Goal: Information Seeking & Learning: Find specific fact

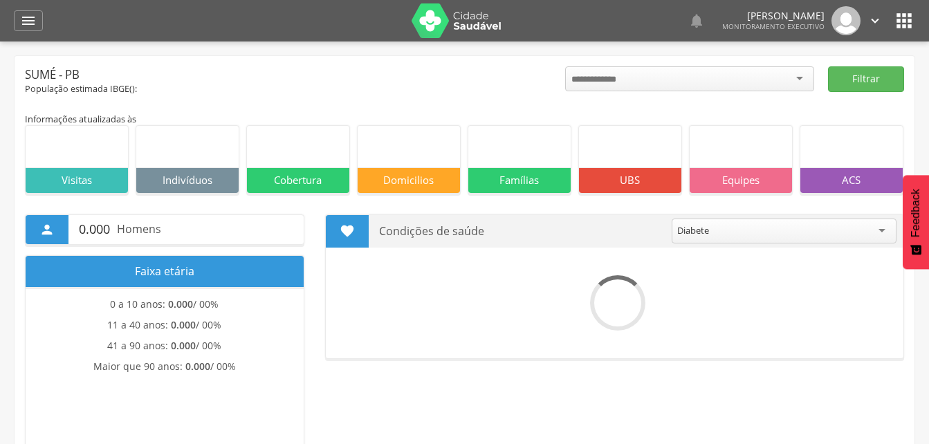
click at [30, 23] on icon "" at bounding box center [28, 20] width 17 height 17
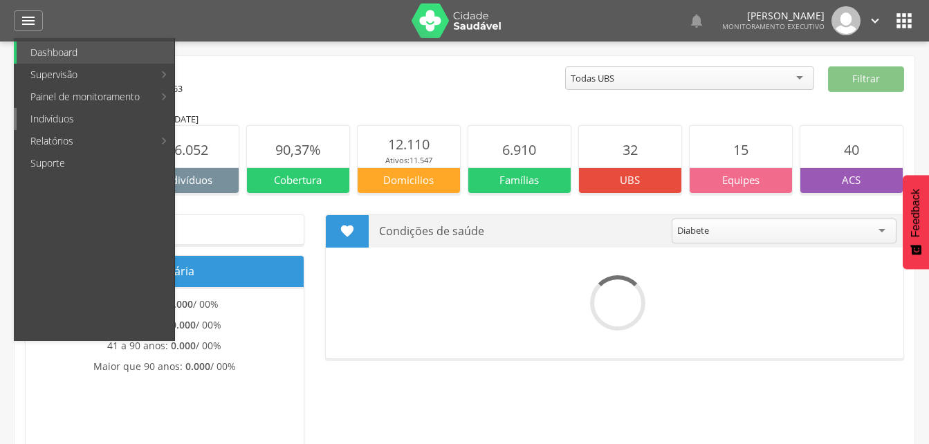
click at [62, 115] on link "Indivíduos" at bounding box center [96, 119] width 158 height 22
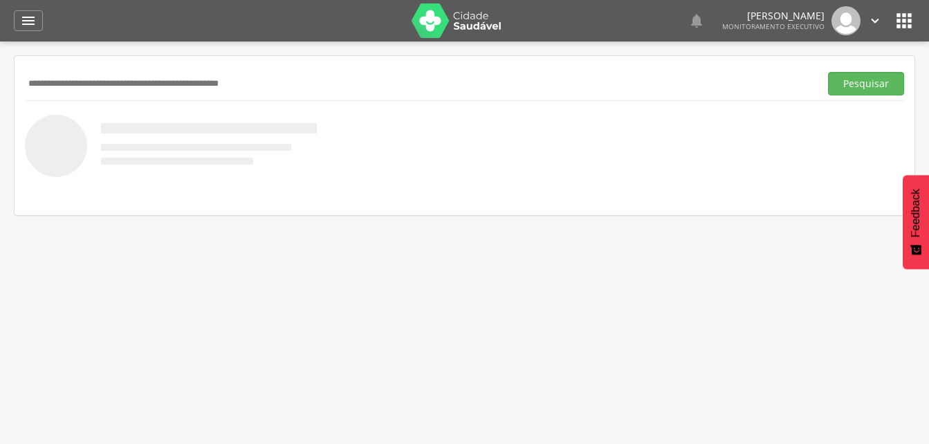
click at [41, 82] on input "text" at bounding box center [419, 84] width 789 height 24
click at [44, 82] on input "**********" at bounding box center [419, 84] width 789 height 24
click at [845, 86] on button "Pesquisar" at bounding box center [866, 84] width 76 height 24
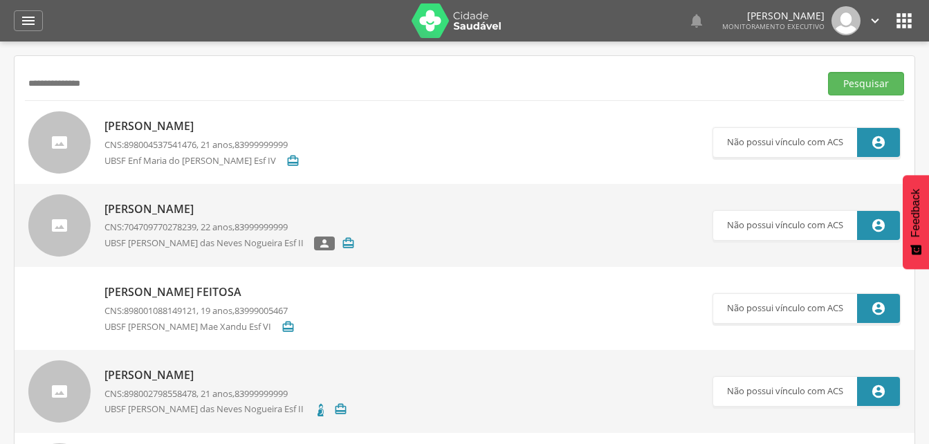
click at [46, 85] on input "**********" at bounding box center [419, 84] width 789 height 24
click at [846, 79] on button "Pesquisar" at bounding box center [866, 84] width 76 height 24
click at [100, 77] on input "**********" at bounding box center [419, 84] width 789 height 24
type input "*"
type input "**********"
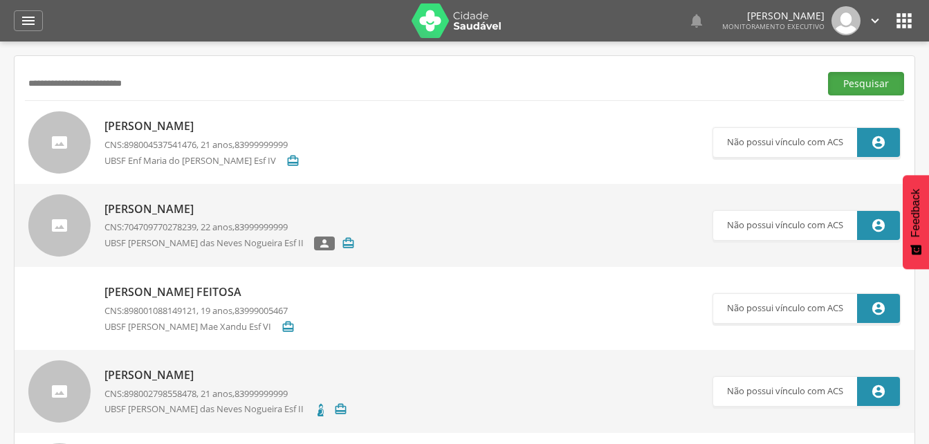
drag, startPoint x: 858, startPoint y: 91, endPoint x: 837, endPoint y: 91, distance: 20.8
click at [858, 90] on button "Pesquisar" at bounding box center [866, 84] width 76 height 24
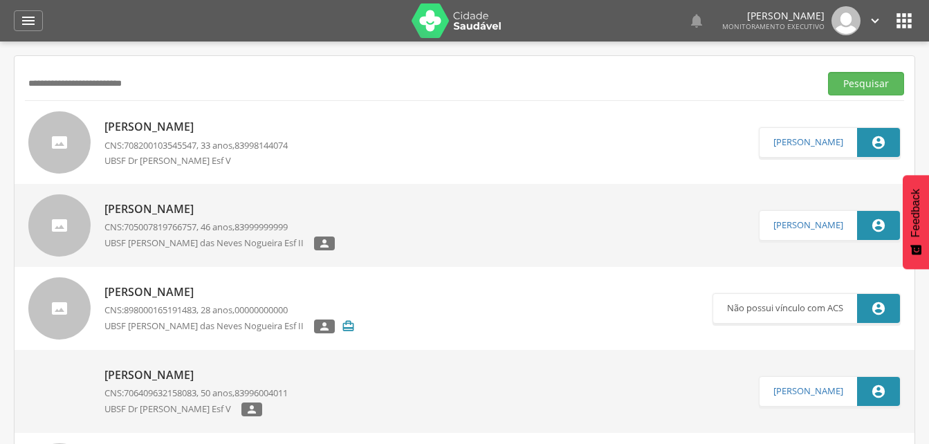
click at [213, 132] on p "[PERSON_NAME]" at bounding box center [195, 127] width 183 height 16
type input "**********"
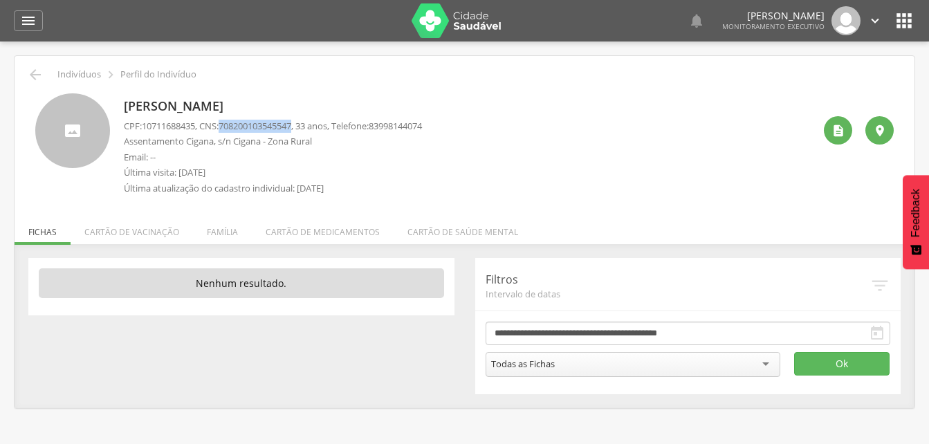
drag, startPoint x: 225, startPoint y: 123, endPoint x: 304, endPoint y: 123, distance: 79.5
click at [304, 123] on p "CPF: 10711688435 , CNS: [PHONE_NUMBER] , 33 anos, Telefone: [PHONE_NUMBER]" at bounding box center [273, 126] width 298 height 13
drag, startPoint x: 304, startPoint y: 123, endPoint x: 279, endPoint y: 125, distance: 25.7
copy p "708200103545547"
click at [216, 230] on li "Família" at bounding box center [222, 228] width 59 height 32
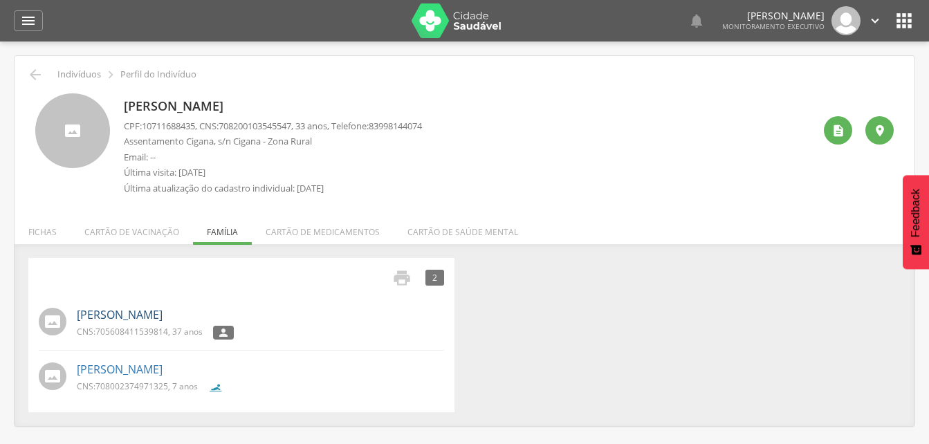
click at [162, 318] on link "[PERSON_NAME]" at bounding box center [120, 315] width 86 height 16
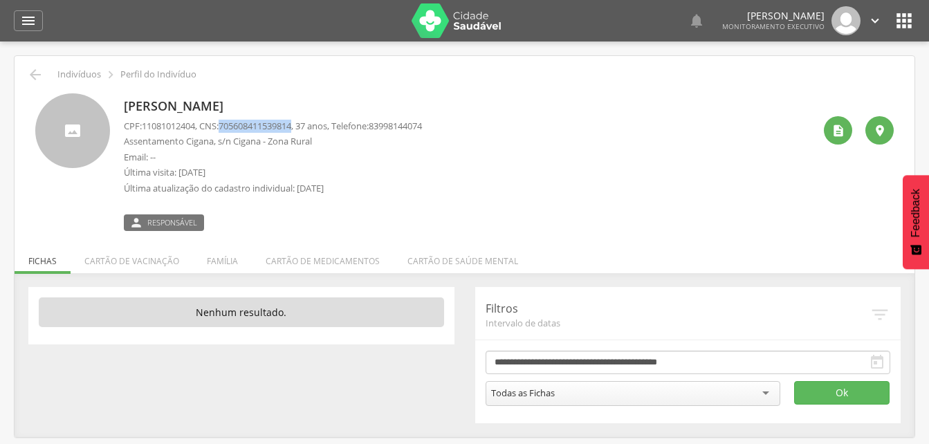
drag, startPoint x: 225, startPoint y: 123, endPoint x: 303, endPoint y: 123, distance: 77.4
click at [303, 123] on p "CPF: 11081012404 , CNS: [PHONE_NUMBER] , 37 anos, Telefone: [PHONE_NUMBER]" at bounding box center [273, 126] width 298 height 13
copy p "705608411539814"
click at [225, 257] on li "Família" at bounding box center [222, 257] width 59 height 32
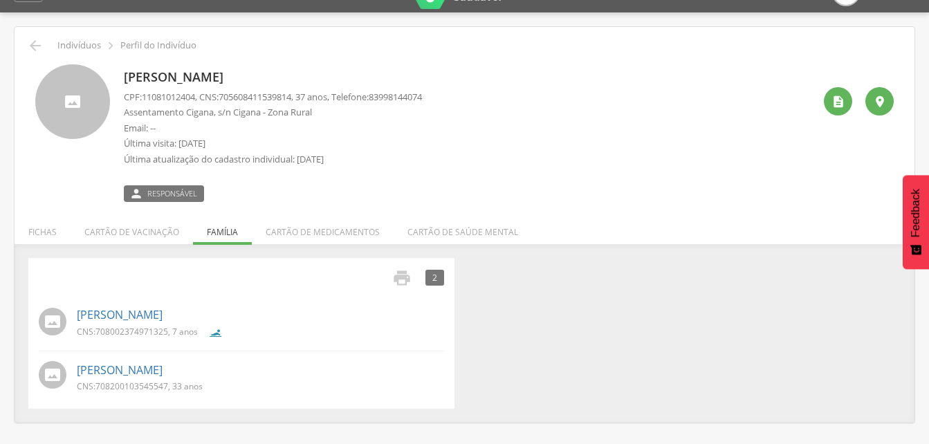
scroll to position [41, 0]
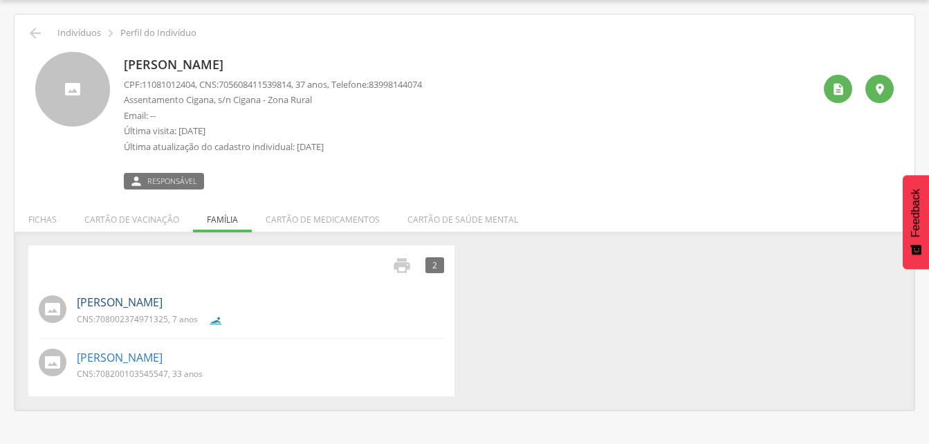
click at [161, 305] on link "[PERSON_NAME]" at bounding box center [120, 303] width 86 height 16
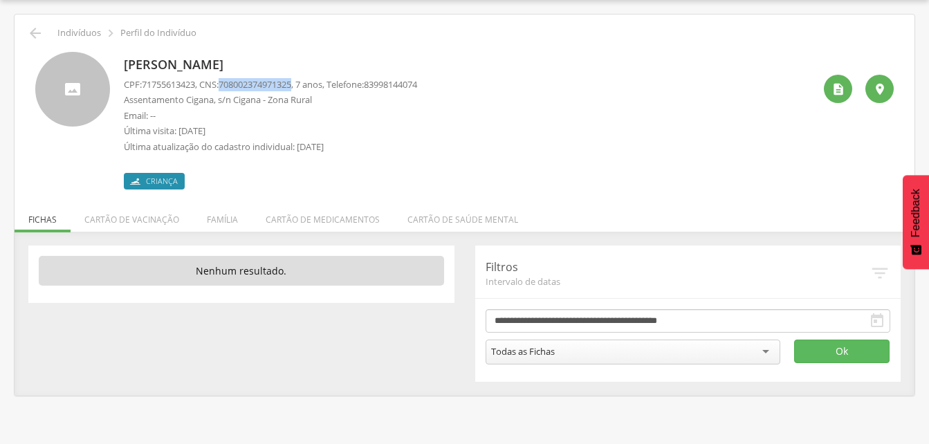
drag, startPoint x: 227, startPoint y: 82, endPoint x: 304, endPoint y: 81, distance: 76.8
click at [304, 81] on p "CPF: 71755613423 , CNS: [PHONE_NUMBER] , 7 anos, Telefone: [PHONE_NUMBER]" at bounding box center [270, 84] width 293 height 13
drag, startPoint x: 304, startPoint y: 81, endPoint x: 270, endPoint y: 85, distance: 34.1
copy span "708002374971325"
click at [33, 35] on icon "" at bounding box center [35, 33] width 17 height 17
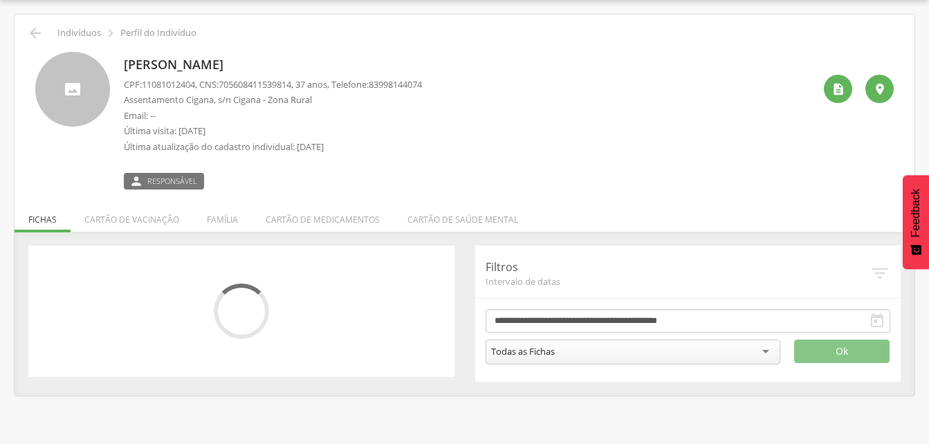
click at [44, 34] on div " Indivíduos  Perfil do Indivíduo" at bounding box center [464, 33] width 879 height 17
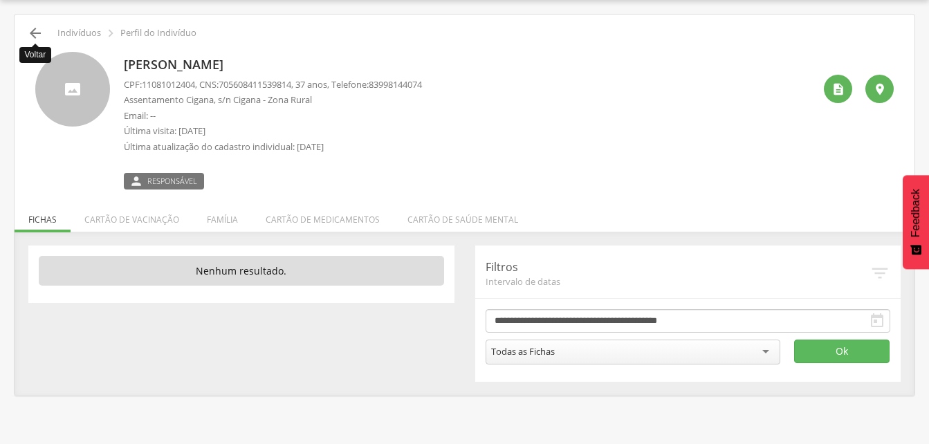
click at [37, 34] on icon "" at bounding box center [35, 33] width 17 height 17
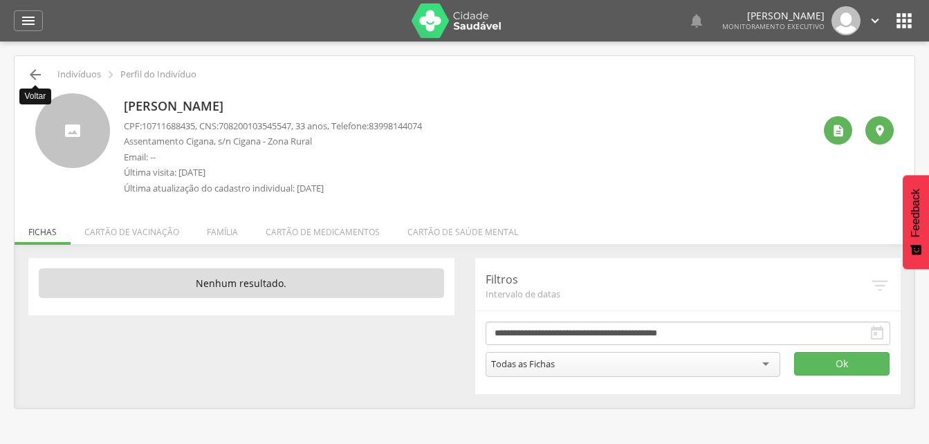
click at [29, 68] on icon "" at bounding box center [35, 74] width 17 height 17
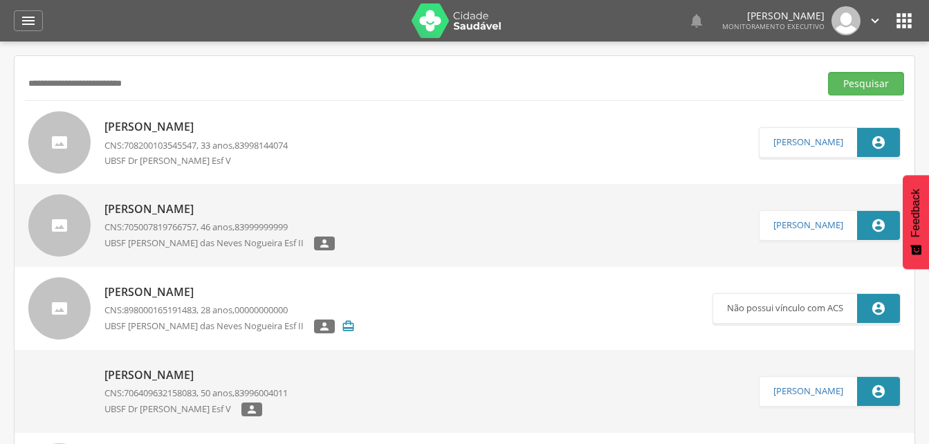
click at [176, 91] on input "**********" at bounding box center [419, 84] width 789 height 24
click at [75, 84] on input "**********" at bounding box center [419, 84] width 789 height 24
type input "**********"
click at [853, 81] on button "Pesquisar" at bounding box center [866, 84] width 76 height 24
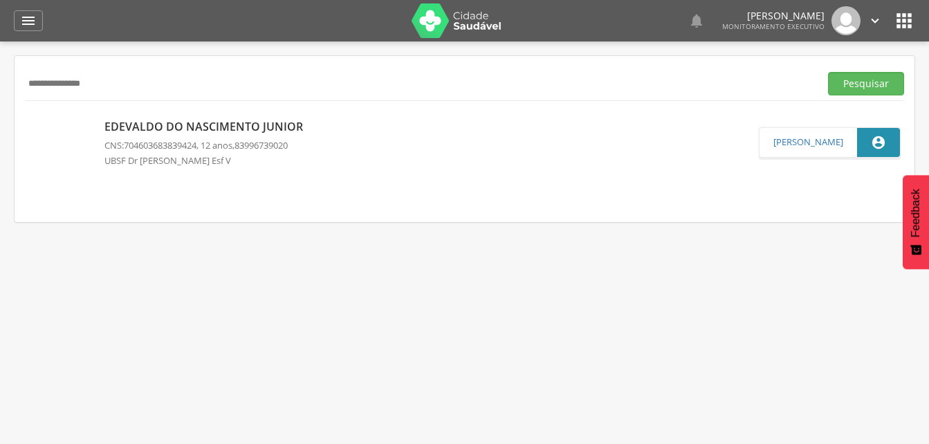
click at [169, 128] on p "Edevaldo do Nascimento Junior" at bounding box center [206, 127] width 205 height 16
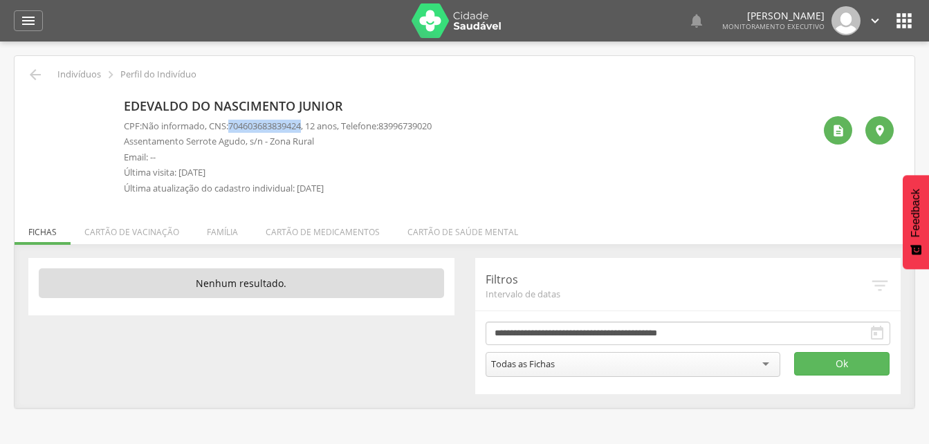
drag, startPoint x: 232, startPoint y: 125, endPoint x: 311, endPoint y: 130, distance: 79.0
click at [311, 130] on p "CPF: Não informado , CNS: [PHONE_NUMBER] , 12 anos, Telefone: [PHONE_NUMBER]" at bounding box center [278, 126] width 308 height 13
drag, startPoint x: 311, startPoint y: 130, endPoint x: 299, endPoint y: 130, distance: 11.8
copy p "704603683839424"
click at [26, 24] on icon "" at bounding box center [28, 20] width 17 height 17
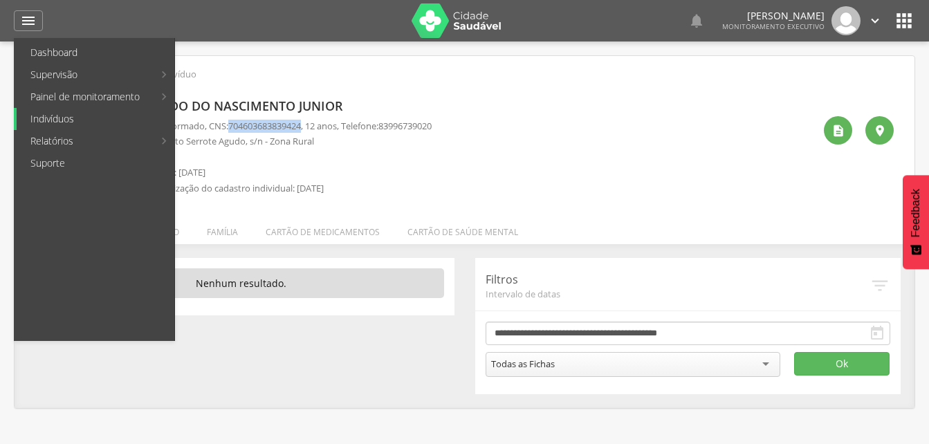
click at [53, 123] on link "Indivíduos" at bounding box center [96, 119] width 158 height 22
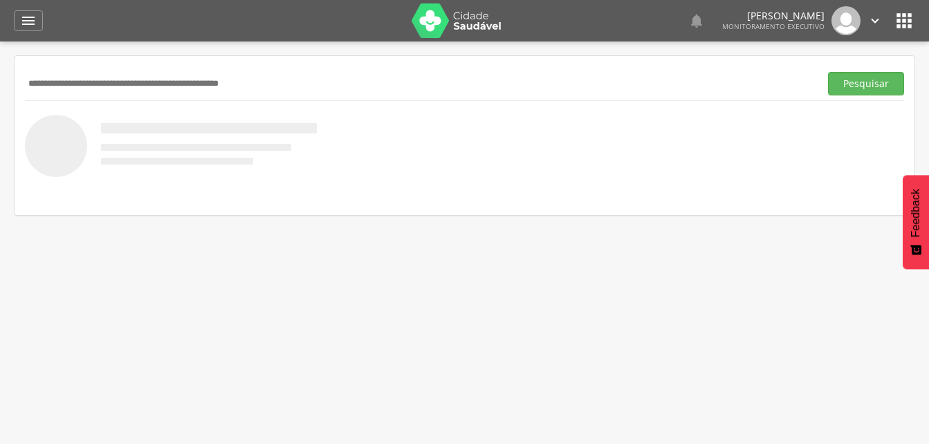
scroll to position [41, 0]
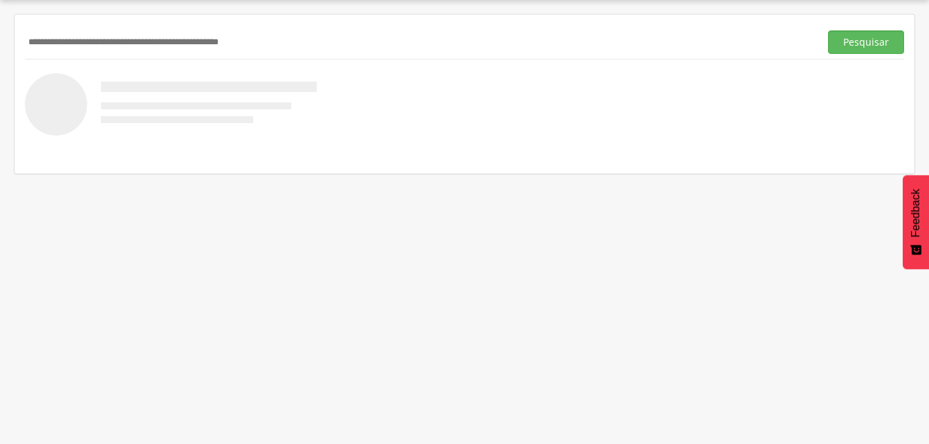
click at [24, 44] on div "Pesquisar" at bounding box center [465, 94] width 900 height 159
click at [46, 48] on input "text" at bounding box center [419, 42] width 789 height 24
click at [862, 41] on button "Pesquisar" at bounding box center [866, 42] width 76 height 24
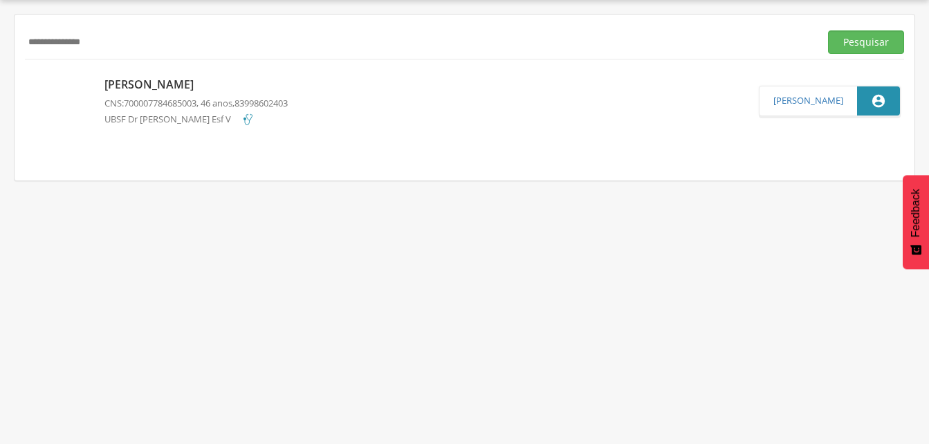
click at [168, 91] on p "[PERSON_NAME]" at bounding box center [195, 85] width 183 height 16
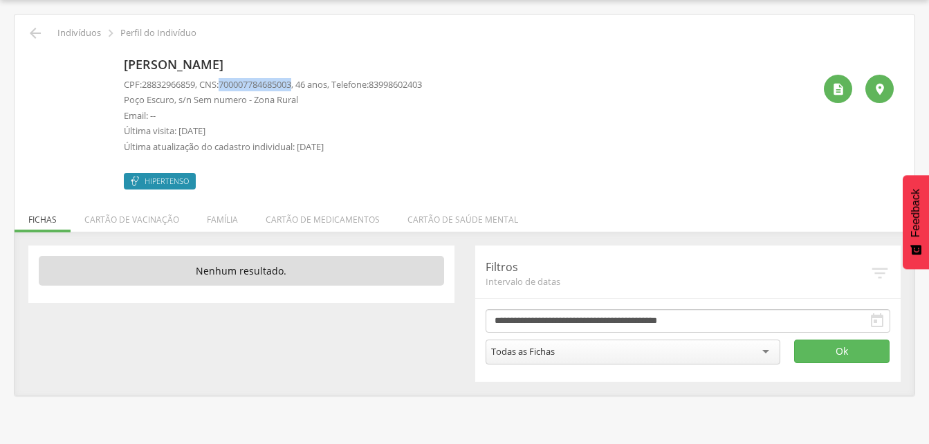
drag, startPoint x: 224, startPoint y: 82, endPoint x: 304, endPoint y: 83, distance: 79.5
click at [304, 83] on p "CPF: 28832966859 , CNS: [PHONE_NUMBER] , 46 anos, Telefone: [PHONE_NUMBER]" at bounding box center [273, 84] width 298 height 13
drag, startPoint x: 304, startPoint y: 83, endPoint x: 286, endPoint y: 83, distance: 17.3
copy p "700007784685003"
click at [209, 222] on li "Família" at bounding box center [222, 216] width 59 height 32
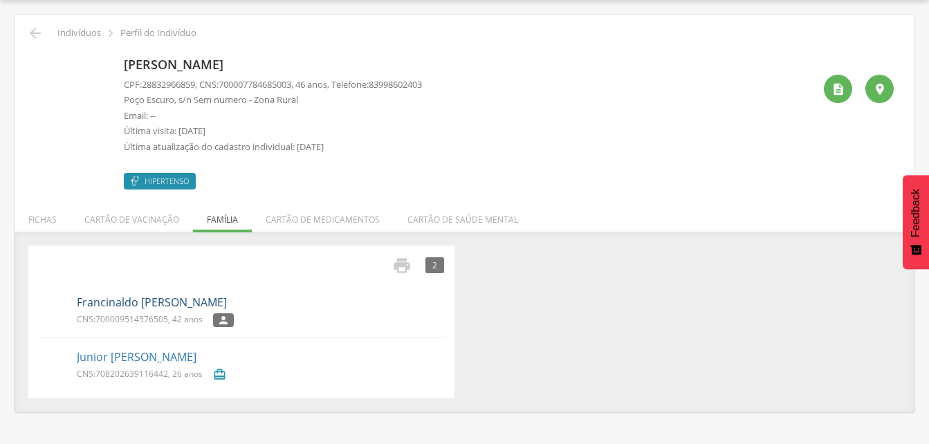
click at [137, 308] on link "Francinaldo [PERSON_NAME]" at bounding box center [152, 303] width 150 height 16
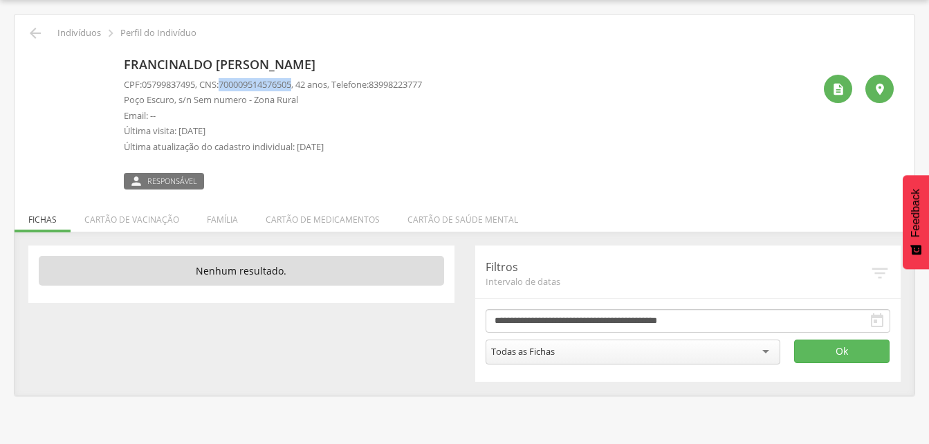
drag, startPoint x: 227, startPoint y: 80, endPoint x: 302, endPoint y: 78, distance: 74.7
click at [291, 78] on span "700009514576505" at bounding box center [255, 84] width 73 height 12
drag, startPoint x: 302, startPoint y: 78, endPoint x: 290, endPoint y: 80, distance: 12.6
copy span "700009514576505"
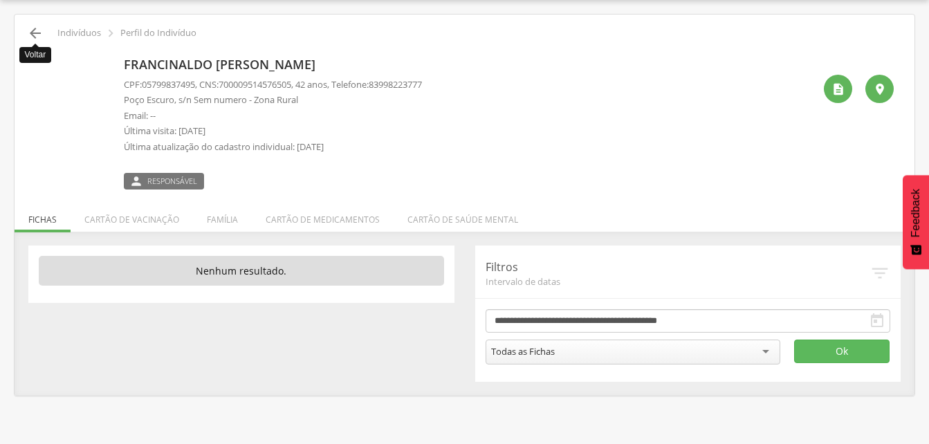
click at [41, 35] on icon "" at bounding box center [35, 33] width 17 height 17
click at [30, 37] on icon "" at bounding box center [35, 33] width 17 height 17
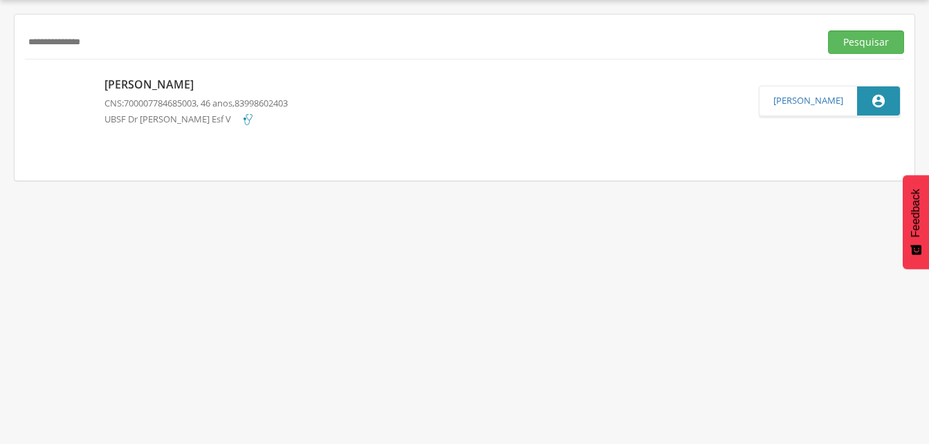
click at [121, 49] on input "**********" at bounding box center [419, 42] width 789 height 24
type input "*"
click at [55, 39] on input "text" at bounding box center [419, 42] width 789 height 24
click at [860, 45] on button "Pesquisar" at bounding box center [866, 42] width 76 height 24
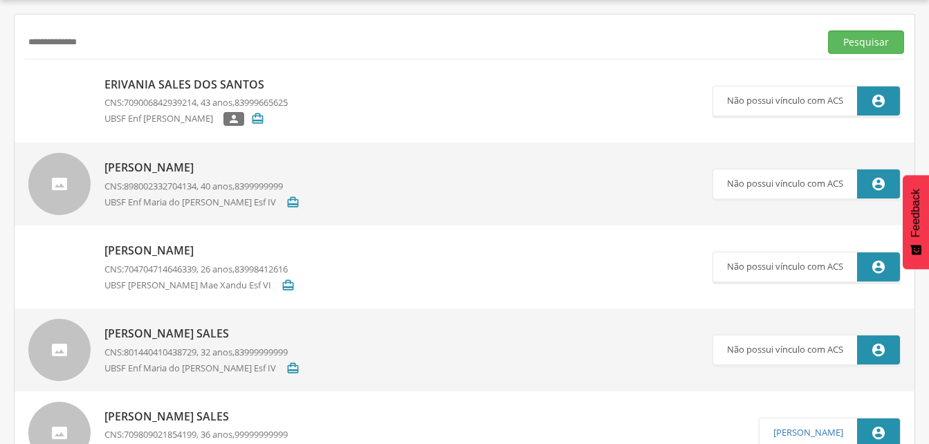
click at [199, 89] on p "Erivania Sales dos Santos" at bounding box center [195, 85] width 183 height 16
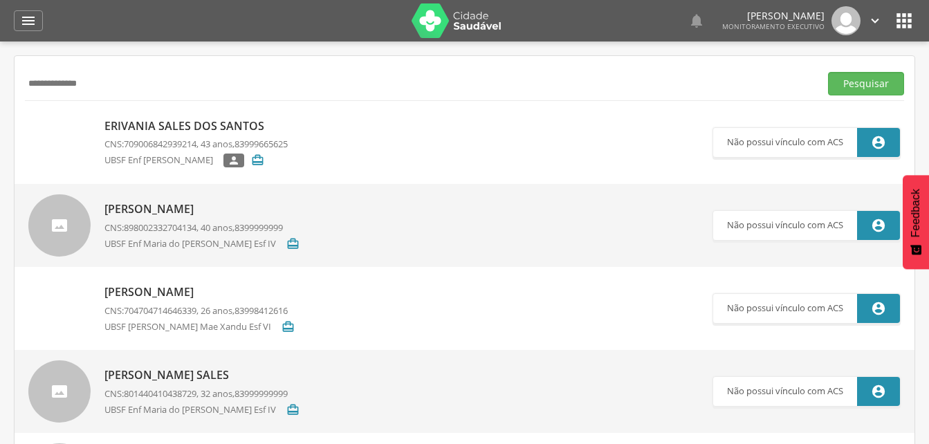
click at [183, 131] on p "Erivania Sales dos Santos" at bounding box center [195, 126] width 183 height 16
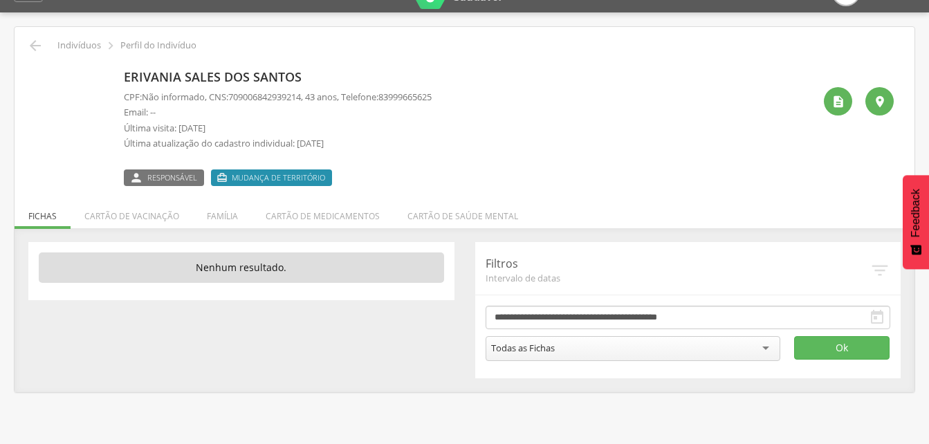
scroll to position [41, 0]
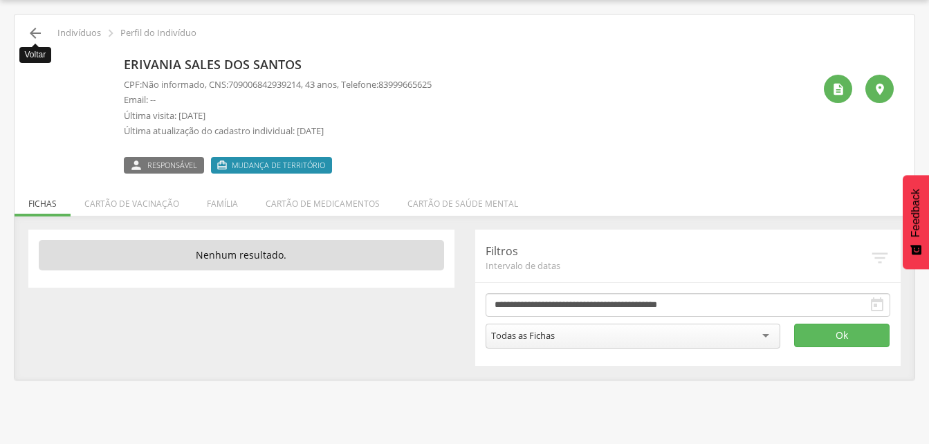
click at [34, 33] on icon "" at bounding box center [35, 33] width 17 height 17
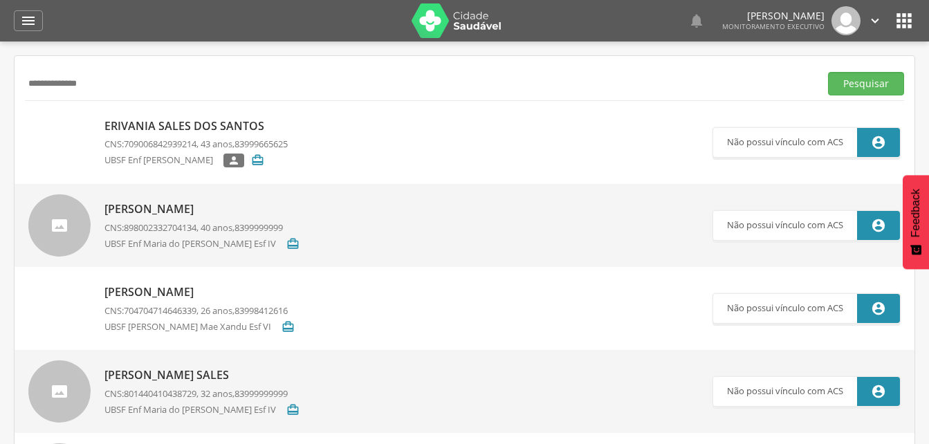
click at [199, 129] on p "Erivania Sales dos Santos" at bounding box center [195, 126] width 183 height 16
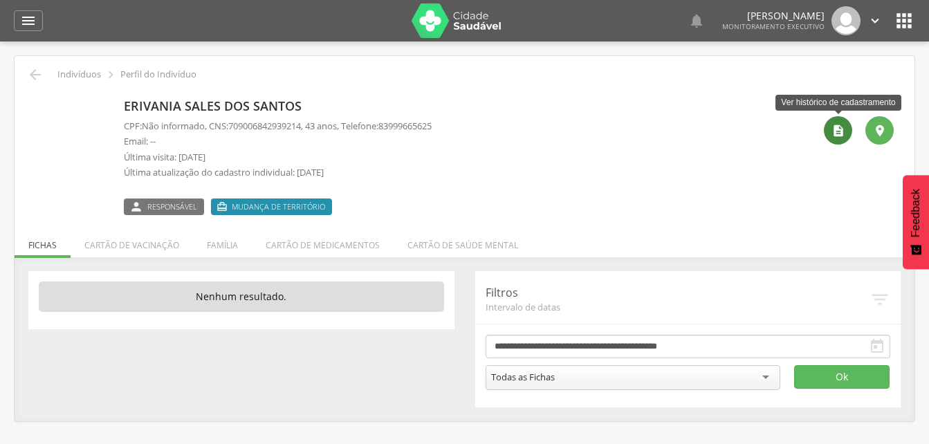
click at [837, 130] on icon "" at bounding box center [838, 131] width 14 height 14
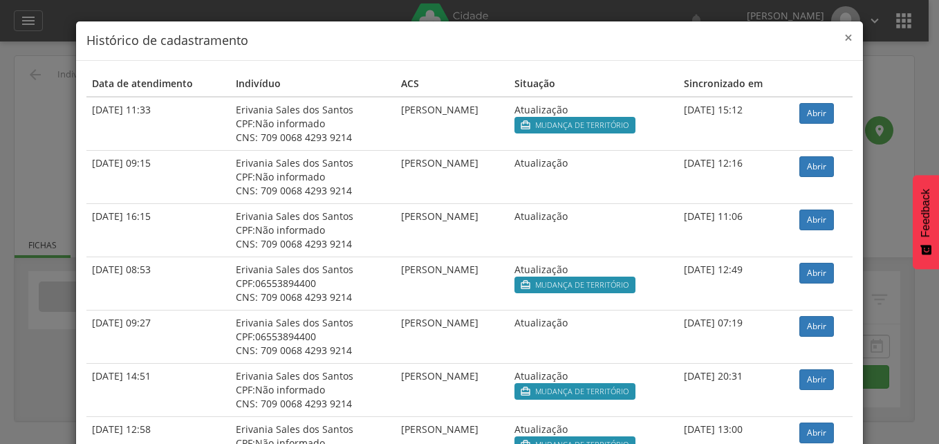
click at [844, 38] on span "×" at bounding box center [848, 37] width 8 height 19
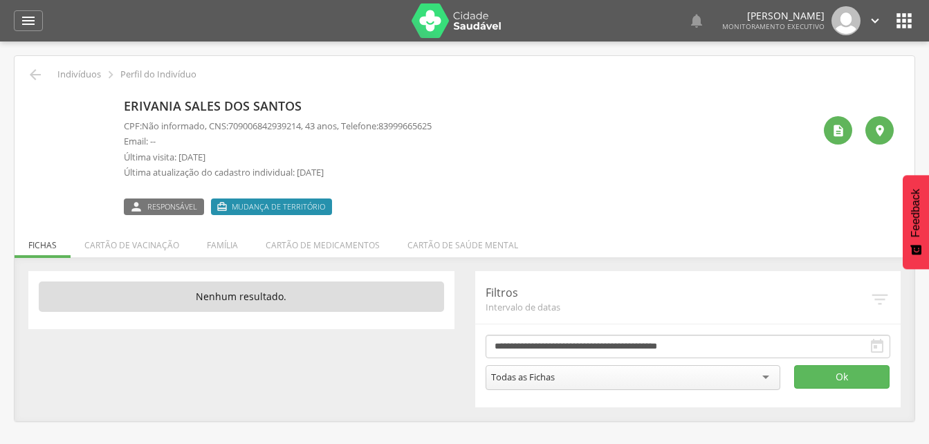
click at [244, 108] on p "Erivania Sales dos Santos" at bounding box center [278, 106] width 308 height 18
click at [219, 245] on li "Família" at bounding box center [222, 241] width 59 height 32
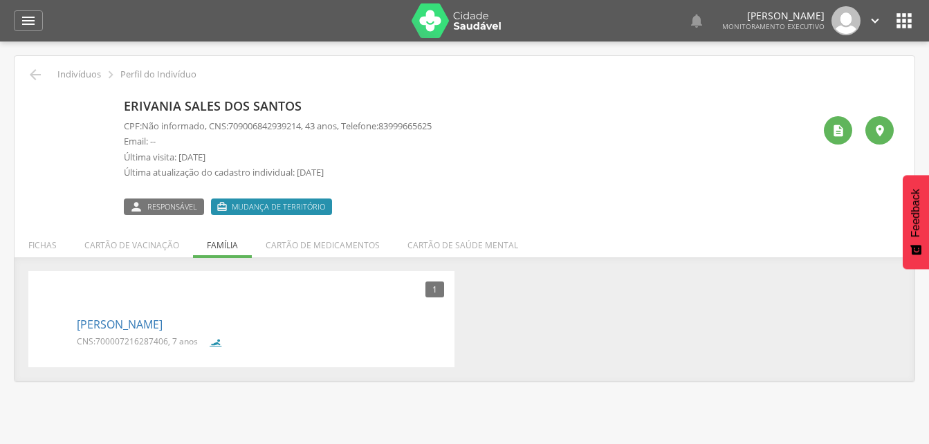
click at [178, 110] on p "Erivania Sales dos Santos" at bounding box center [278, 106] width 308 height 18
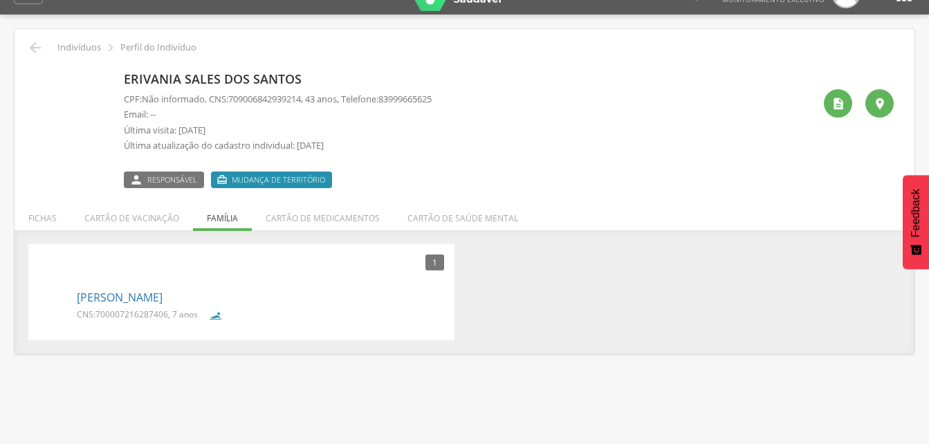
scroll to position [41, 0]
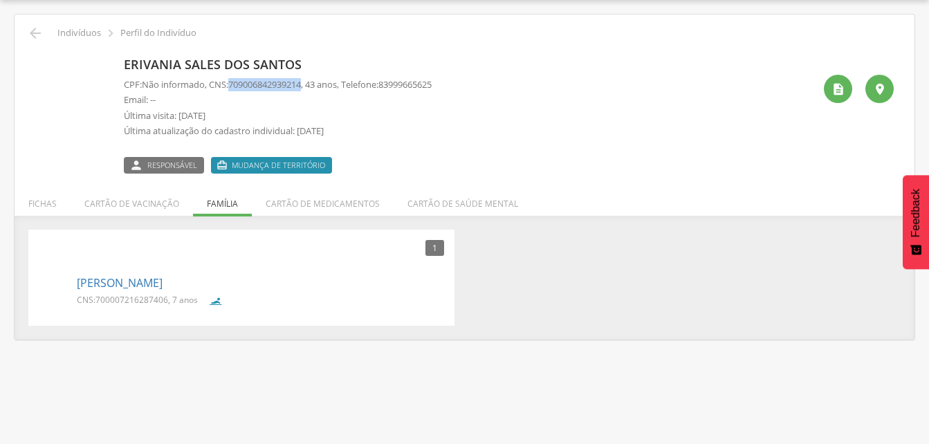
drag, startPoint x: 232, startPoint y: 82, endPoint x: 311, endPoint y: 84, distance: 78.9
click at [311, 84] on p "CPF: Não informado , CNS: [PHONE_NUMBER] , 43 anos, Telefone: [PHONE_NUMBER]" at bounding box center [278, 84] width 308 height 13
drag, startPoint x: 311, startPoint y: 84, endPoint x: 297, endPoint y: 82, distance: 14.8
copy p "709006842939214"
click at [146, 292] on div "[PERSON_NAME] CNS: 700007216287406 , 7 anos" at bounding box center [260, 291] width 367 height 41
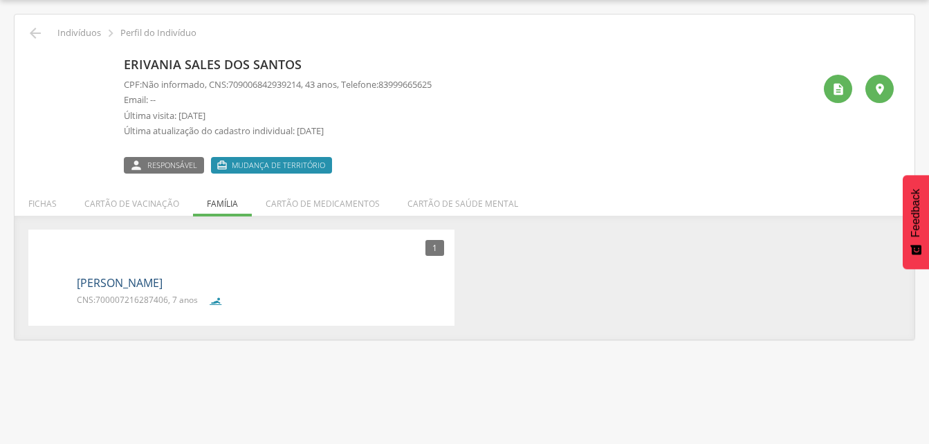
click at [146, 286] on link "[PERSON_NAME]" at bounding box center [120, 283] width 86 height 16
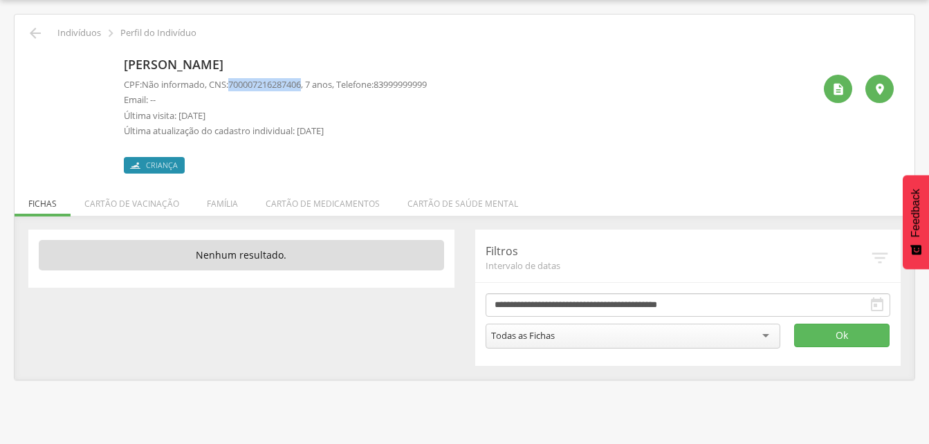
drag, startPoint x: 232, startPoint y: 81, endPoint x: 310, endPoint y: 81, distance: 78.1
click at [310, 81] on p "CPF: Não informado , CNS: [PHONE_NUMBER] , 7 anos, Telefone: [PHONE_NUMBER]" at bounding box center [275, 84] width 303 height 13
drag, startPoint x: 310, startPoint y: 81, endPoint x: 297, endPoint y: 82, distance: 13.8
copy p "700007216287406"
click at [37, 26] on icon "" at bounding box center [35, 33] width 17 height 17
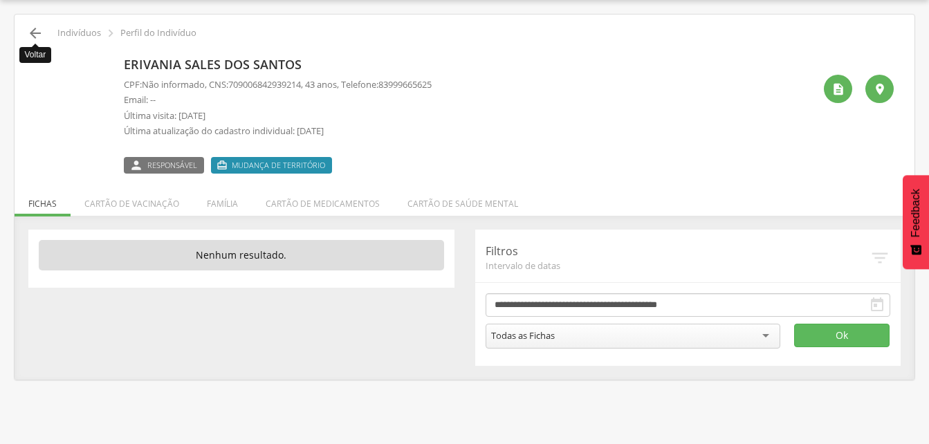
click at [35, 33] on icon "" at bounding box center [35, 33] width 17 height 17
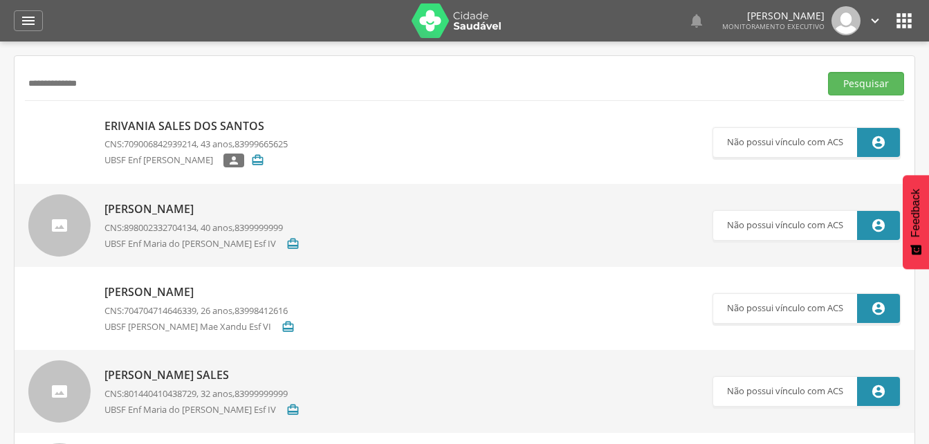
click at [104, 80] on input "**********" at bounding box center [419, 84] width 789 height 24
click at [64, 82] on input "**********" at bounding box center [419, 84] width 789 height 24
type input "**********"
click at [850, 86] on button "Pesquisar" at bounding box center [866, 84] width 76 height 24
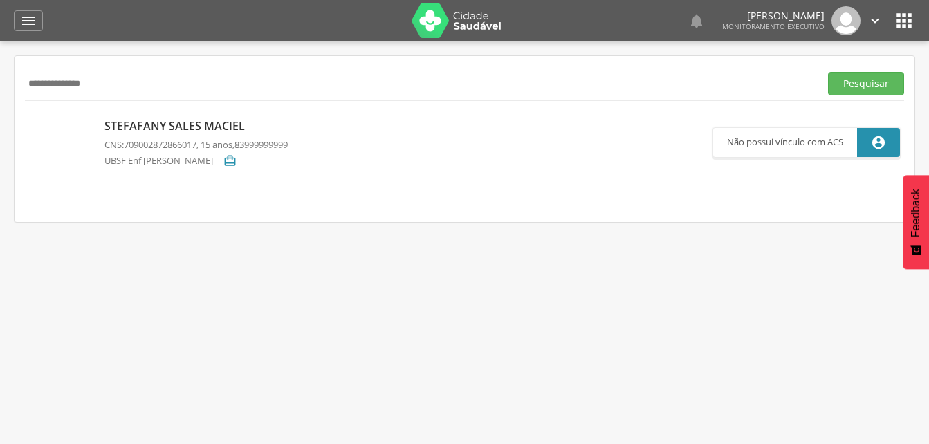
click at [158, 131] on p "Stefafany Sales Maciel" at bounding box center [195, 126] width 183 height 16
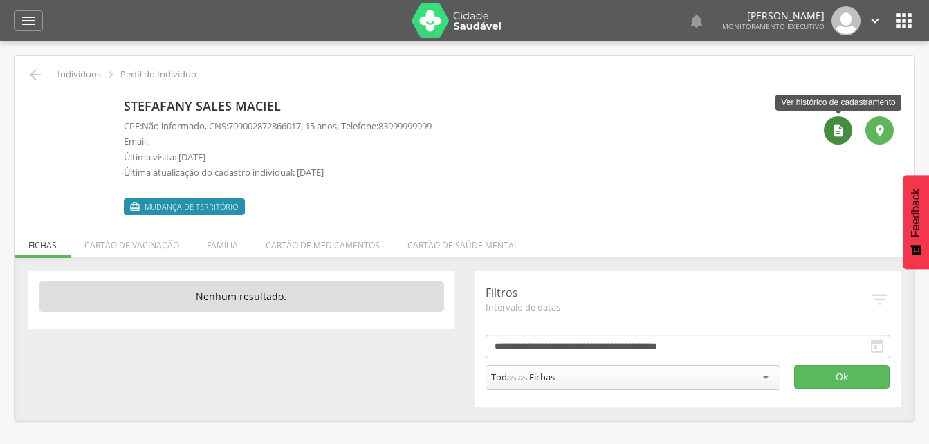
click at [829, 133] on div "" at bounding box center [838, 130] width 28 height 28
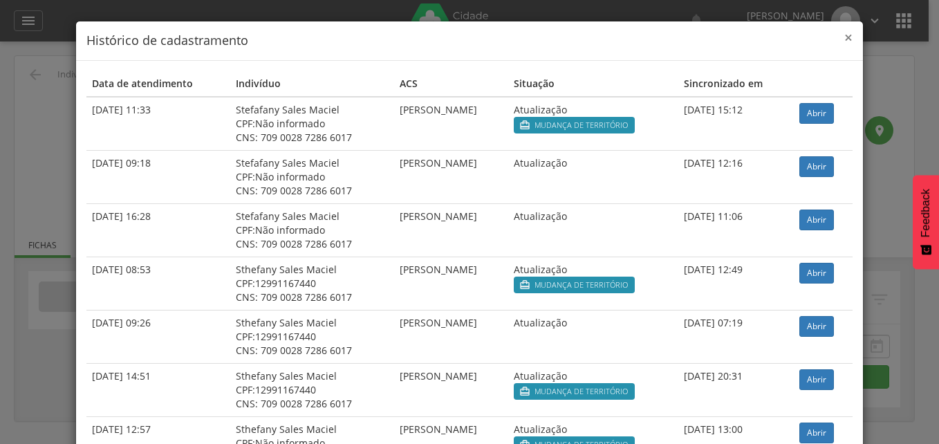
click at [844, 41] on span "×" at bounding box center [848, 37] width 8 height 19
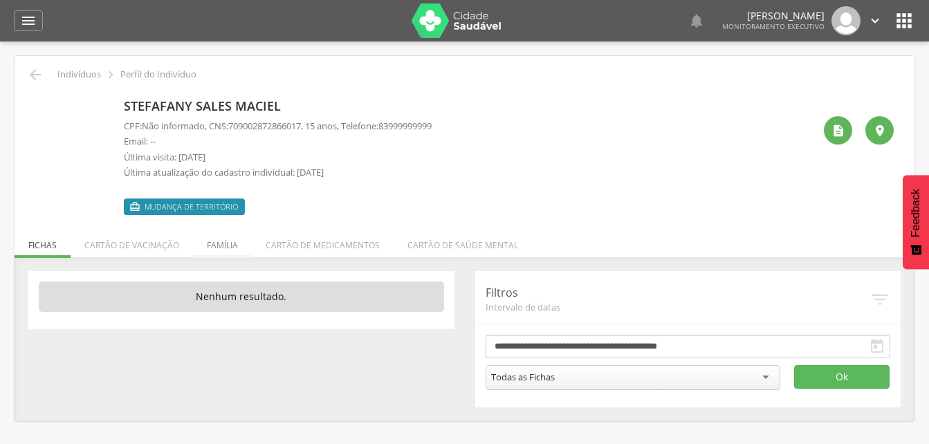
click at [221, 249] on li "Família" at bounding box center [222, 241] width 59 height 32
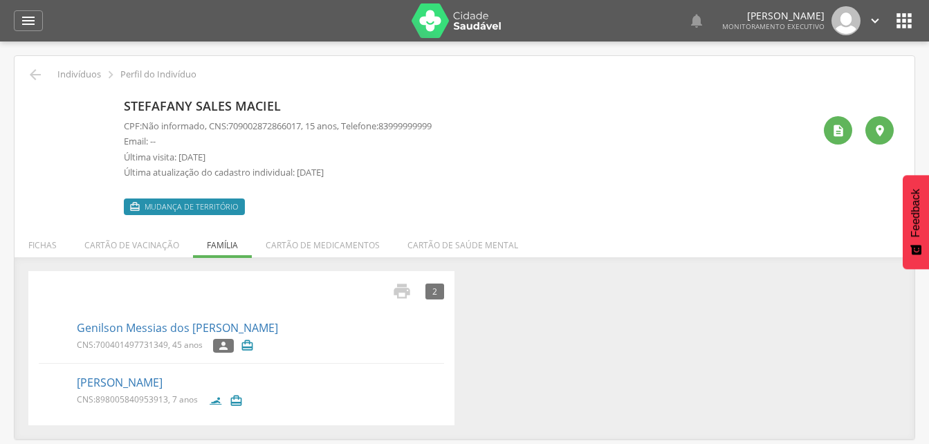
click at [254, 153] on p "Última visita: [DATE]" at bounding box center [278, 157] width 308 height 13
drag, startPoint x: 231, startPoint y: 122, endPoint x: 310, endPoint y: 122, distance: 79.5
click at [310, 122] on p "CPF: Não informado , CNS: [PHONE_NUMBER] , 15 anos, Telefone: [PHONE_NUMBER]" at bounding box center [278, 126] width 308 height 13
drag, startPoint x: 310, startPoint y: 122, endPoint x: 299, endPoint y: 124, distance: 11.3
copy p ": 709002872866017"
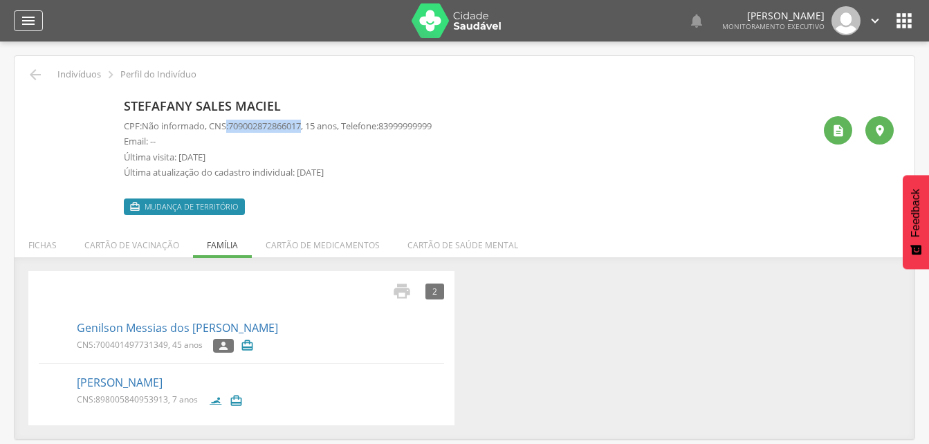
click at [23, 23] on icon "" at bounding box center [28, 20] width 17 height 17
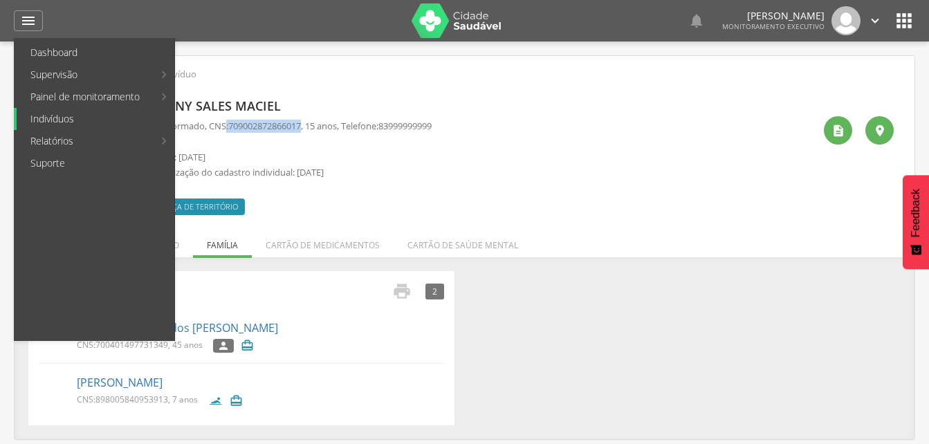
click at [63, 118] on link "Indivíduos" at bounding box center [96, 119] width 158 height 22
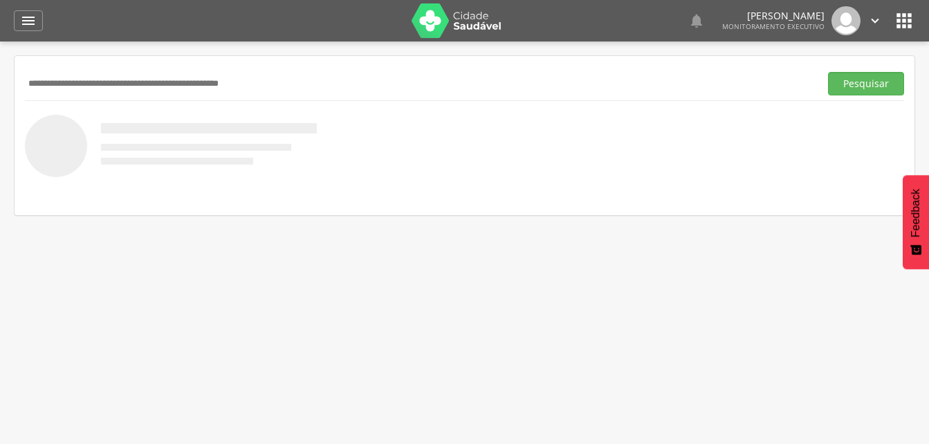
click at [130, 87] on input "text" at bounding box center [419, 84] width 789 height 24
click at [167, 84] on input "**********" at bounding box center [419, 84] width 789 height 24
click at [847, 86] on button "Pesquisar" at bounding box center [866, 84] width 76 height 24
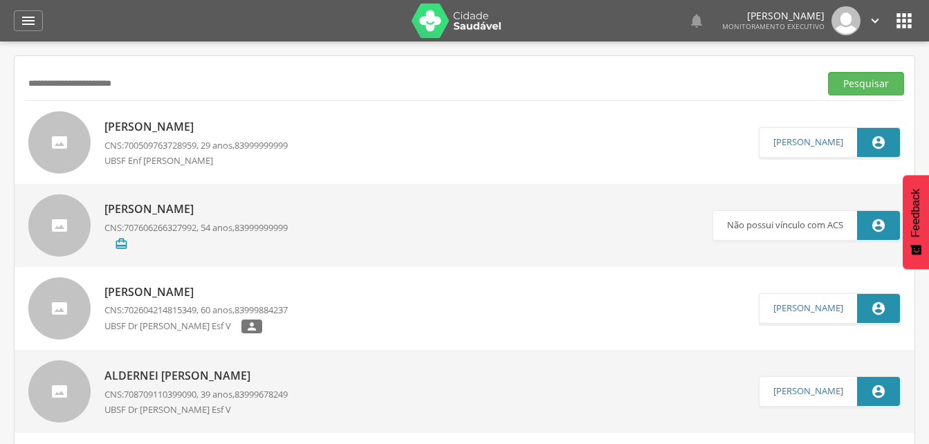
click at [168, 131] on p "[PERSON_NAME]" at bounding box center [195, 127] width 183 height 16
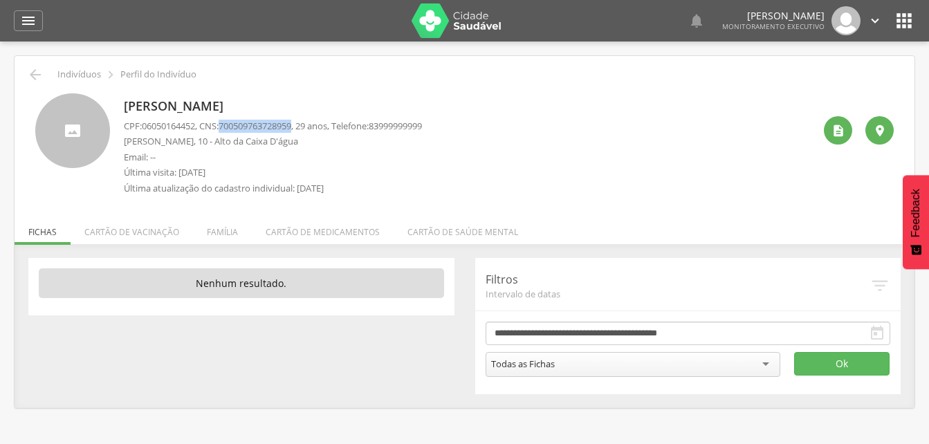
drag, startPoint x: 227, startPoint y: 124, endPoint x: 303, endPoint y: 123, distance: 75.4
click at [291, 123] on span "700509763728959" at bounding box center [255, 126] width 73 height 12
drag, startPoint x: 303, startPoint y: 123, endPoint x: 288, endPoint y: 126, distance: 15.5
click at [31, 75] on icon "" at bounding box center [35, 74] width 17 height 17
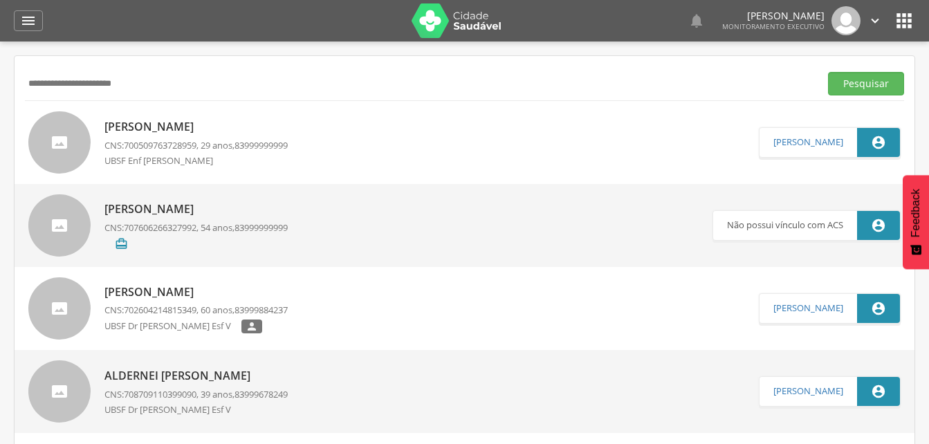
click at [185, 89] on input "**********" at bounding box center [419, 84] width 789 height 24
type input "*"
drag, startPoint x: 840, startPoint y: 77, endPoint x: 765, endPoint y: 113, distance: 82.6
click at [841, 77] on button "Pesquisar" at bounding box center [866, 84] width 76 height 24
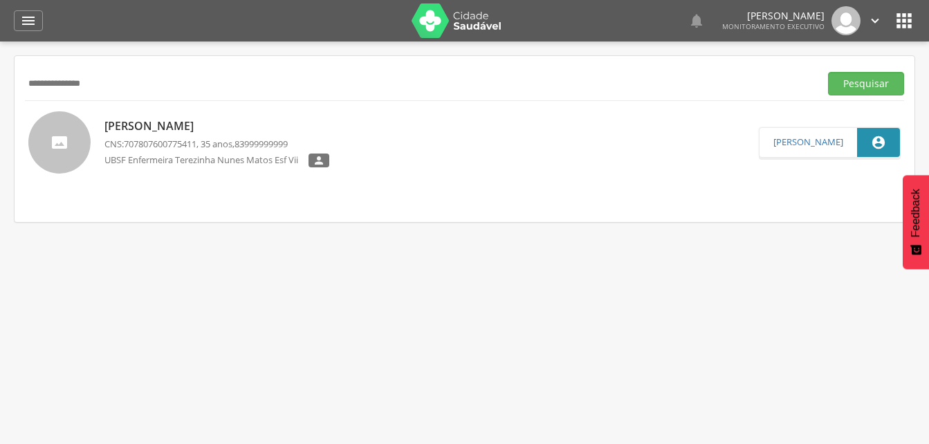
click at [220, 128] on p "[PERSON_NAME]" at bounding box center [216, 126] width 225 height 16
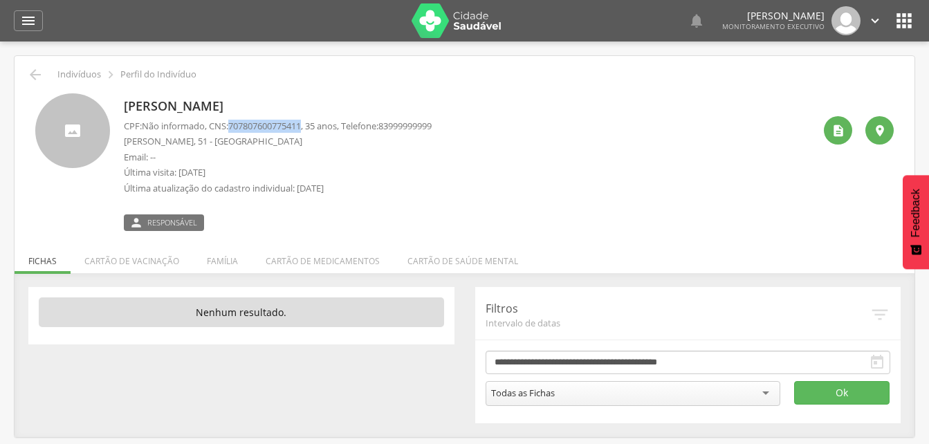
drag, startPoint x: 233, startPoint y: 123, endPoint x: 310, endPoint y: 124, distance: 76.8
click at [310, 124] on p "CPF: Não informado , CNS: [PHONE_NUMBER] , 35 anos, Telefone: [PHONE_NUMBER]" at bounding box center [278, 126] width 308 height 13
drag, startPoint x: 310, startPoint y: 124, endPoint x: 302, endPoint y: 123, distance: 7.6
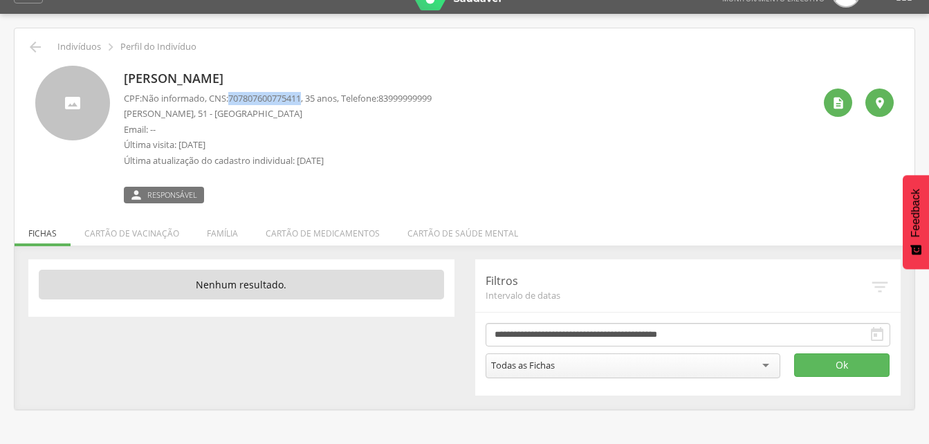
scroll to position [41, 0]
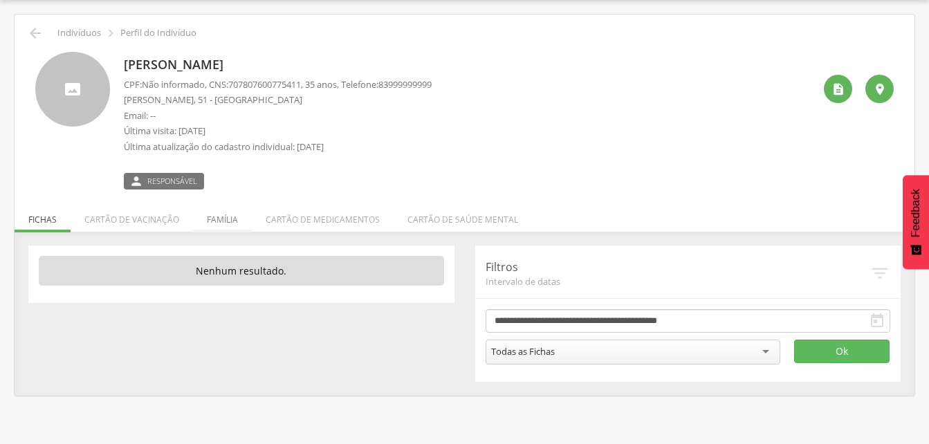
click at [228, 220] on li "Família" at bounding box center [222, 216] width 59 height 32
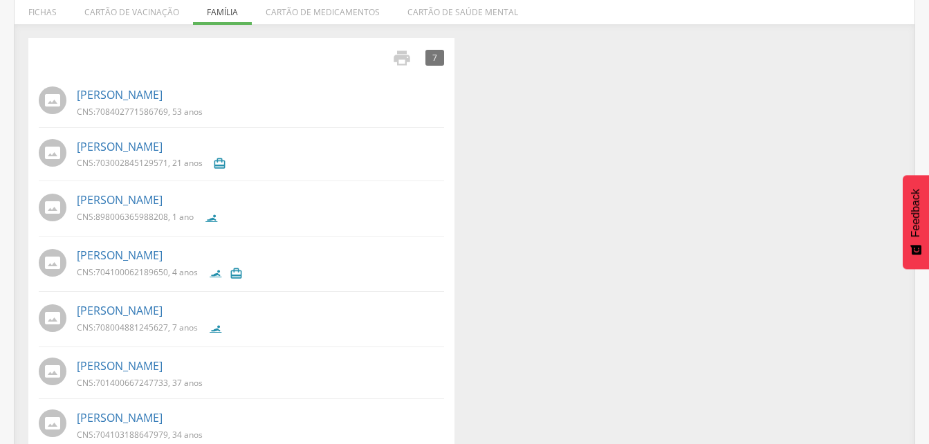
scroll to position [277, 0]
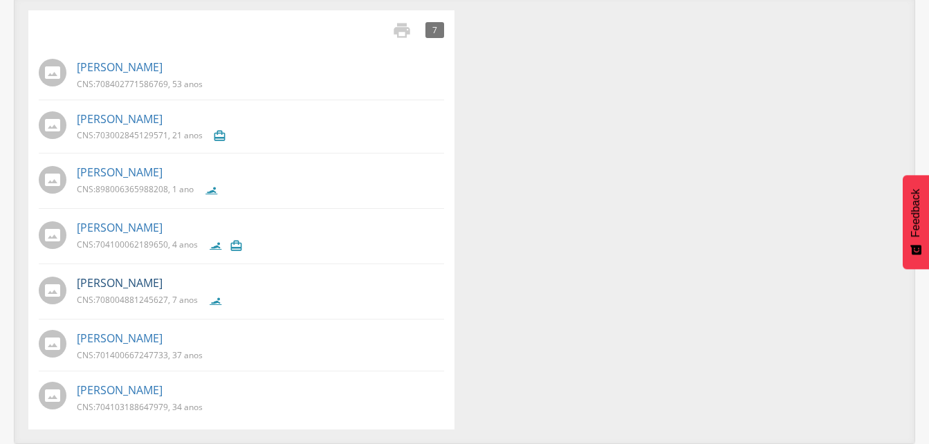
click at [160, 277] on link "[PERSON_NAME]" at bounding box center [120, 283] width 86 height 16
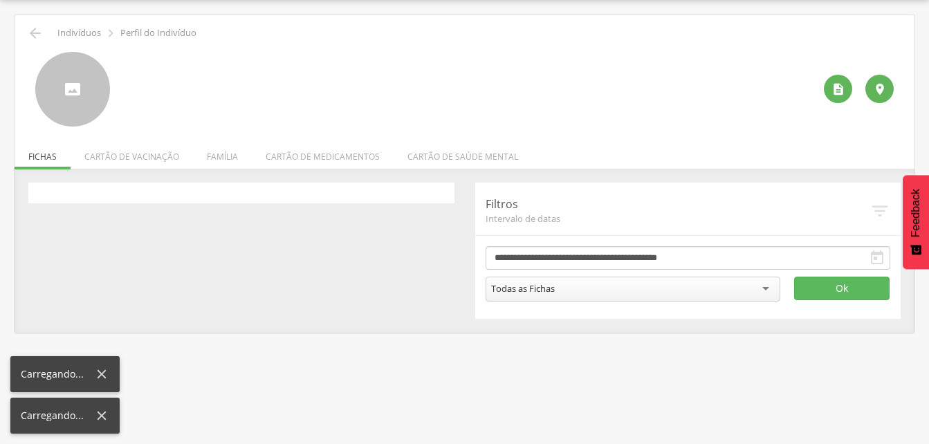
scroll to position [41, 0]
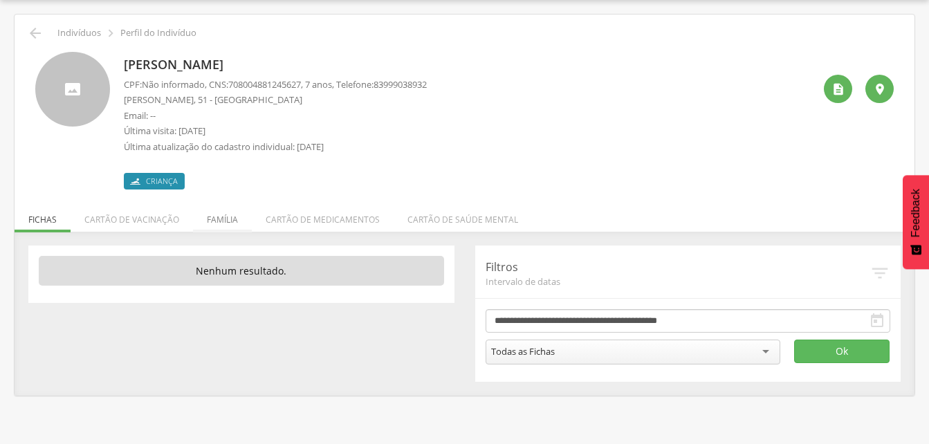
click at [226, 223] on li "Família" at bounding box center [222, 216] width 59 height 32
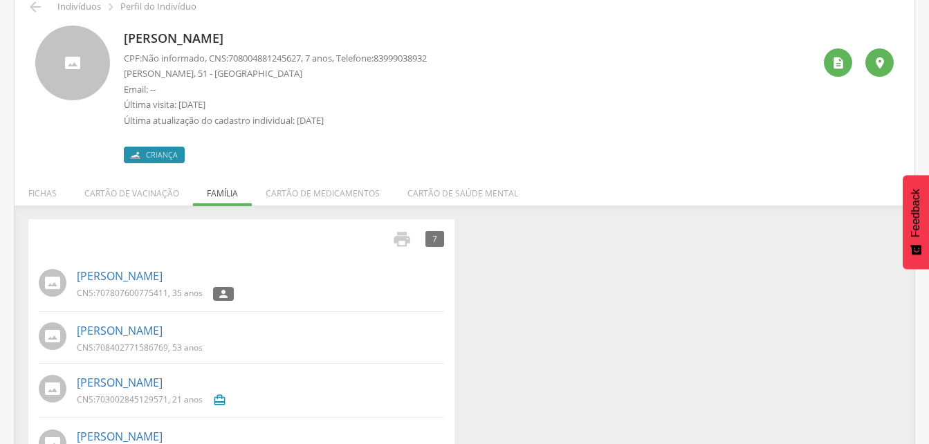
scroll to position [0, 0]
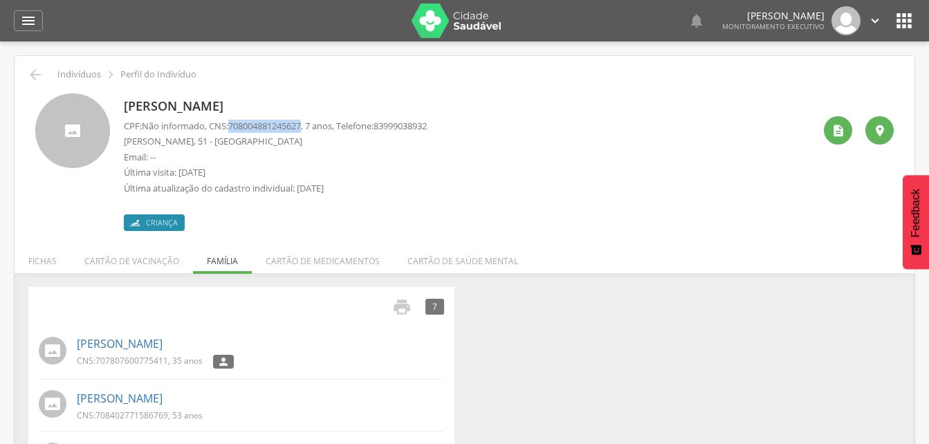
drag, startPoint x: 234, startPoint y: 122, endPoint x: 310, endPoint y: 126, distance: 76.8
click at [310, 126] on p "CPF: Não informado , CNS: [PHONE_NUMBER] , 7 anos, Telefone: [PHONE_NUMBER]" at bounding box center [275, 126] width 303 height 13
drag, startPoint x: 310, startPoint y: 126, endPoint x: 292, endPoint y: 127, distance: 18.7
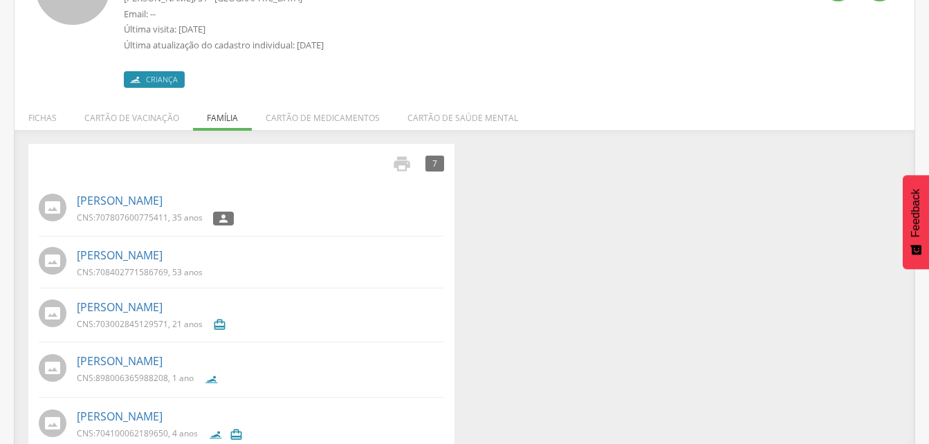
scroll to position [277, 0]
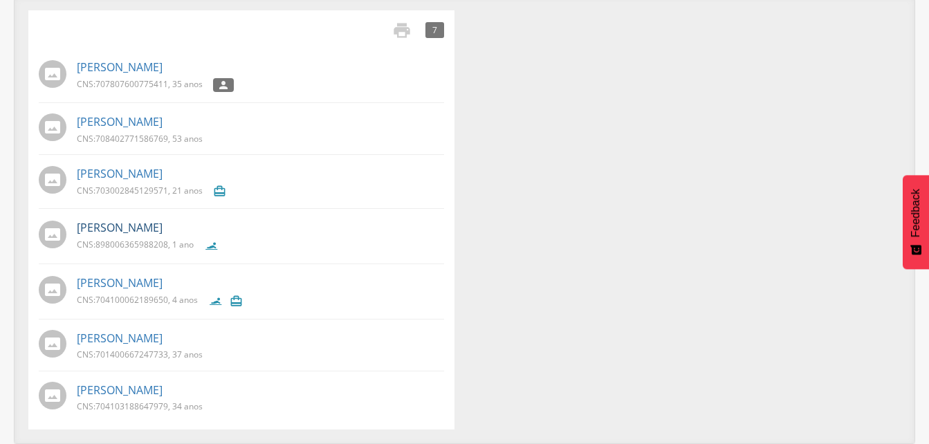
click at [136, 231] on link "[PERSON_NAME]" at bounding box center [120, 228] width 86 height 16
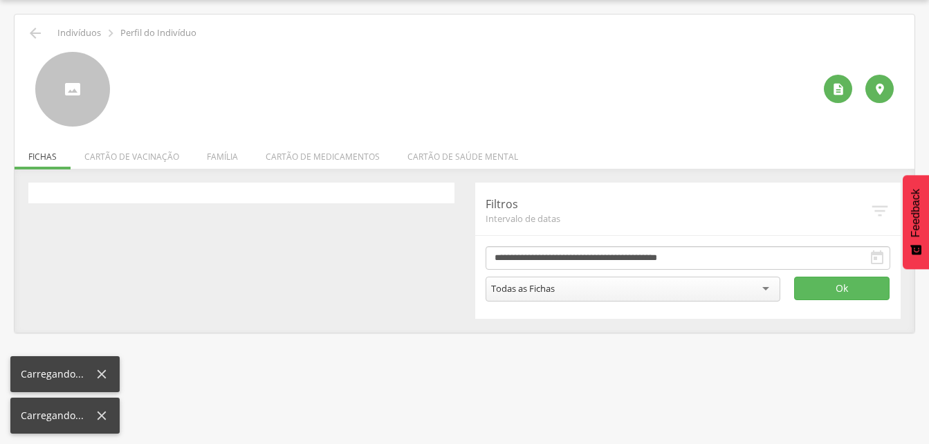
scroll to position [41, 0]
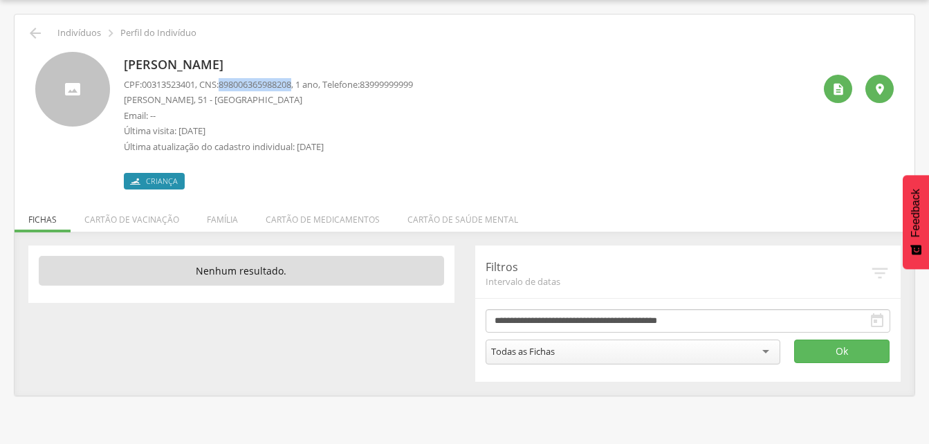
drag, startPoint x: 226, startPoint y: 86, endPoint x: 303, endPoint y: 87, distance: 76.8
click at [303, 87] on p "CPF: 00313523401 , CNS: [PHONE_NUMBER] , 1 ano, Telefone: [PHONE_NUMBER]" at bounding box center [268, 84] width 289 height 13
drag, startPoint x: 303, startPoint y: 87, endPoint x: 288, endPoint y: 86, distance: 15.2
click at [409, 133] on p "Última visita: [DATE]" at bounding box center [268, 130] width 289 height 13
click at [31, 32] on icon "" at bounding box center [35, 33] width 17 height 17
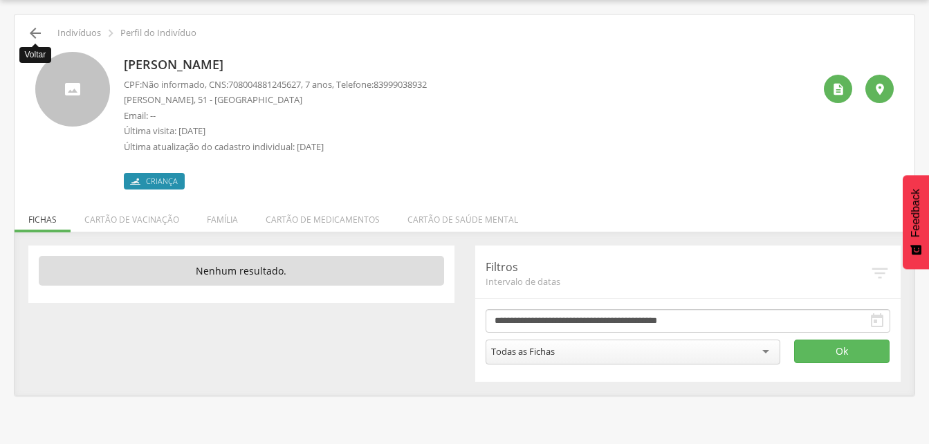
click at [33, 26] on icon "" at bounding box center [35, 33] width 17 height 17
click at [33, 36] on icon "" at bounding box center [35, 33] width 17 height 17
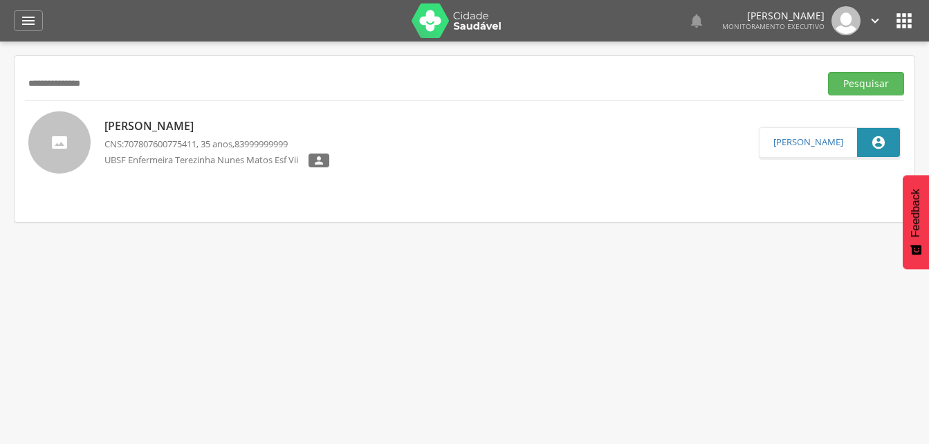
click at [112, 86] on input "**********" at bounding box center [419, 84] width 789 height 24
click at [49, 81] on input "**********" at bounding box center [419, 84] width 789 height 24
click at [872, 81] on button "Pesquisar" at bounding box center [866, 84] width 76 height 24
click at [179, 123] on p "[PERSON_NAME]" at bounding box center [206, 127] width 204 height 16
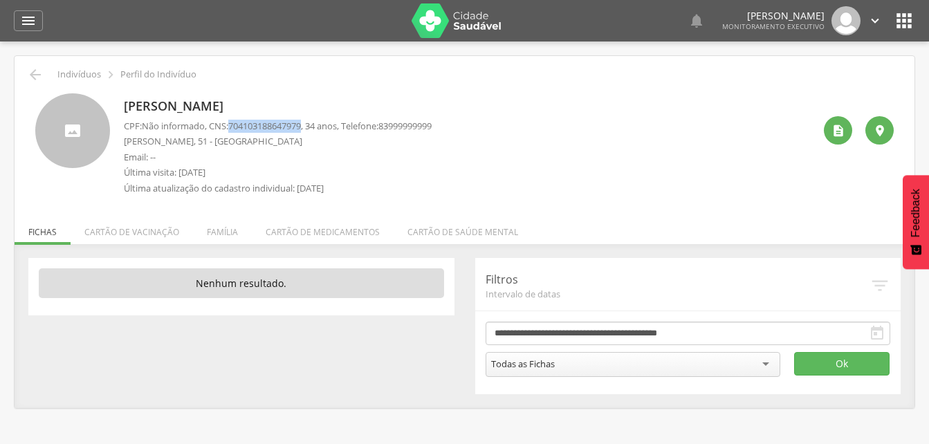
drag, startPoint x: 234, startPoint y: 122, endPoint x: 311, endPoint y: 123, distance: 77.4
click at [311, 123] on p "CPF: Não informado , CNS: [PHONE_NUMBER] , 34 anos, Telefone: [PHONE_NUMBER]" at bounding box center [278, 126] width 308 height 13
drag, startPoint x: 311, startPoint y: 123, endPoint x: 298, endPoint y: 124, distance: 13.2
click at [40, 74] on icon "" at bounding box center [35, 74] width 17 height 17
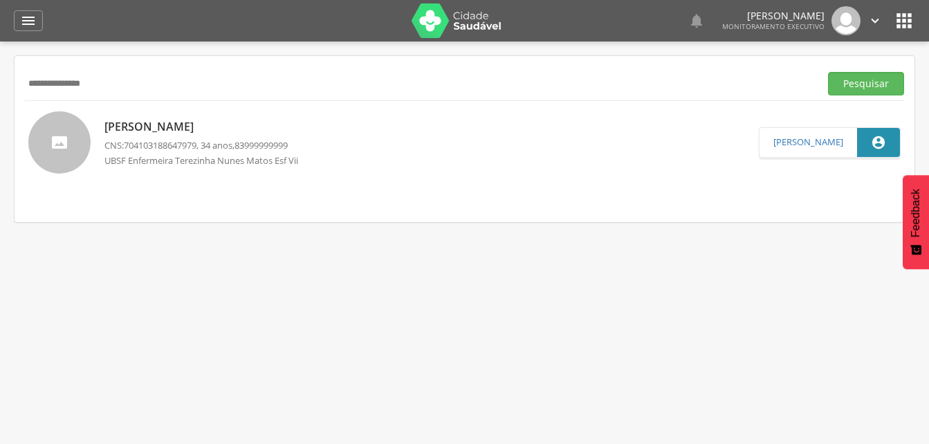
click at [124, 85] on input "**********" at bounding box center [419, 84] width 789 height 24
type input "*"
click at [841, 91] on button "Pesquisar" at bounding box center [866, 84] width 76 height 24
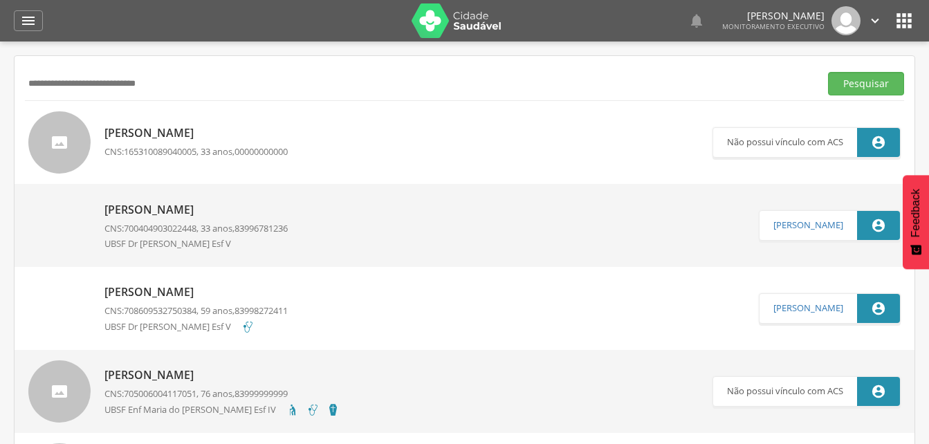
click at [213, 209] on p "[PERSON_NAME]" at bounding box center [195, 210] width 183 height 16
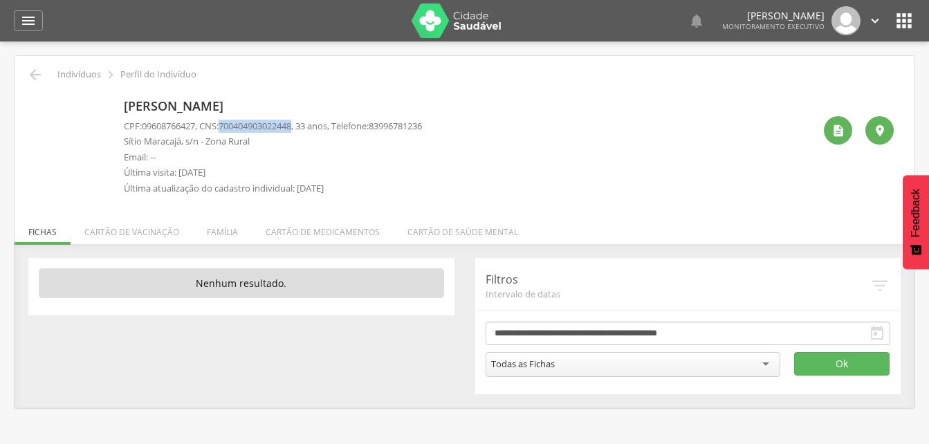
drag, startPoint x: 227, startPoint y: 124, endPoint x: 304, endPoint y: 130, distance: 77.0
click at [304, 130] on p "CPF: 09608766427 , CNS: [PHONE_NUMBER] , 33 anos, Telefone: [PHONE_NUMBER]" at bounding box center [273, 126] width 298 height 13
drag, startPoint x: 304, startPoint y: 130, endPoint x: 295, endPoint y: 128, distance: 9.2
click at [34, 72] on icon "" at bounding box center [35, 74] width 17 height 17
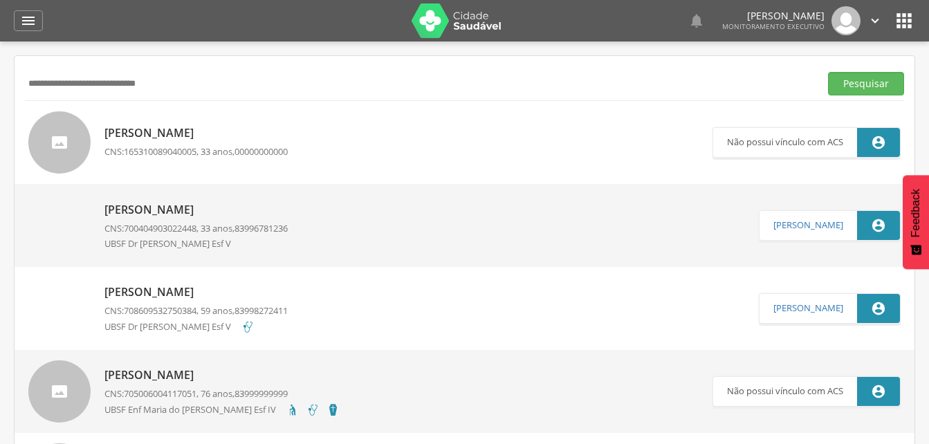
click at [189, 84] on input "**********" at bounding box center [419, 84] width 789 height 24
click at [65, 82] on input "**********" at bounding box center [419, 84] width 789 height 24
click at [183, 285] on p "[PERSON_NAME]" at bounding box center [195, 292] width 183 height 16
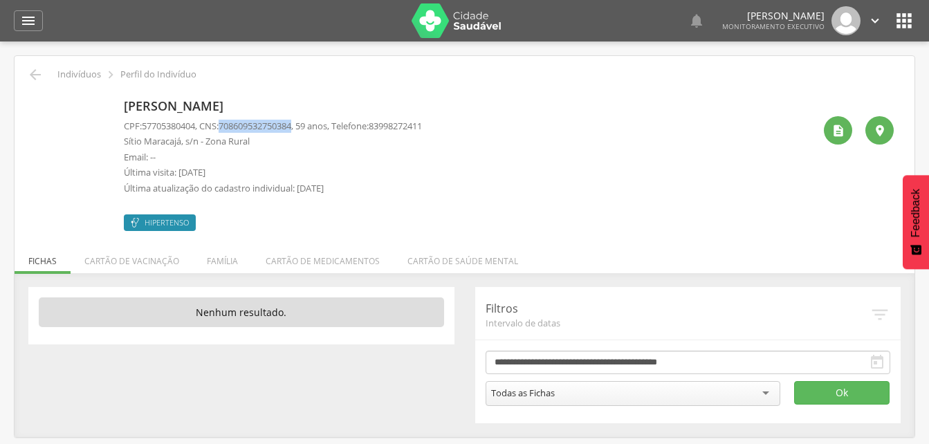
drag, startPoint x: 225, startPoint y: 124, endPoint x: 299, endPoint y: 123, distance: 74.7
click at [299, 123] on p "CPF: 57705380404 , CNS: [PHONE_NUMBER] , 59 anos, Telefone: [PHONE_NUMBER]" at bounding box center [273, 126] width 298 height 13
drag, startPoint x: 299, startPoint y: 123, endPoint x: 344, endPoint y: 158, distance: 56.7
click at [346, 158] on p "Email: --" at bounding box center [273, 157] width 298 height 13
drag, startPoint x: 227, startPoint y: 124, endPoint x: 303, endPoint y: 126, distance: 75.4
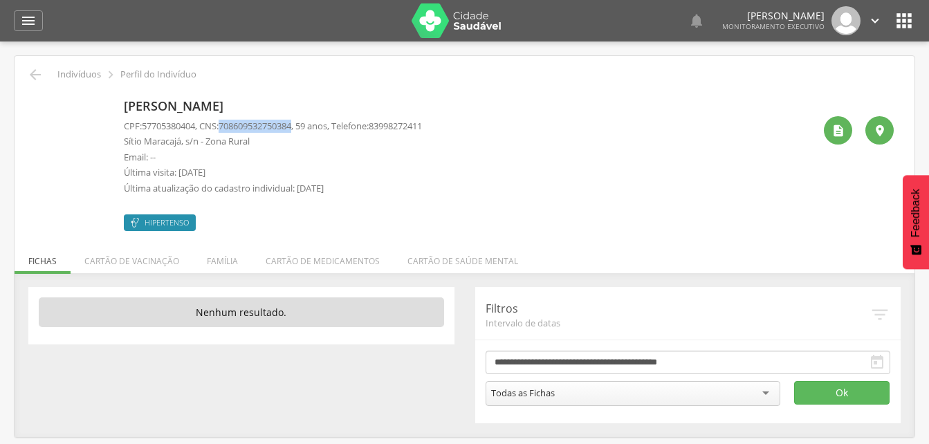
click at [291, 126] on span "708609532750384" at bounding box center [255, 126] width 73 height 12
drag, startPoint x: 303, startPoint y: 126, endPoint x: 286, endPoint y: 127, distance: 17.3
drag, startPoint x: 221, startPoint y: 262, endPoint x: 206, endPoint y: 256, distance: 16.4
click at [221, 262] on li "Família" at bounding box center [222, 257] width 59 height 32
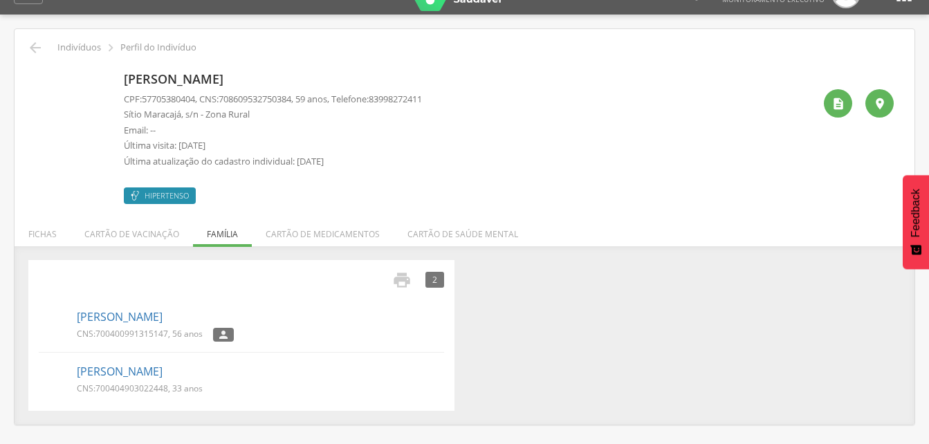
scroll to position [41, 0]
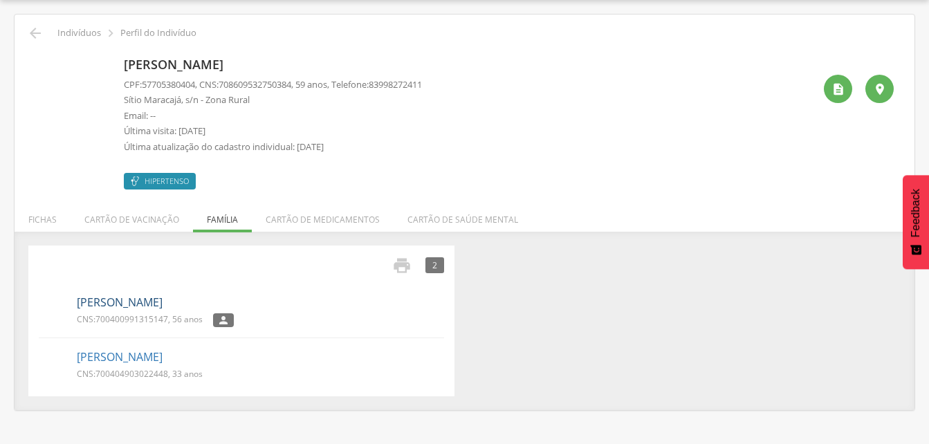
click at [118, 304] on link "[PERSON_NAME]" at bounding box center [120, 303] width 86 height 16
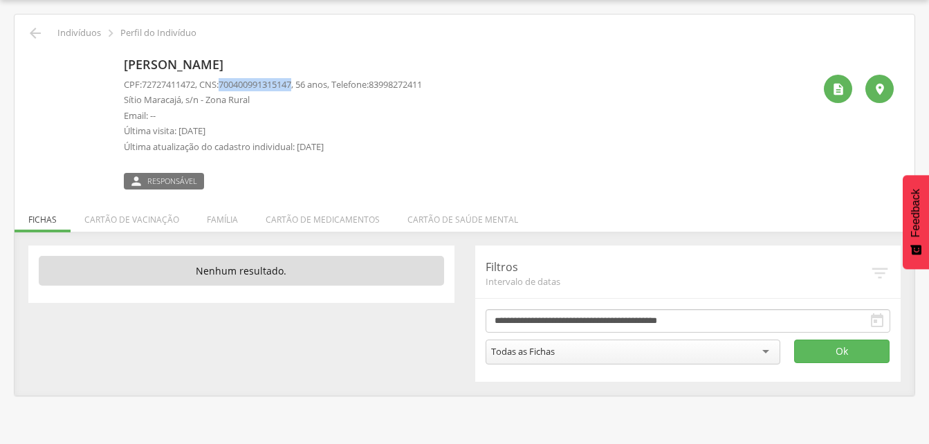
drag, startPoint x: 225, startPoint y: 83, endPoint x: 305, endPoint y: 88, distance: 79.7
click at [305, 88] on p "CPF: 72727411472 , CNS: [PHONE_NUMBER] , 56 anos, Telefone: [PHONE_NUMBER]" at bounding box center [273, 84] width 298 height 13
drag, startPoint x: 305, startPoint y: 88, endPoint x: 298, endPoint y: 85, distance: 7.4
click at [29, 35] on icon "" at bounding box center [35, 33] width 17 height 17
click at [37, 38] on icon "" at bounding box center [35, 33] width 17 height 17
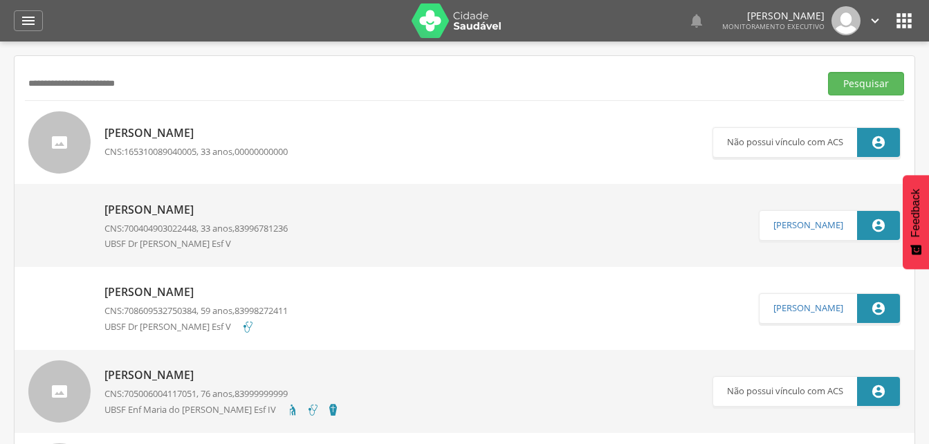
click at [157, 91] on input "**********" at bounding box center [419, 84] width 789 height 24
type input "*"
click at [54, 84] on input "**********" at bounding box center [419, 84] width 789 height 24
click at [871, 82] on button "Pesquisar" at bounding box center [866, 84] width 76 height 24
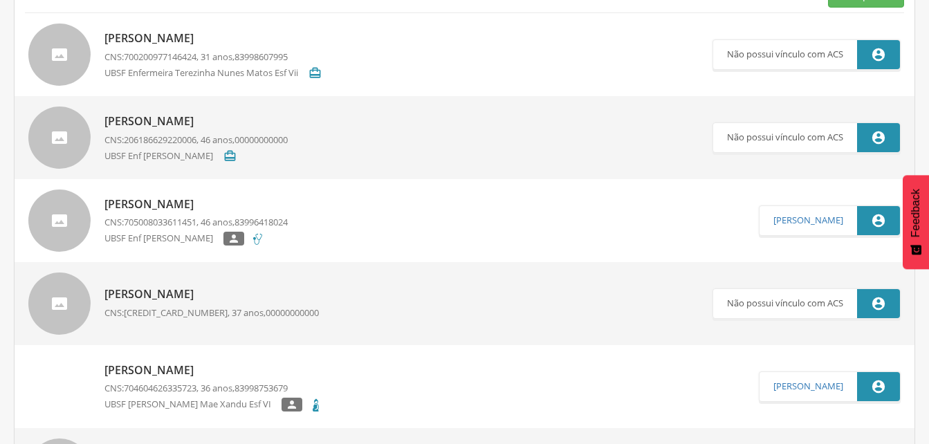
scroll to position [249, 0]
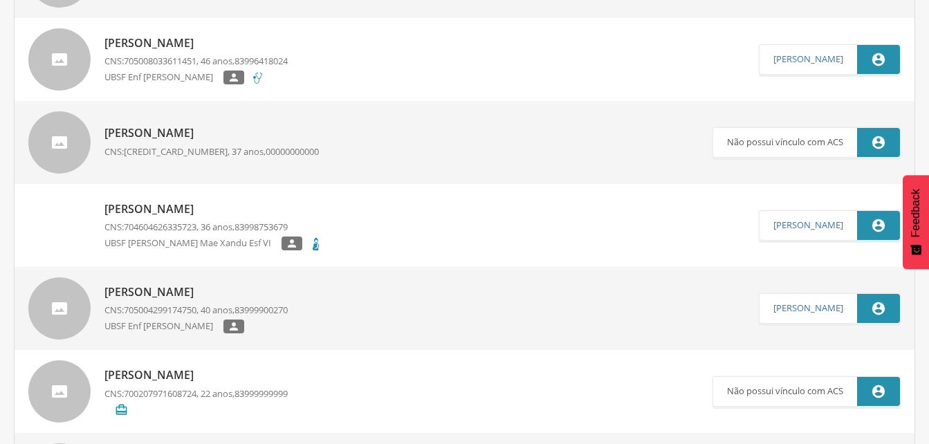
click at [223, 203] on p "[PERSON_NAME]" at bounding box center [213, 209] width 218 height 16
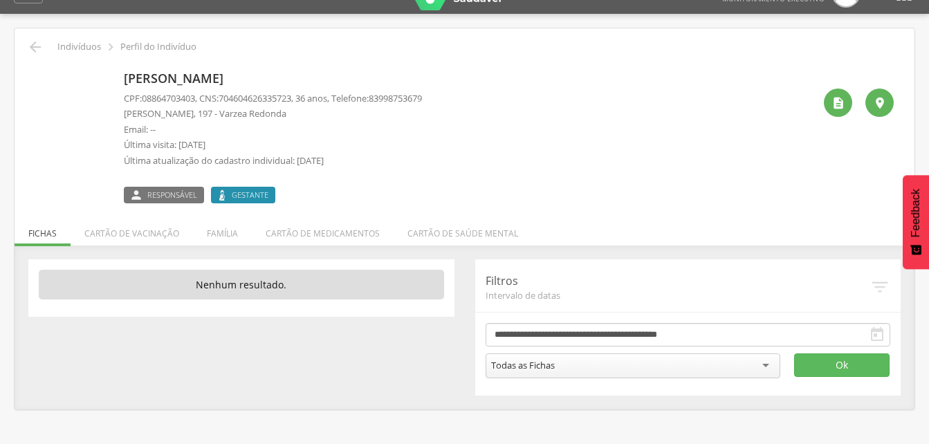
scroll to position [41, 0]
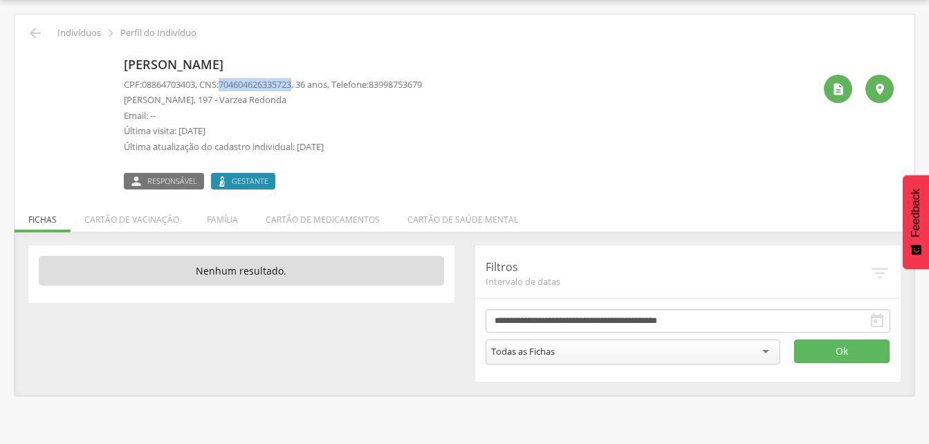
drag, startPoint x: 225, startPoint y: 82, endPoint x: 302, endPoint y: 80, distance: 76.8
click at [302, 80] on p "CPF: 08864703403 , CNS: [PHONE_NUMBER] , 36 anos, Telefone: [PHONE_NUMBER]" at bounding box center [273, 84] width 298 height 13
drag, startPoint x: 302, startPoint y: 80, endPoint x: 284, endPoint y: 82, distance: 18.2
click at [422, 133] on p "Última visita: [DATE]" at bounding box center [273, 130] width 298 height 13
click at [36, 32] on icon "" at bounding box center [35, 33] width 17 height 17
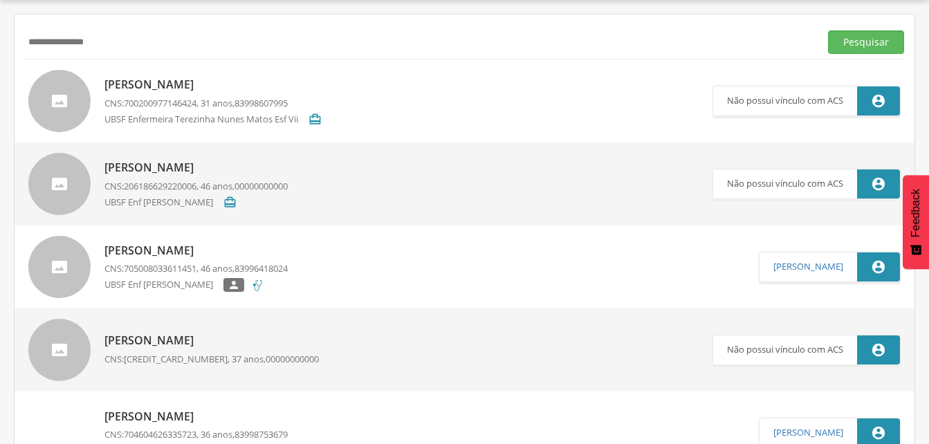
click at [117, 46] on input "**********" at bounding box center [419, 42] width 789 height 24
type input "*"
click at [44, 43] on input "text" at bounding box center [419, 42] width 789 height 24
drag, startPoint x: 857, startPoint y: 38, endPoint x: 847, endPoint y: 42, distance: 11.2
click at [857, 38] on button "Pesquisar" at bounding box center [866, 42] width 76 height 24
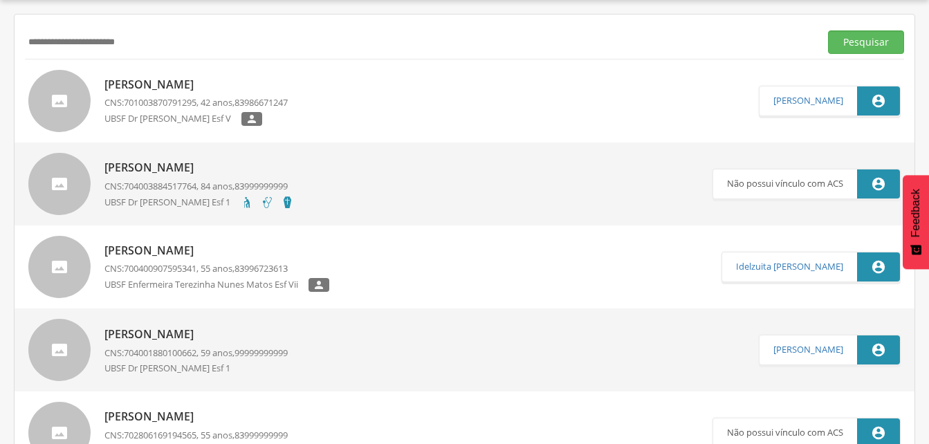
click at [202, 89] on p "[PERSON_NAME]" at bounding box center [195, 85] width 183 height 16
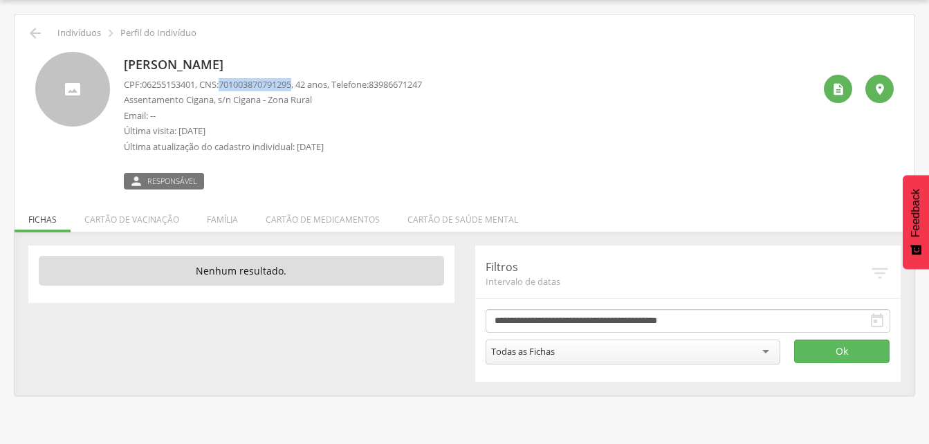
drag, startPoint x: 227, startPoint y: 80, endPoint x: 304, endPoint y: 86, distance: 77.0
click at [291, 86] on span "701003870791295" at bounding box center [255, 84] width 73 height 12
drag, startPoint x: 304, startPoint y: 86, endPoint x: 286, endPoint y: 89, distance: 18.2
click at [214, 221] on li "Família" at bounding box center [222, 216] width 59 height 32
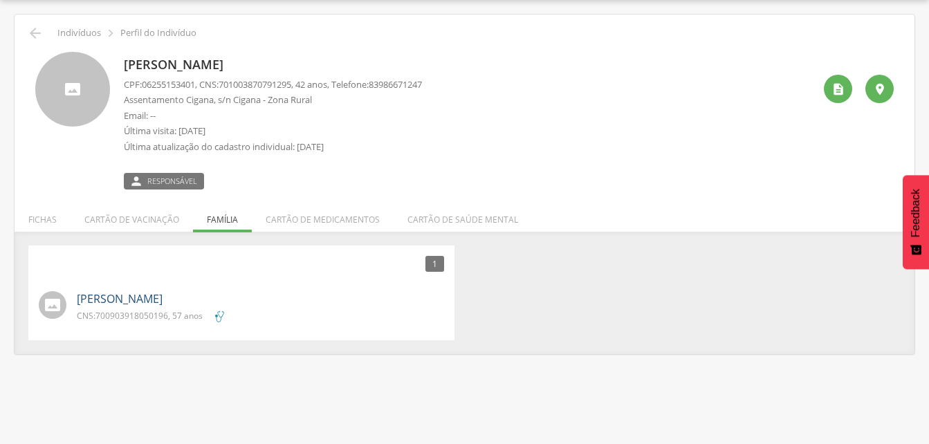
click at [111, 303] on link "[PERSON_NAME]" at bounding box center [120, 299] width 86 height 16
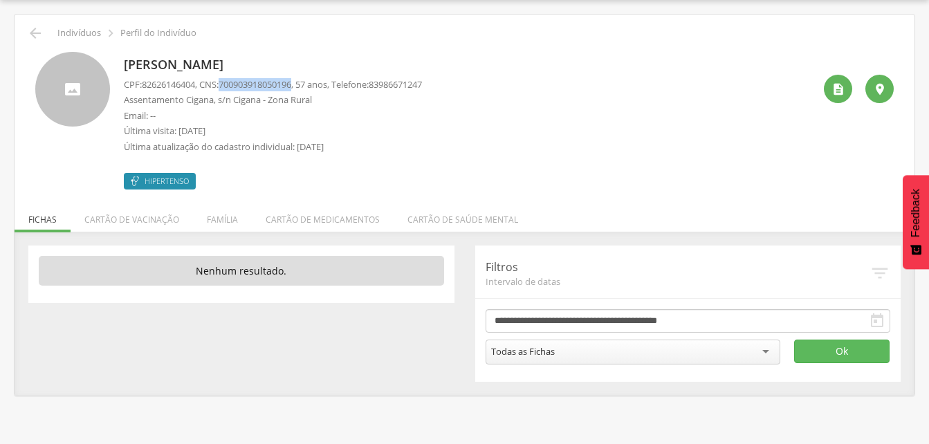
drag, startPoint x: 227, startPoint y: 82, endPoint x: 304, endPoint y: 82, distance: 76.8
click at [304, 82] on p "CPF: 82626146404 , CNS: [PHONE_NUMBER] , 57 anos, Telefone: [PHONE_NUMBER]" at bounding box center [273, 84] width 298 height 13
drag, startPoint x: 304, startPoint y: 82, endPoint x: 283, endPoint y: 89, distance: 22.1
click at [37, 41] on icon "" at bounding box center [35, 33] width 17 height 17
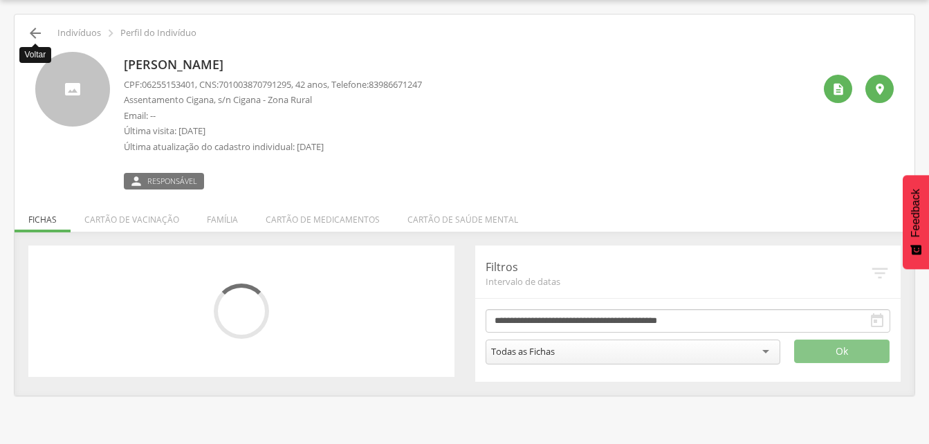
click at [29, 30] on icon "" at bounding box center [35, 33] width 17 height 17
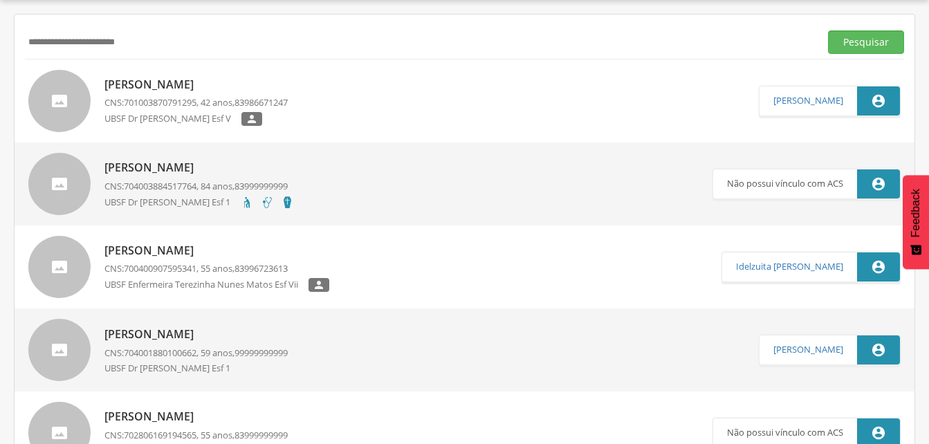
click at [191, 49] on input "**********" at bounding box center [419, 42] width 789 height 24
type input "*"
drag, startPoint x: 853, startPoint y: 43, endPoint x: 838, endPoint y: 47, distance: 15.1
click at [853, 43] on button "Pesquisar" at bounding box center [866, 42] width 76 height 24
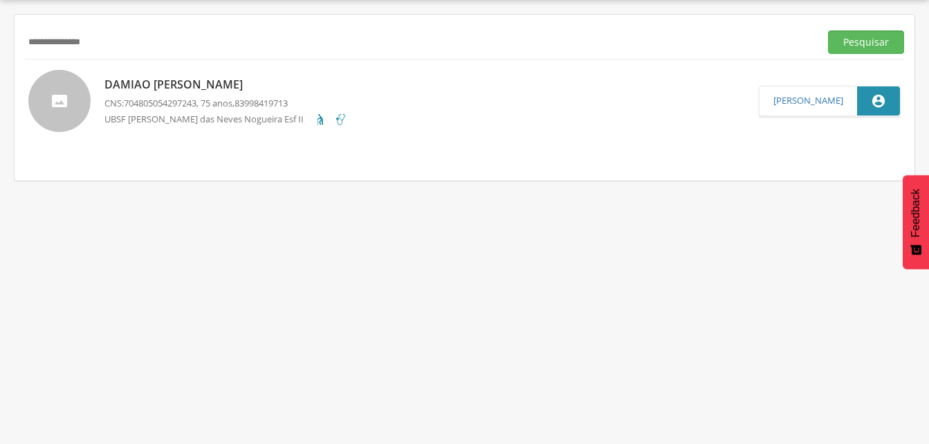
click at [196, 83] on p "Damiao [PERSON_NAME]" at bounding box center [225, 85] width 243 height 16
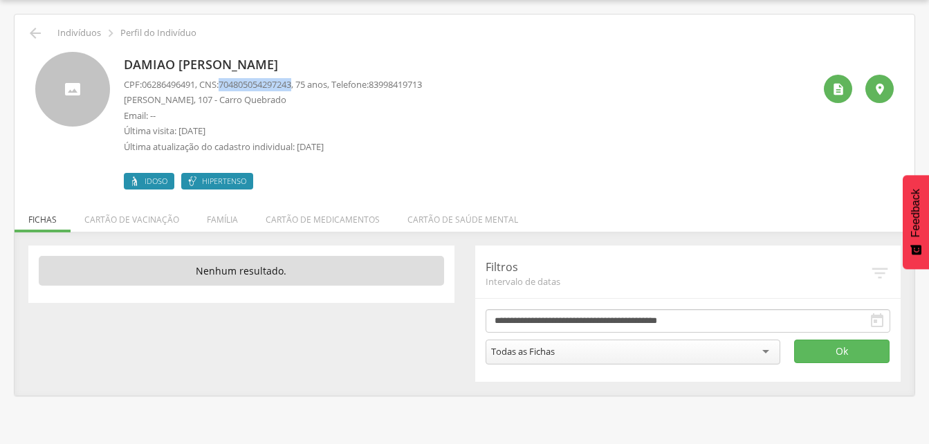
drag, startPoint x: 227, startPoint y: 83, endPoint x: 304, endPoint y: 80, distance: 77.5
click at [304, 80] on p "CPF: 06286496491 , CNS: [PHONE_NUMBER] , 75 anos, Telefone: [PHONE_NUMBER]" at bounding box center [273, 84] width 298 height 13
drag, startPoint x: 304, startPoint y: 80, endPoint x: 297, endPoint y: 84, distance: 8.4
click at [223, 225] on li "Família" at bounding box center [222, 216] width 59 height 32
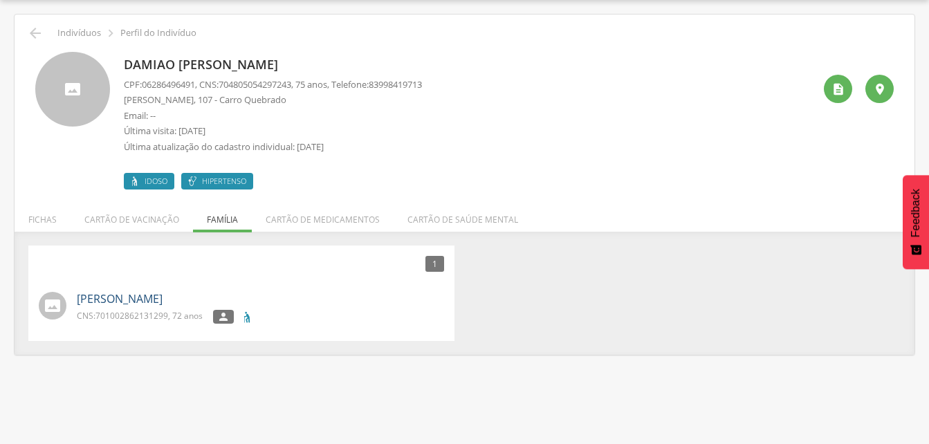
click at [144, 304] on link "[PERSON_NAME]" at bounding box center [120, 299] width 86 height 16
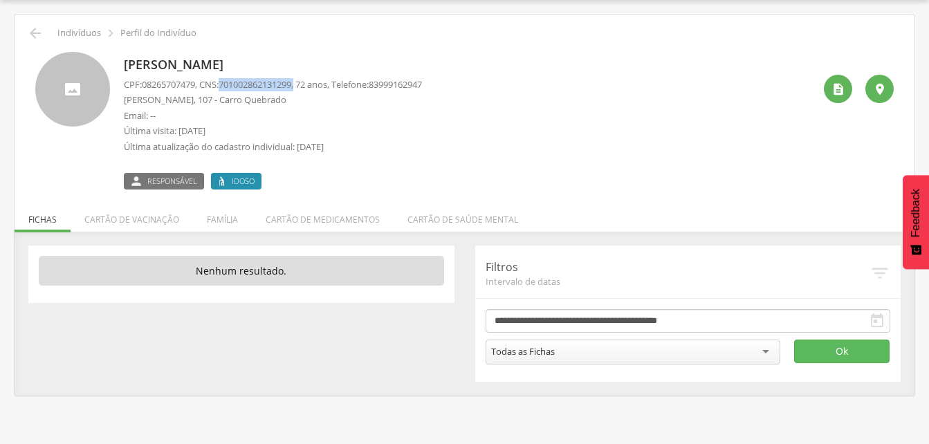
drag, startPoint x: 229, startPoint y: 81, endPoint x: 308, endPoint y: 86, distance: 79.0
click at [308, 86] on p "CPF: 08265707479 , CNS: [PHONE_NUMBER] , 72 anos, Telefone: [PHONE_NUMBER]" at bounding box center [273, 84] width 298 height 13
drag, startPoint x: 308, startPoint y: 86, endPoint x: 292, endPoint y: 87, distance: 15.9
click at [33, 29] on icon "" at bounding box center [35, 33] width 17 height 17
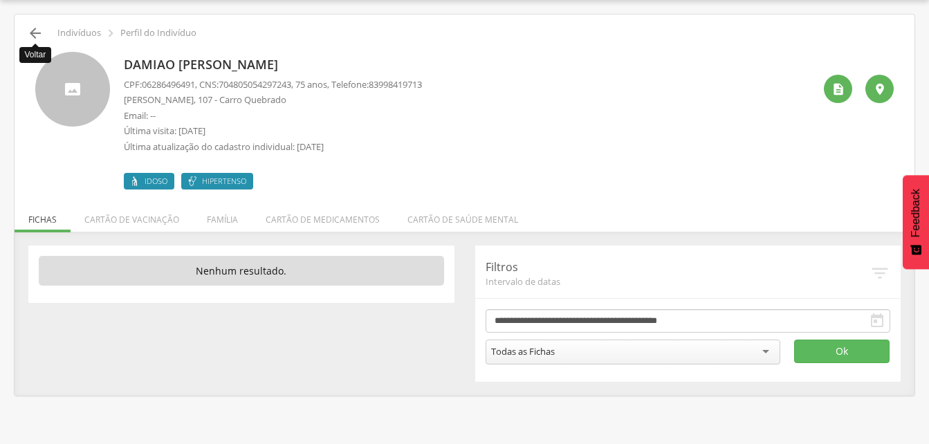
click at [33, 35] on icon "" at bounding box center [35, 33] width 17 height 17
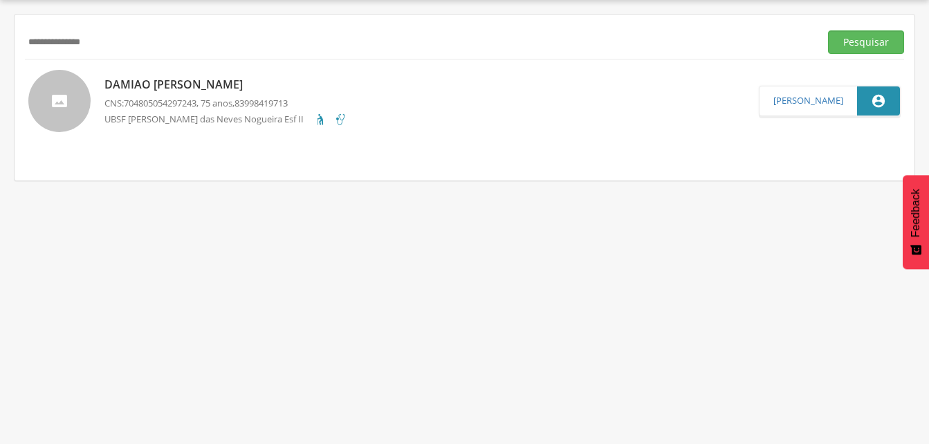
click at [122, 41] on input "**********" at bounding box center [419, 42] width 789 height 24
click at [75, 41] on input "**********" at bounding box center [419, 42] width 789 height 24
click at [844, 44] on button "Pesquisar" at bounding box center [866, 42] width 76 height 24
click at [179, 83] on p "[PERSON_NAME][DATE]" at bounding box center [212, 85] width 217 height 16
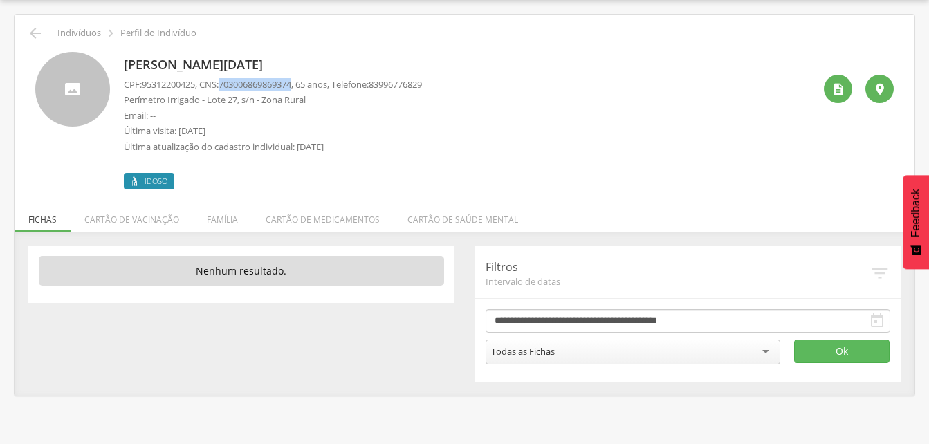
drag, startPoint x: 227, startPoint y: 83, endPoint x: 305, endPoint y: 84, distance: 78.1
click at [305, 84] on p "CPF: 95312200425 , CNS: [PHONE_NUMBER] , 65 anos, Telefone: [PHONE_NUMBER]" at bounding box center [273, 84] width 298 height 13
drag, startPoint x: 305, startPoint y: 84, endPoint x: 293, endPoint y: 84, distance: 11.8
click at [233, 222] on li "Família" at bounding box center [222, 216] width 59 height 32
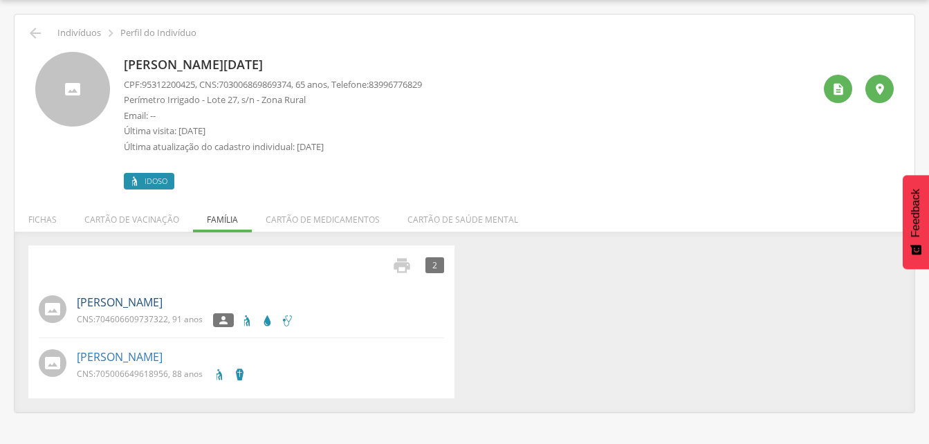
click at [150, 302] on link "[PERSON_NAME]" at bounding box center [120, 303] width 86 height 16
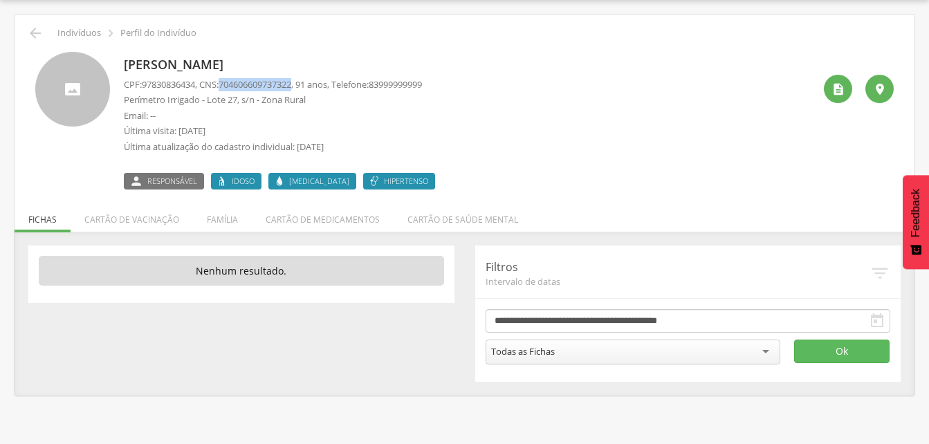
drag, startPoint x: 227, startPoint y: 82, endPoint x: 306, endPoint y: 83, distance: 78.8
click at [306, 83] on p "CPF: 97830836434 , CNS: [PHONE_NUMBER] , 91 anos, Telefone: [PHONE_NUMBER]" at bounding box center [273, 84] width 298 height 13
drag, startPoint x: 306, startPoint y: 83, endPoint x: 285, endPoint y: 82, distance: 20.8
click at [37, 37] on icon "" at bounding box center [35, 33] width 17 height 17
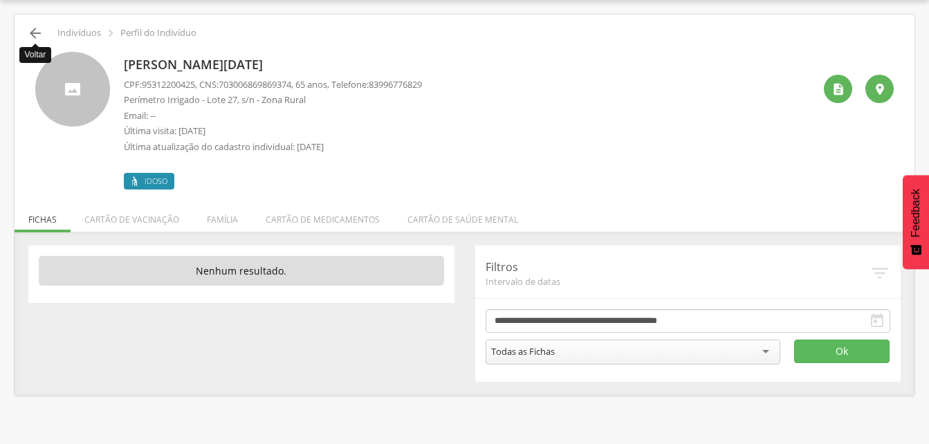
click at [36, 31] on icon "" at bounding box center [35, 33] width 17 height 17
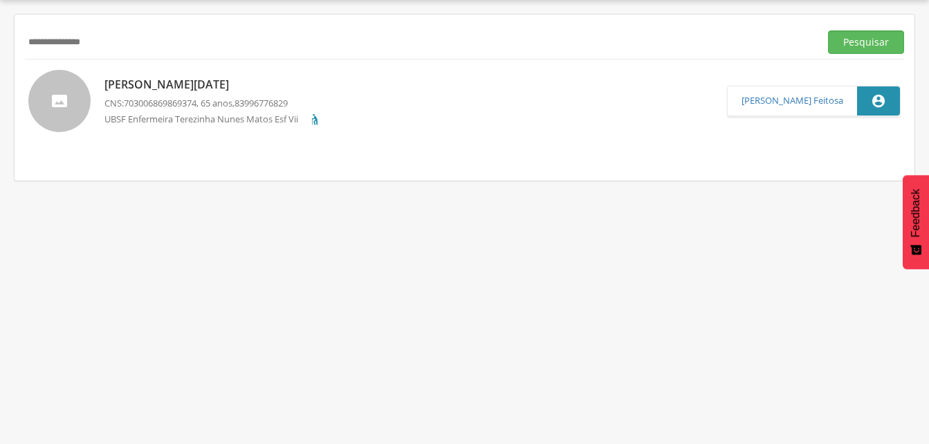
click at [130, 35] on input "**********" at bounding box center [419, 42] width 789 height 24
type input "*"
click at [110, 42] on input "**********" at bounding box center [419, 42] width 789 height 24
type input "*"
click at [858, 50] on button "Pesquisar" at bounding box center [866, 42] width 76 height 24
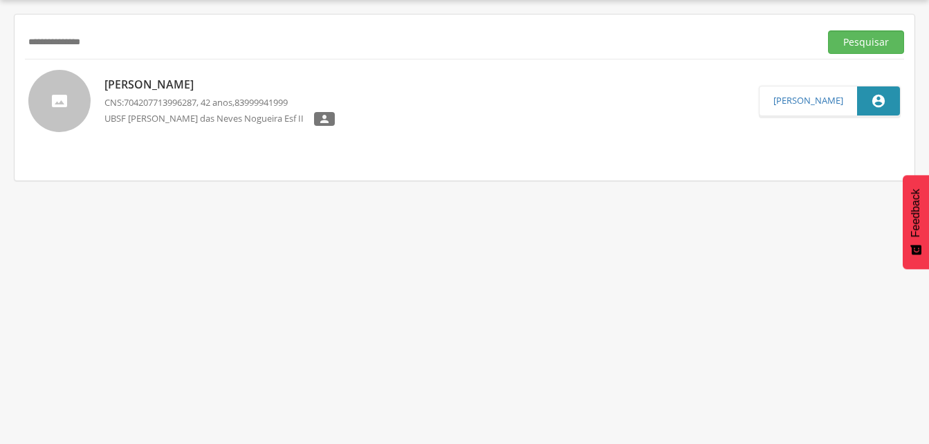
click at [198, 89] on p "[PERSON_NAME]" at bounding box center [219, 85] width 230 height 16
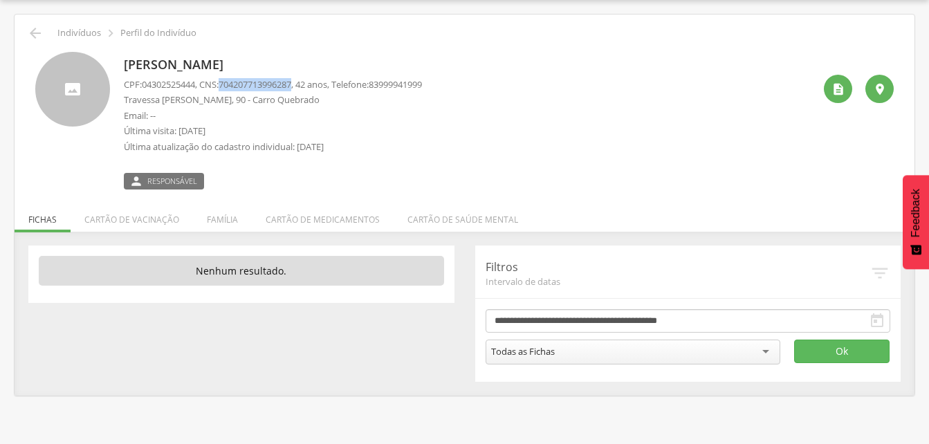
drag, startPoint x: 225, startPoint y: 82, endPoint x: 301, endPoint y: 83, distance: 76.1
click at [301, 83] on p "CPF: 04302525444 , CNS: [PHONE_NUMBER] , 42 anos, Telefone: [PHONE_NUMBER]" at bounding box center [273, 84] width 298 height 13
drag, startPoint x: 301, startPoint y: 83, endPoint x: 283, endPoint y: 82, distance: 18.7
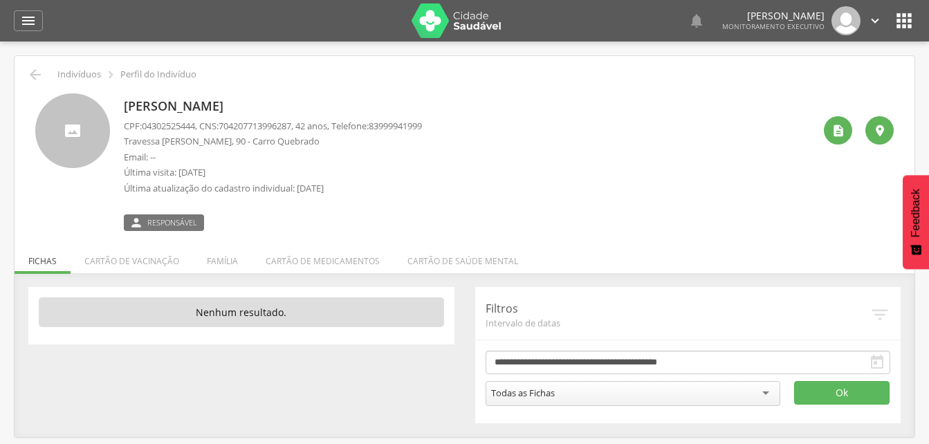
click at [362, 158] on p "Email: --" at bounding box center [273, 157] width 298 height 13
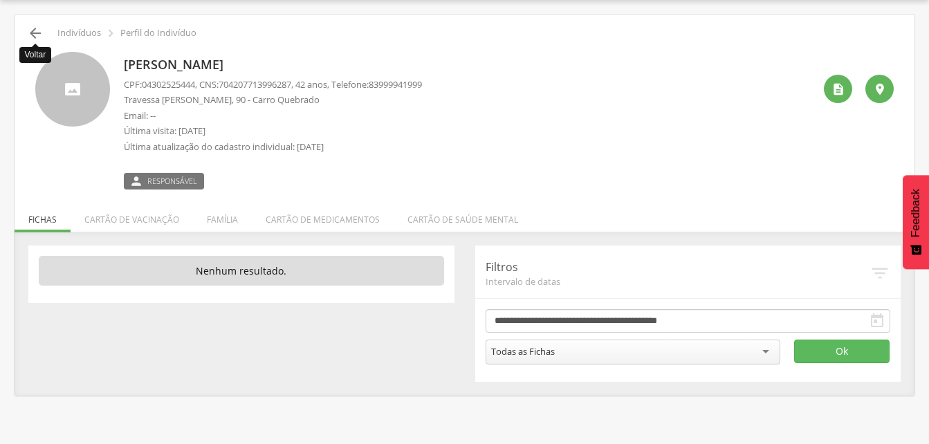
click at [36, 35] on icon "" at bounding box center [35, 33] width 17 height 17
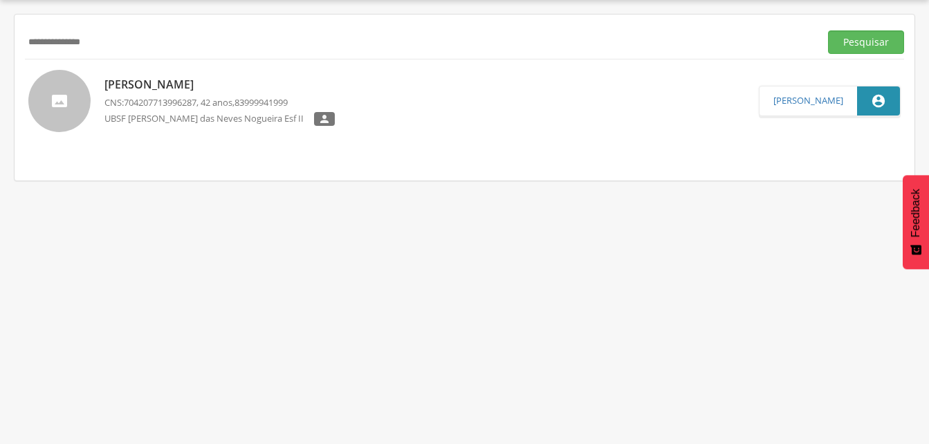
click at [120, 43] on input "**********" at bounding box center [419, 42] width 789 height 24
type input "*"
click at [57, 32] on input "text" at bounding box center [419, 42] width 789 height 24
click at [852, 43] on button "Pesquisar" at bounding box center [866, 42] width 76 height 24
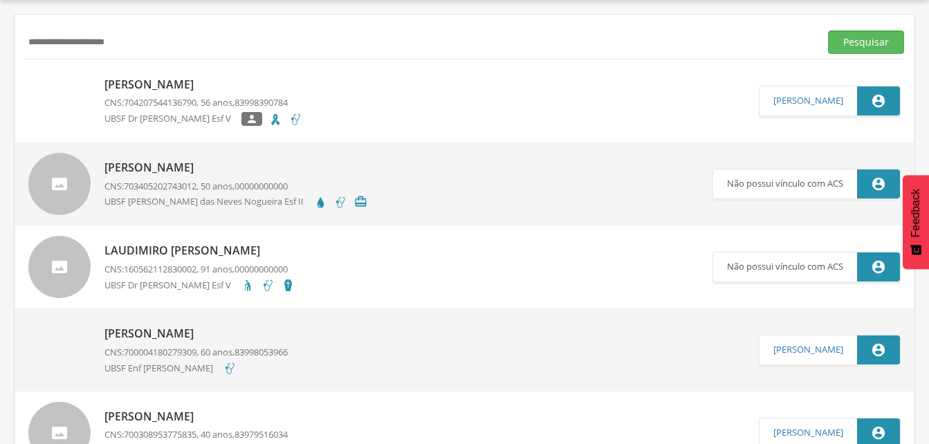
click at [156, 89] on p "[PERSON_NAME]" at bounding box center [203, 85] width 198 height 16
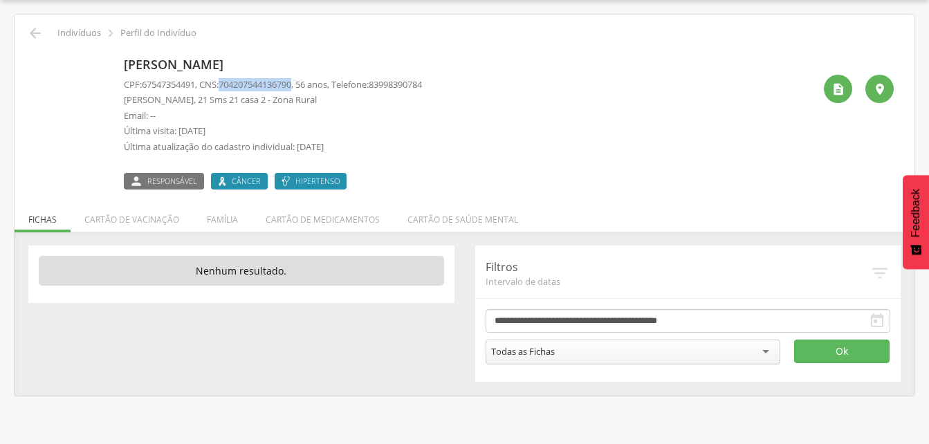
drag, startPoint x: 225, startPoint y: 80, endPoint x: 304, endPoint y: 83, distance: 78.9
click at [304, 83] on p "CPF: 67547354491 , CNS: [PHONE_NUMBER] , 56 anos, Telefone: [PHONE_NUMBER]" at bounding box center [273, 84] width 298 height 13
drag, startPoint x: 304, startPoint y: 83, endPoint x: 294, endPoint y: 82, distance: 9.8
click at [222, 223] on li "Família" at bounding box center [222, 216] width 59 height 32
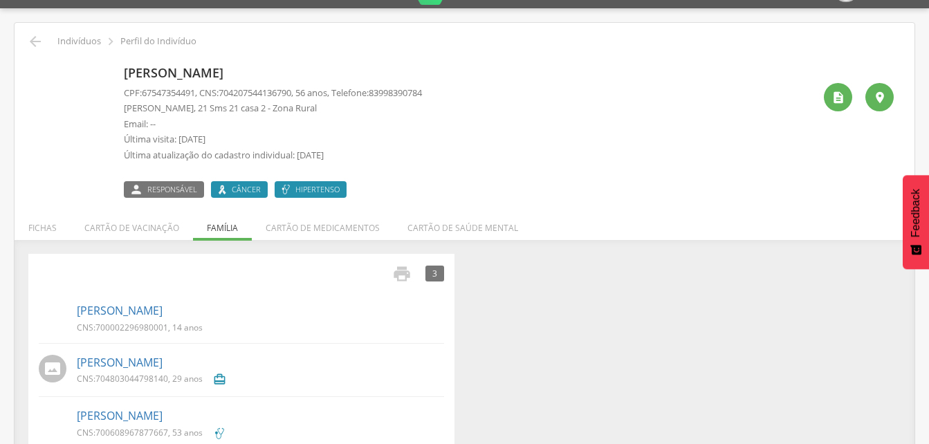
scroll to position [61, 0]
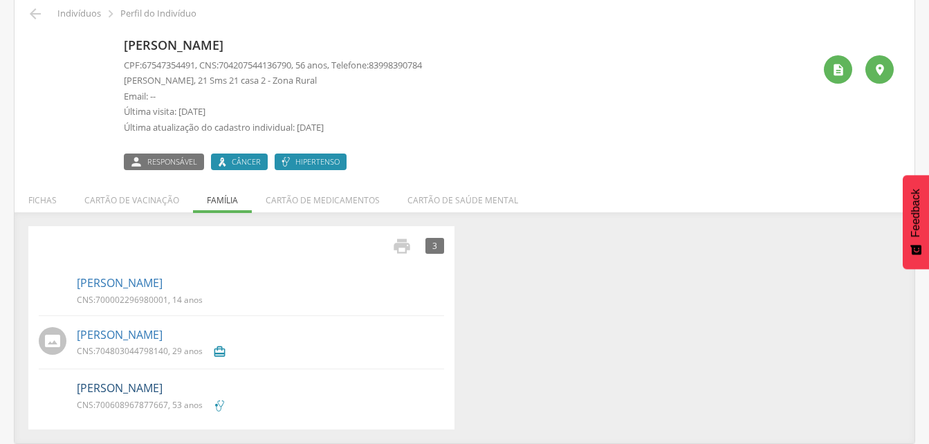
click at [126, 390] on link "[PERSON_NAME]" at bounding box center [120, 388] width 86 height 16
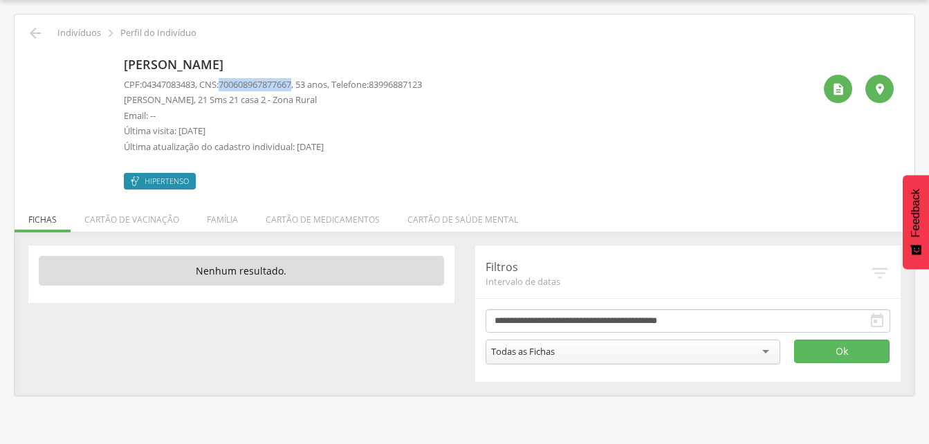
drag, startPoint x: 226, startPoint y: 86, endPoint x: 304, endPoint y: 84, distance: 77.5
click at [304, 84] on p "CPF: 04347083483 , CNS: [PHONE_NUMBER] , 53 anos, Telefone: [PHONE_NUMBER]" at bounding box center [273, 84] width 298 height 13
drag, startPoint x: 304, startPoint y: 84, endPoint x: 290, endPoint y: 81, distance: 13.4
click at [220, 222] on li "Família" at bounding box center [222, 216] width 59 height 32
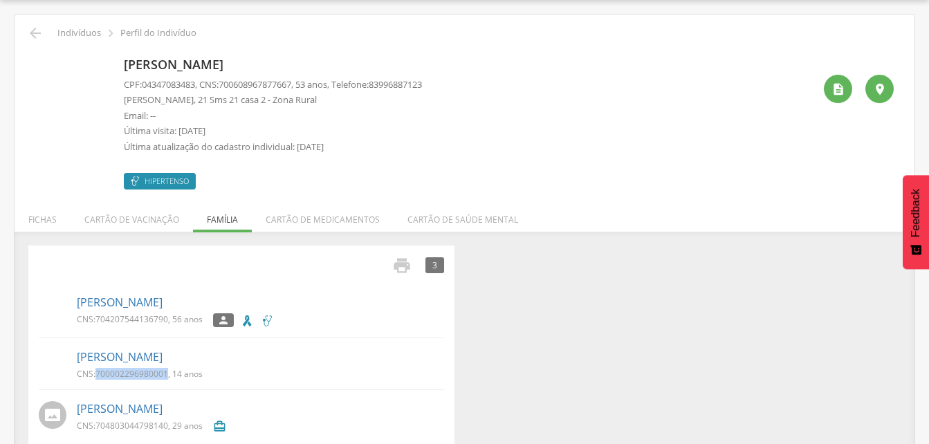
drag, startPoint x: 95, startPoint y: 369, endPoint x: 168, endPoint y: 372, distance: 73.3
click at [168, 372] on p "CNS: 700002296980001 , 14 anos" at bounding box center [140, 374] width 126 height 12
drag, startPoint x: 168, startPoint y: 372, endPoint x: 157, endPoint y: 372, distance: 11.1
click at [37, 28] on icon "" at bounding box center [35, 33] width 17 height 17
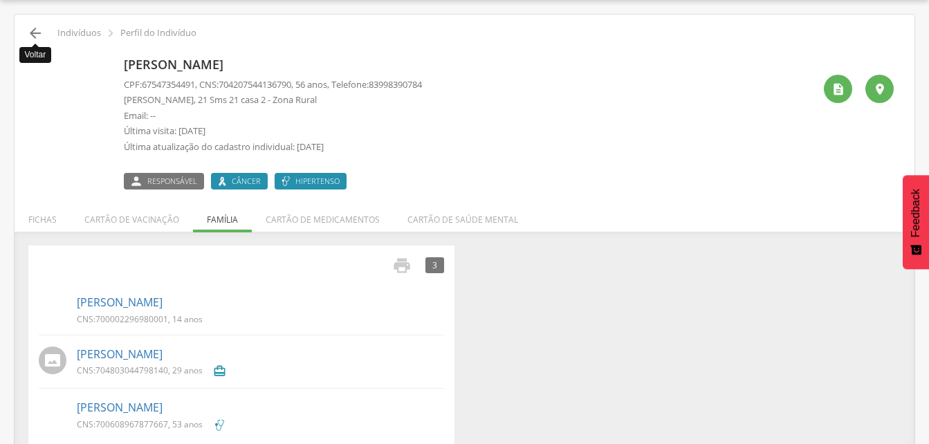
click at [37, 31] on icon "" at bounding box center [35, 33] width 17 height 17
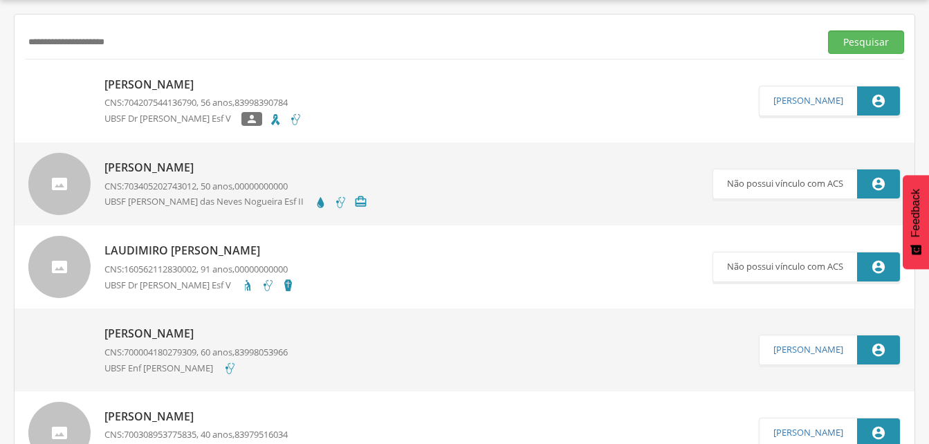
click at [158, 44] on input "**********" at bounding box center [419, 42] width 789 height 24
click at [46, 41] on input "**********" at bounding box center [419, 42] width 789 height 24
drag, startPoint x: 874, startPoint y: 41, endPoint x: 150, endPoint y: 97, distance: 726.1
click at [872, 42] on button "Pesquisar" at bounding box center [866, 42] width 76 height 24
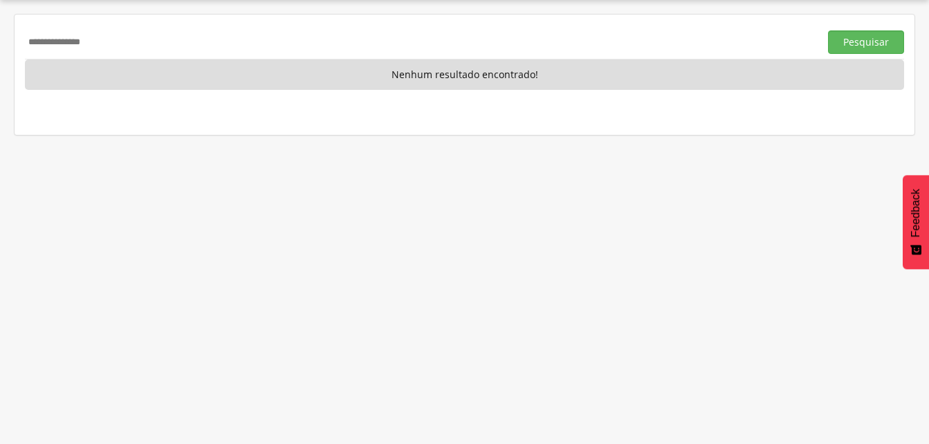
click at [120, 42] on input "**********" at bounding box center [419, 42] width 789 height 24
type input "*"
drag, startPoint x: 871, startPoint y: 44, endPoint x: 402, endPoint y: 58, distance: 468.3
click at [868, 44] on button "Pesquisar" at bounding box center [866, 42] width 76 height 24
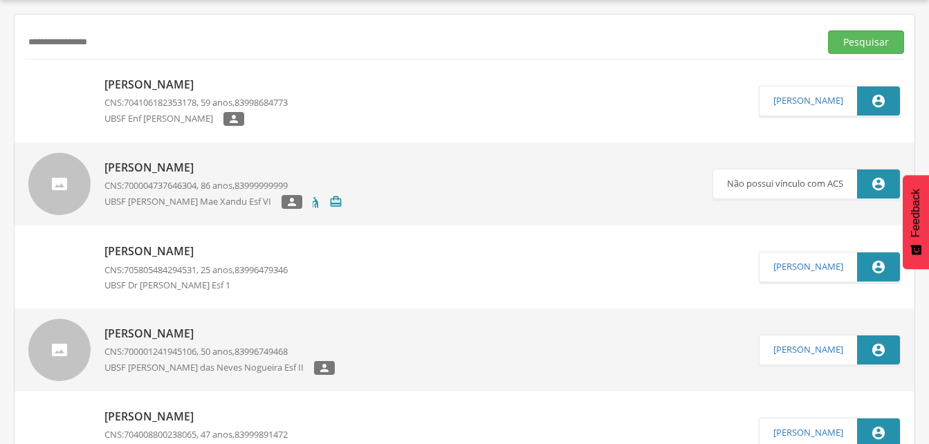
click at [154, 86] on p "[PERSON_NAME]" at bounding box center [195, 85] width 183 height 16
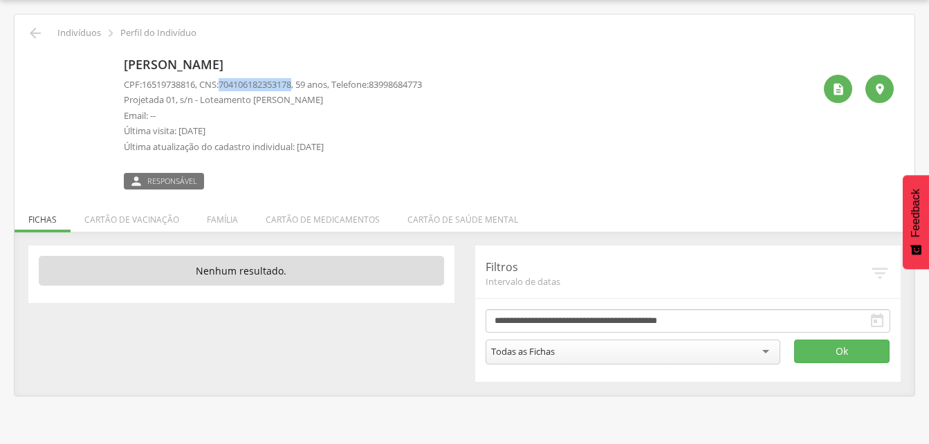
drag, startPoint x: 225, startPoint y: 82, endPoint x: 302, endPoint y: 89, distance: 77.1
click at [302, 89] on p "CPF: 16519738816 , CNS: [PHONE_NUMBER] , 59 anos, Telefone: [PHONE_NUMBER]" at bounding box center [273, 84] width 298 height 13
drag, startPoint x: 302, startPoint y: 89, endPoint x: 287, endPoint y: 86, distance: 15.5
click at [409, 154] on div "CPF: 16519738816 , CNS: [PHONE_NUMBER] , 59 anos, Telefone: 83998684773 Projeta…" at bounding box center [273, 119] width 298 height 82
click at [32, 35] on icon "" at bounding box center [35, 33] width 17 height 17
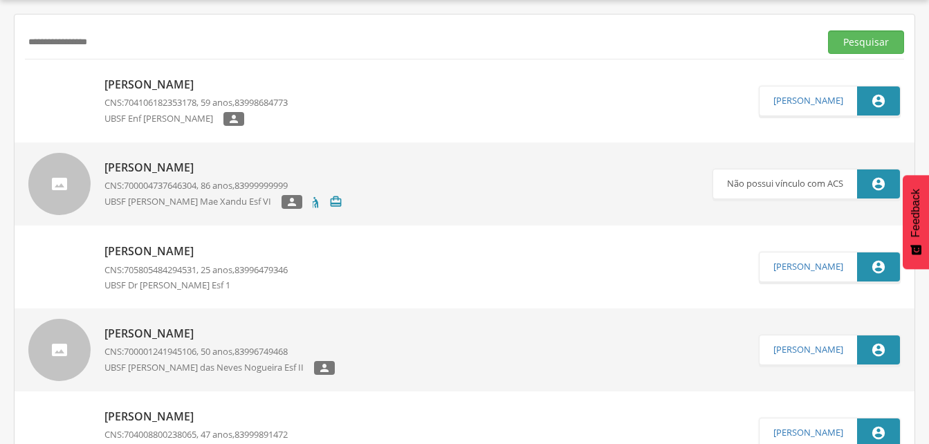
click at [132, 52] on input "**********" at bounding box center [419, 42] width 789 height 24
click at [101, 36] on input "**********" at bounding box center [419, 42] width 789 height 24
click at [113, 43] on input "**********" at bounding box center [419, 42] width 789 height 24
type input "*"
click at [857, 43] on button "Pesquisar" at bounding box center [866, 42] width 76 height 24
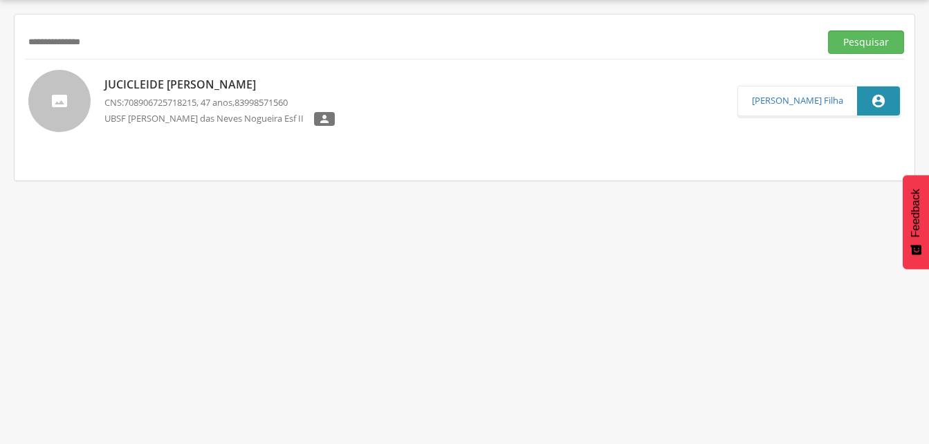
click at [201, 89] on p "Jucicleide [PERSON_NAME]" at bounding box center [219, 85] width 230 height 16
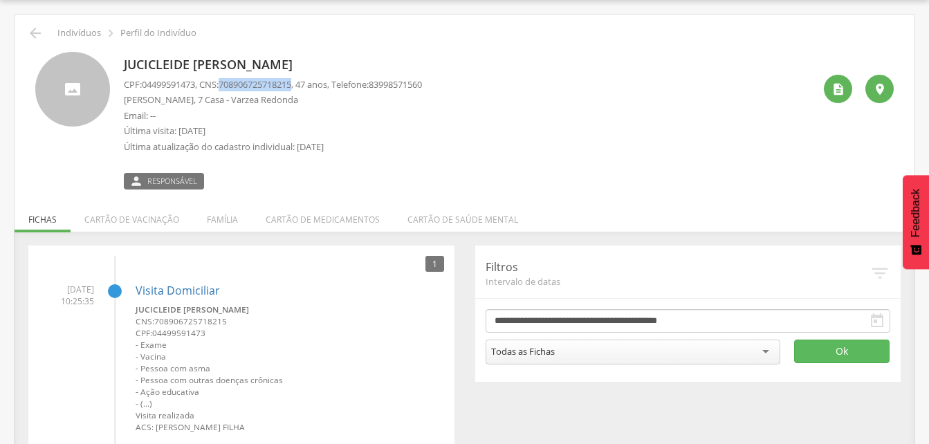
drag, startPoint x: 224, startPoint y: 82, endPoint x: 303, endPoint y: 83, distance: 78.8
click at [303, 83] on p "CPF: 04499591473 , CNS: [PHONE_NUMBER] , 47 anos, Telefone: [PHONE_NUMBER]" at bounding box center [273, 84] width 298 height 13
drag, startPoint x: 303, startPoint y: 83, endPoint x: 290, endPoint y: 82, distance: 12.5
click at [223, 223] on li "Família" at bounding box center [222, 216] width 59 height 32
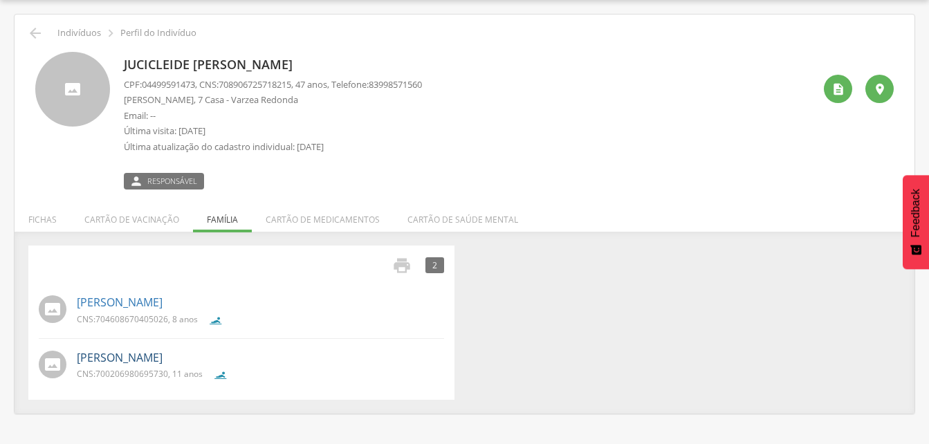
click at [162, 362] on link "[PERSON_NAME]" at bounding box center [120, 358] width 86 height 16
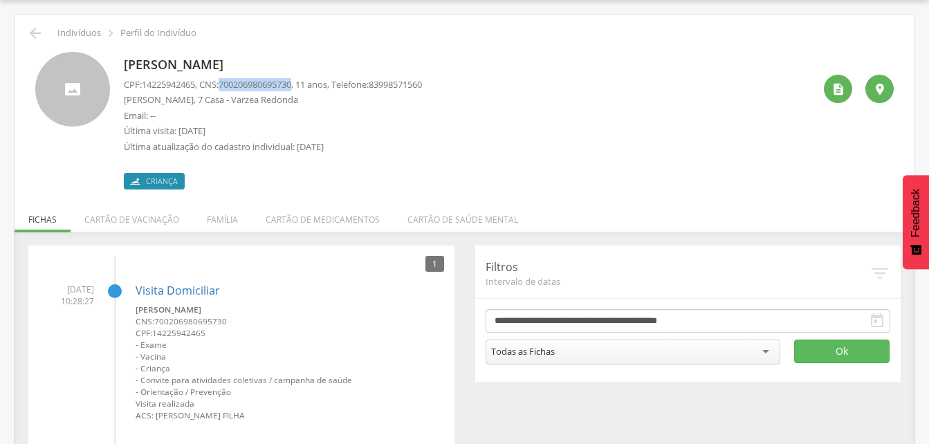
drag, startPoint x: 225, startPoint y: 79, endPoint x: 303, endPoint y: 85, distance: 77.7
click at [303, 85] on p "CPF: 14225942465 , CNS: [PHONE_NUMBER] , 11 anos, Telefone: [PHONE_NUMBER]" at bounding box center [273, 84] width 298 height 13
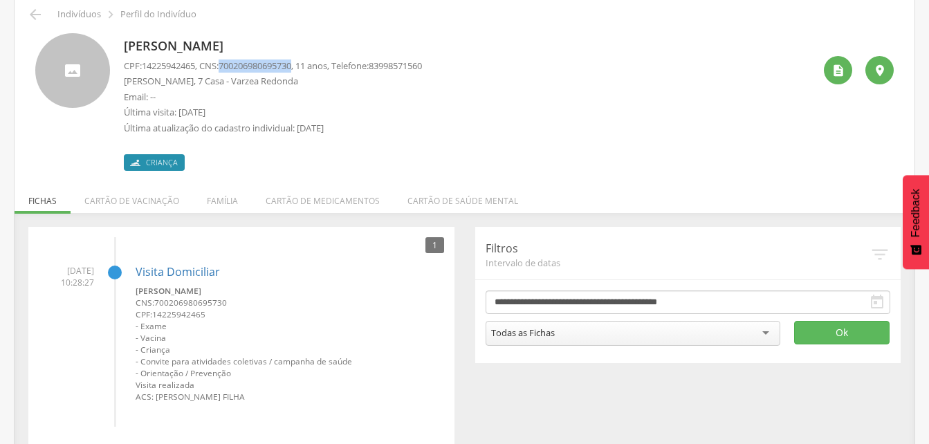
scroll to position [75, 0]
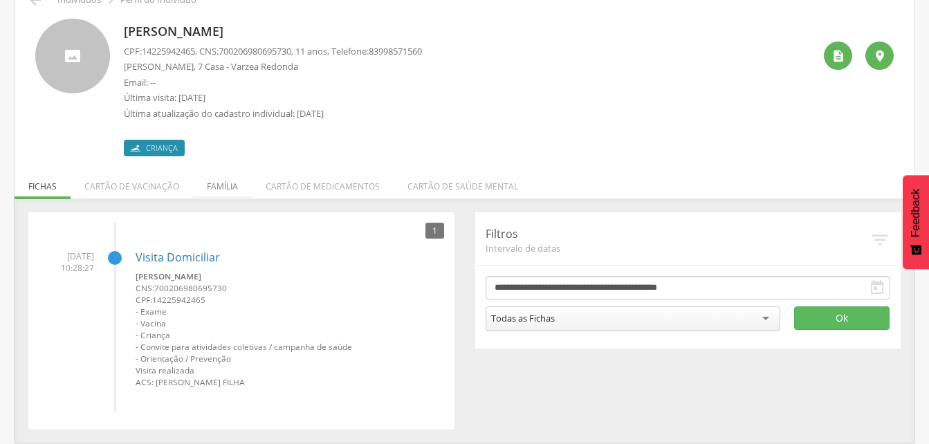
click at [221, 183] on li "Família" at bounding box center [222, 183] width 59 height 32
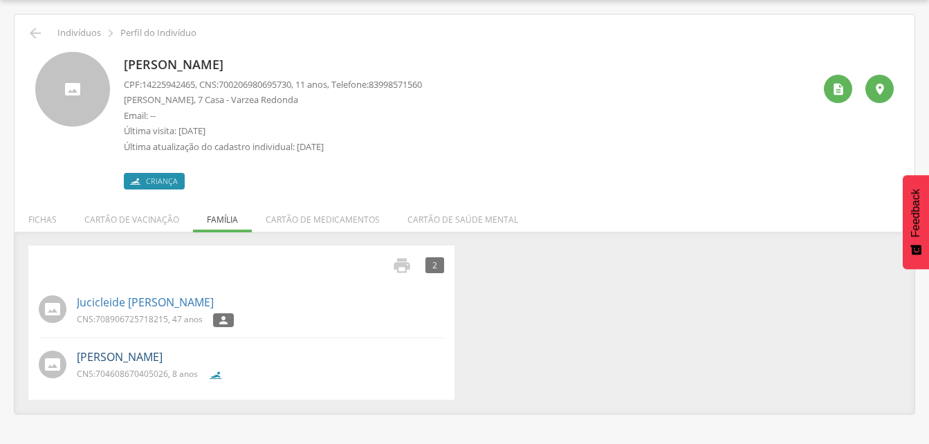
click at [154, 357] on link "[PERSON_NAME]" at bounding box center [120, 357] width 86 height 16
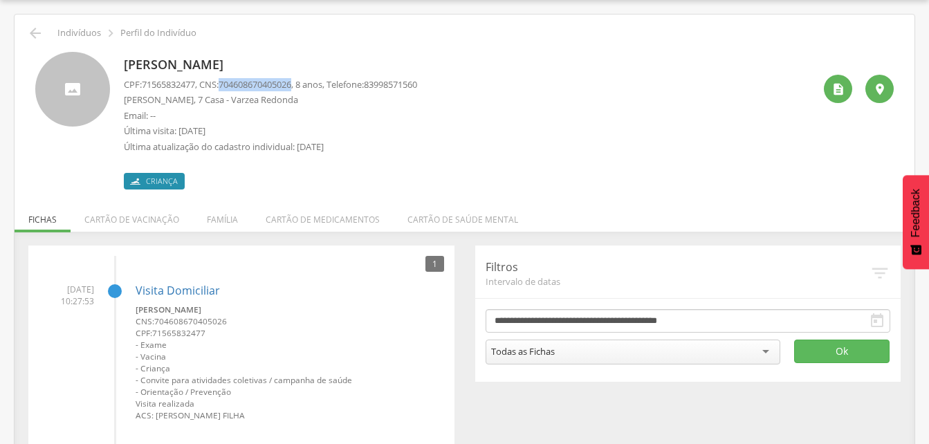
drag, startPoint x: 228, startPoint y: 82, endPoint x: 304, endPoint y: 82, distance: 76.1
click at [304, 82] on p "CPF: 71565832477 , CNS: [PHONE_NUMBER] , 8 anos, Telefone: [PHONE_NUMBER]" at bounding box center [270, 84] width 293 height 13
drag, startPoint x: 304, startPoint y: 82, endPoint x: 288, endPoint y: 82, distance: 15.9
click at [32, 37] on icon "" at bounding box center [35, 33] width 17 height 17
click at [31, 34] on icon "" at bounding box center [35, 33] width 17 height 17
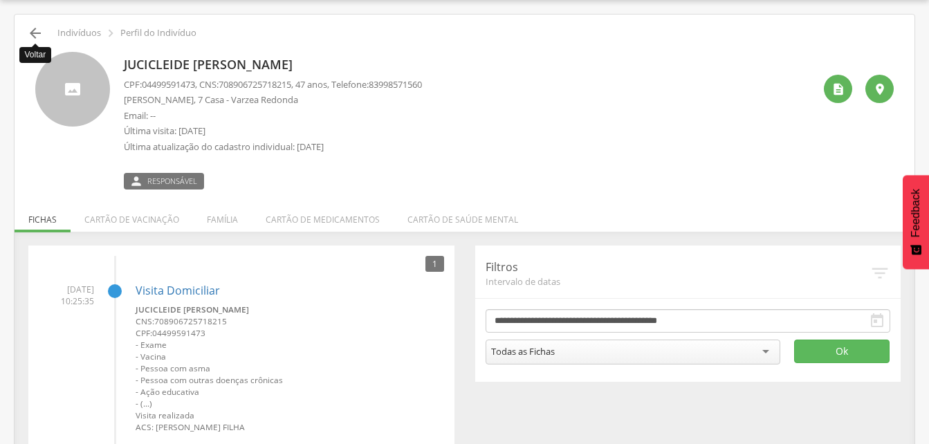
click at [32, 34] on icon "" at bounding box center [35, 33] width 17 height 17
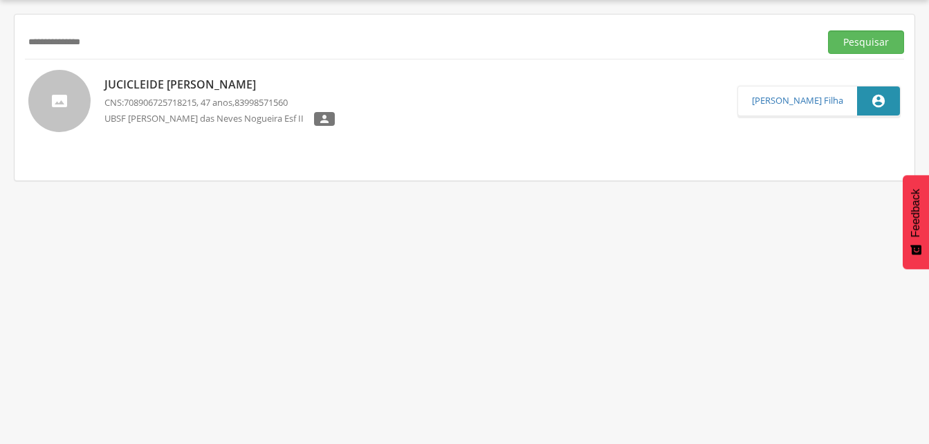
click at [118, 41] on input "**********" at bounding box center [419, 42] width 789 height 24
type input "*"
click at [845, 37] on button "Pesquisar" at bounding box center [866, 42] width 76 height 24
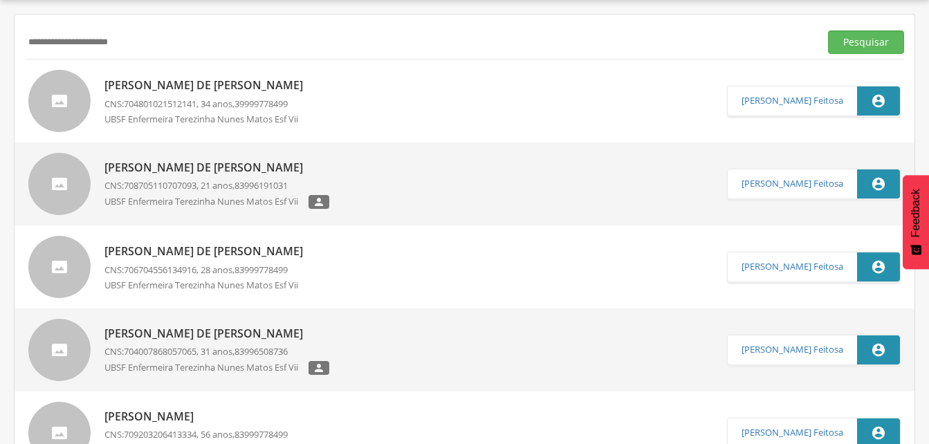
click at [172, 89] on p "[PERSON_NAME] de [PERSON_NAME]" at bounding box center [206, 85] width 205 height 16
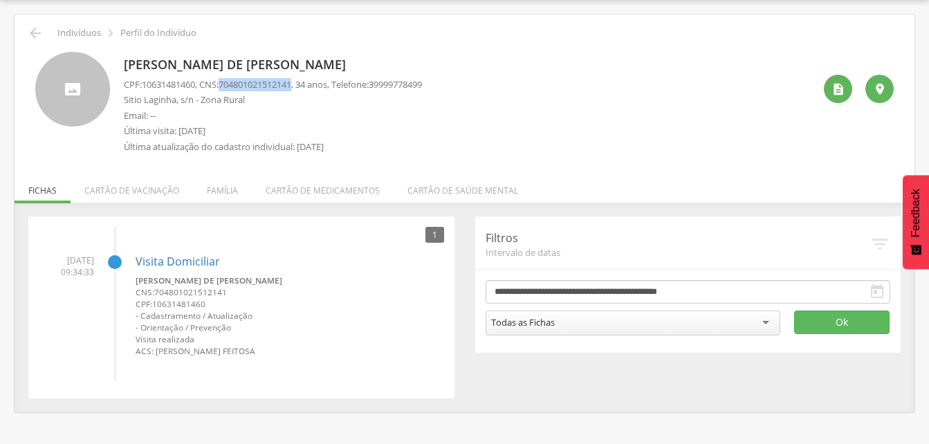
drag, startPoint x: 225, startPoint y: 80, endPoint x: 302, endPoint y: 83, distance: 76.8
click at [302, 83] on p "CPF: 10631481460 , CNS: [PHONE_NUMBER] , 34 anos, Telefone: [PHONE_NUMBER]" at bounding box center [273, 84] width 298 height 13
drag, startPoint x: 302, startPoint y: 83, endPoint x: 287, endPoint y: 83, distance: 15.2
click at [42, 35] on icon "" at bounding box center [35, 33] width 17 height 17
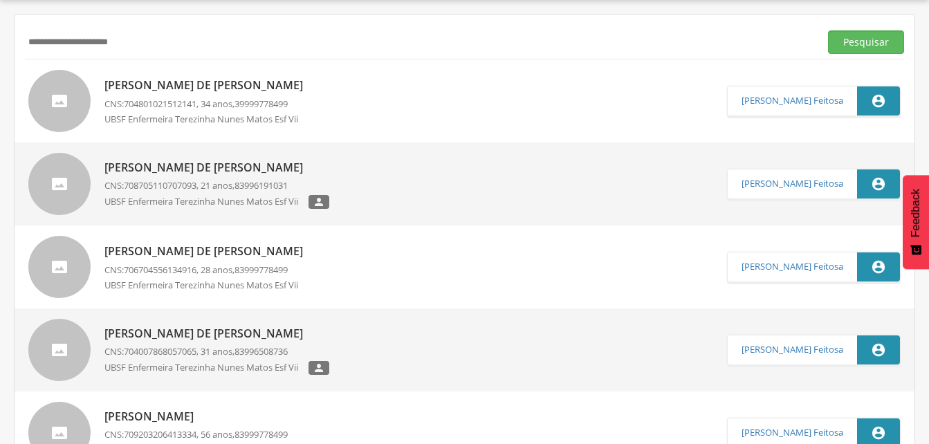
click at [174, 39] on input "**********" at bounding box center [419, 42] width 789 height 24
type input "*"
click at [41, 38] on input "text" at bounding box center [419, 42] width 789 height 24
click at [57, 49] on input "text" at bounding box center [419, 42] width 789 height 24
click at [859, 37] on button "Pesquisar" at bounding box center [866, 42] width 76 height 24
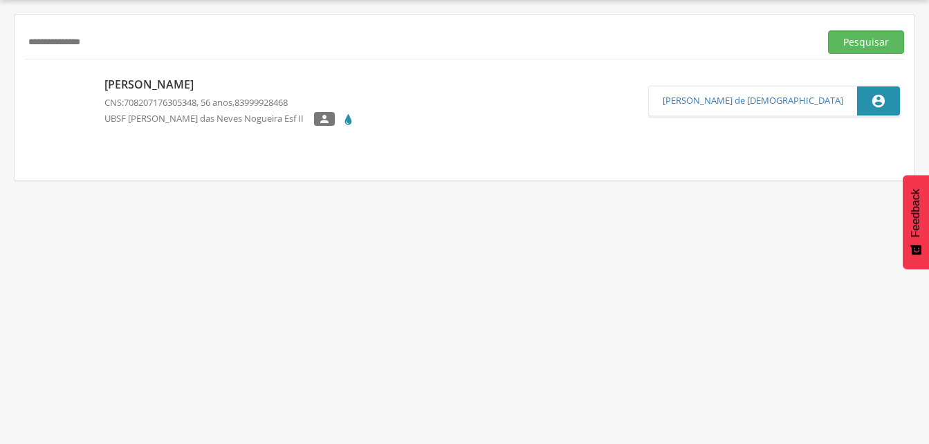
click at [200, 87] on p "[PERSON_NAME]" at bounding box center [229, 85] width 250 height 16
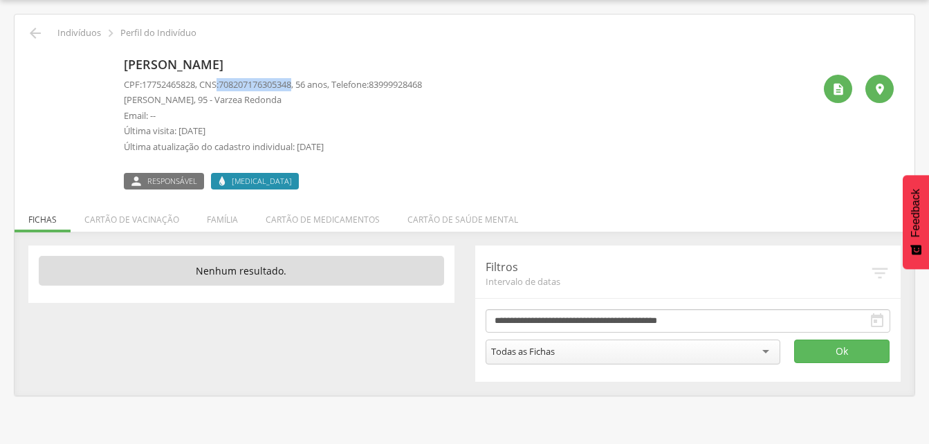
drag, startPoint x: 223, startPoint y: 81, endPoint x: 304, endPoint y: 82, distance: 80.9
click at [304, 82] on p "CPF: 17752465828 , CNS: [PHONE_NUMBER] , 56 anos, Telefone: [PHONE_NUMBER]" at bounding box center [273, 84] width 298 height 13
drag, startPoint x: 304, startPoint y: 82, endPoint x: 292, endPoint y: 82, distance: 11.8
click at [35, 33] on icon "" at bounding box center [35, 33] width 17 height 17
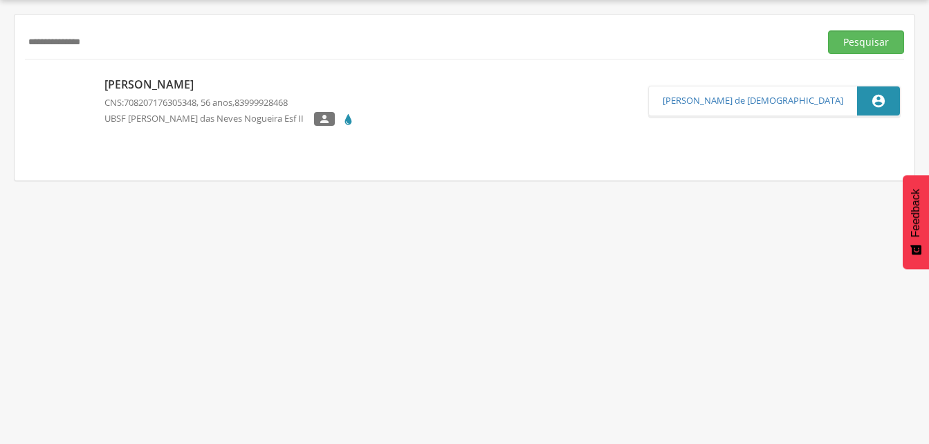
click at [130, 50] on input "**********" at bounding box center [419, 42] width 789 height 24
type input "*"
click at [156, 84] on p "[PERSON_NAME]" at bounding box center [229, 85] width 250 height 16
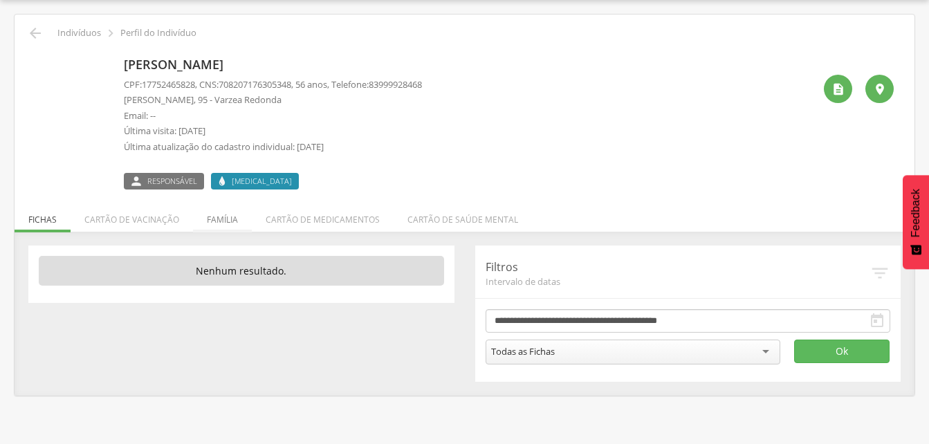
click at [220, 218] on li "Família" at bounding box center [222, 216] width 59 height 32
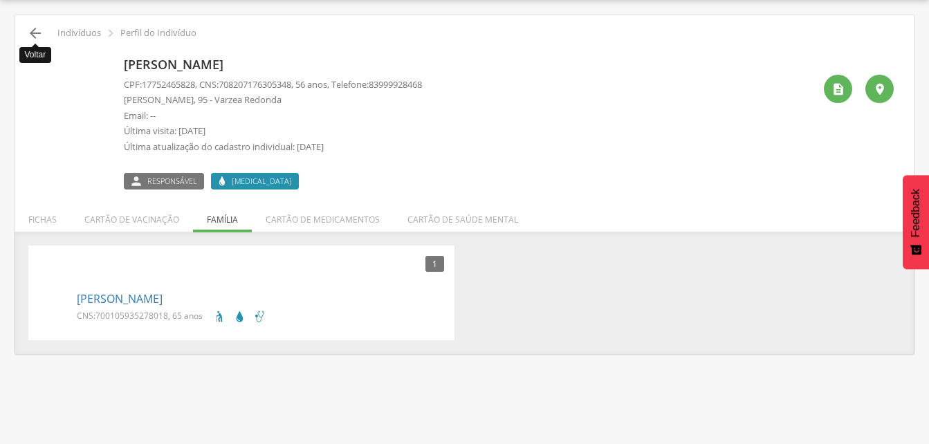
click at [31, 30] on icon "" at bounding box center [35, 33] width 17 height 17
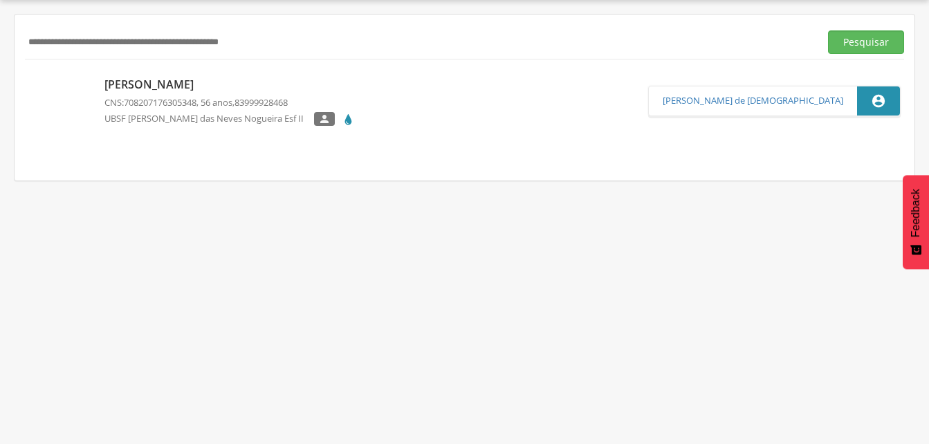
click at [48, 37] on input "text" at bounding box center [419, 42] width 789 height 24
drag, startPoint x: 846, startPoint y: 44, endPoint x: 787, endPoint y: 71, distance: 65.0
click at [847, 44] on button "Pesquisar" at bounding box center [866, 42] width 76 height 24
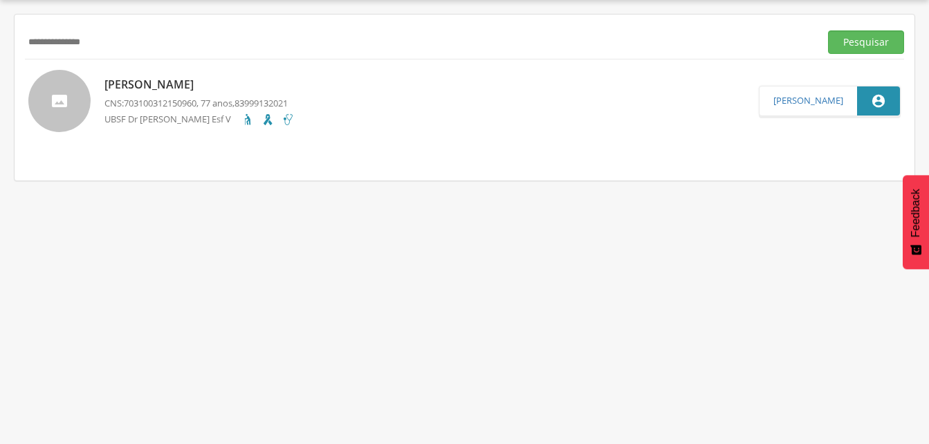
click at [151, 84] on p "[PERSON_NAME]" at bounding box center [199, 85] width 190 height 16
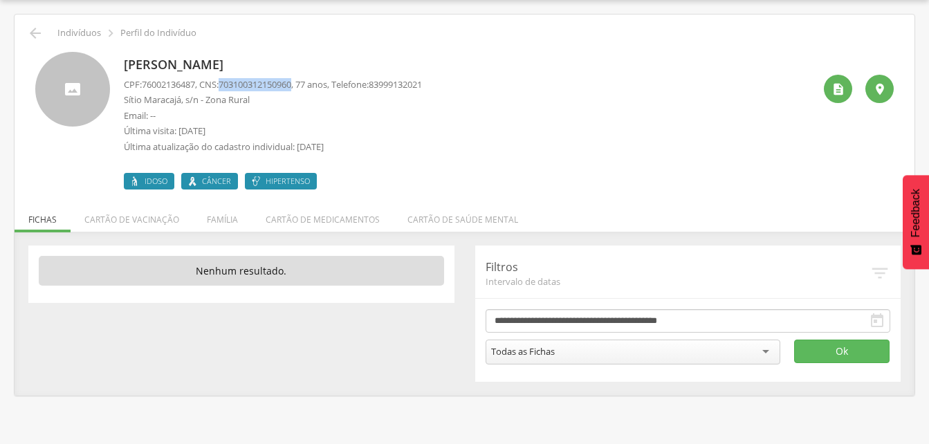
drag, startPoint x: 226, startPoint y: 82, endPoint x: 304, endPoint y: 75, distance: 77.8
click at [304, 75] on div "[PERSON_NAME] CPF: 76002136487 , CNS: [PHONE_NUMBER] , 77 anos, Telefone: 83999…" at bounding box center [273, 121] width 298 height 138
drag, startPoint x: 304, startPoint y: 75, endPoint x: 286, endPoint y: 80, distance: 17.8
click at [219, 221] on li "Família" at bounding box center [222, 216] width 59 height 32
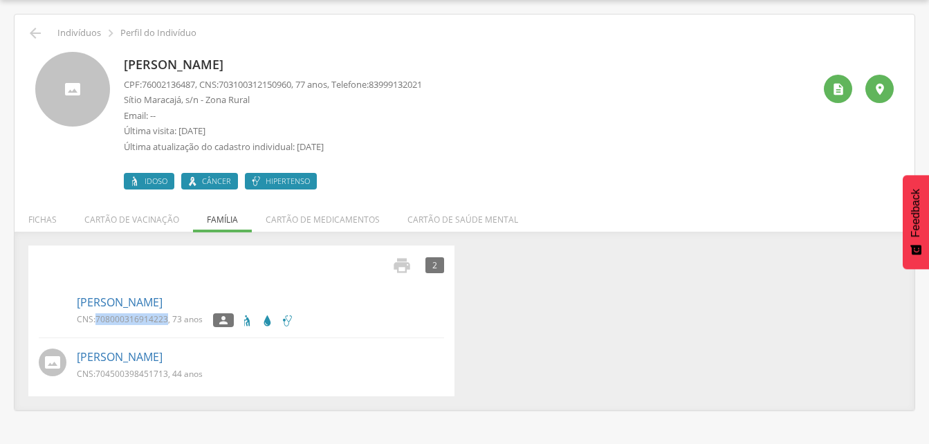
drag, startPoint x: 94, startPoint y: 317, endPoint x: 165, endPoint y: 320, distance: 70.6
click at [165, 320] on p "CNS: 708000316914223 , 73 anos" at bounding box center [140, 319] width 126 height 12
drag, startPoint x: 165, startPoint y: 320, endPoint x: 149, endPoint y: 320, distance: 15.2
drag, startPoint x: 149, startPoint y: 320, endPoint x: 252, endPoint y: 347, distance: 106.5
click at [272, 347] on div "[PERSON_NAME] CNS: 704500398451713 , 44 anos" at bounding box center [260, 363] width 367 height 37
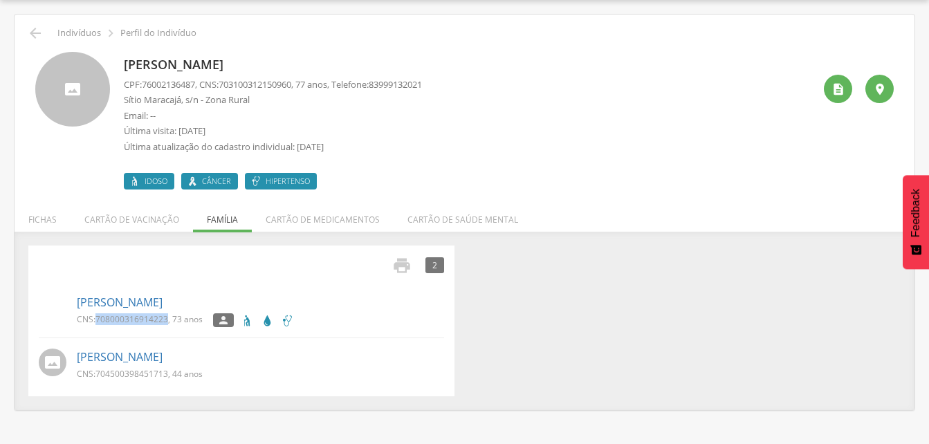
drag, startPoint x: 97, startPoint y: 317, endPoint x: 169, endPoint y: 317, distance: 71.9
click at [169, 317] on p "CNS: 708000316914223 , 73 anos" at bounding box center [140, 319] width 126 height 12
drag, startPoint x: 169, startPoint y: 317, endPoint x: 156, endPoint y: 322, distance: 13.8
click at [28, 37] on icon "" at bounding box center [35, 33] width 17 height 17
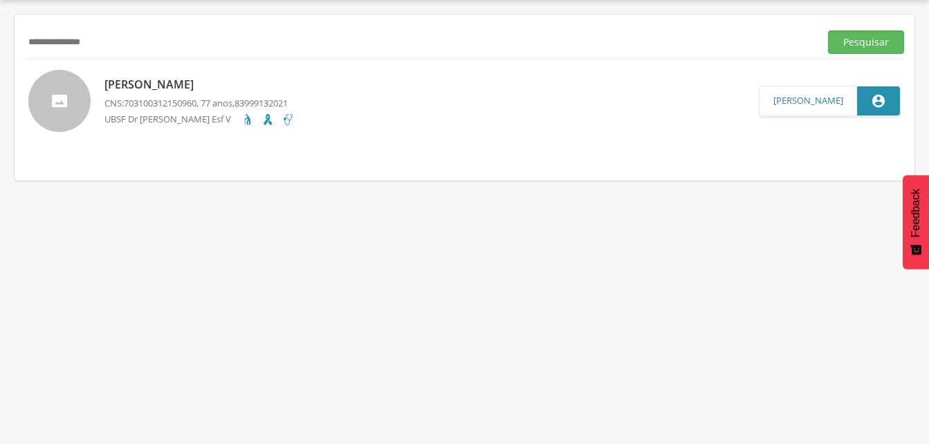
click at [162, 47] on input "**********" at bounding box center [419, 42] width 789 height 24
type input "*"
click at [874, 43] on button "Pesquisar" at bounding box center [866, 42] width 76 height 24
click at [205, 86] on p "[PERSON_NAME]" at bounding box center [195, 85] width 183 height 16
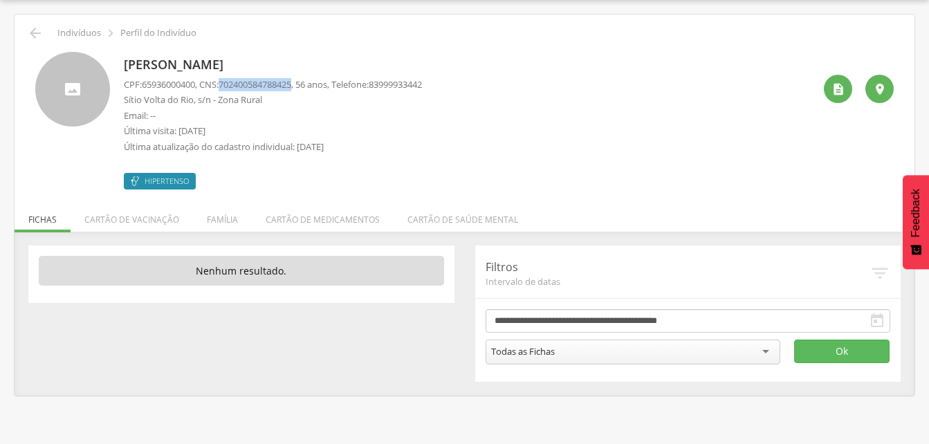
drag, startPoint x: 226, startPoint y: 84, endPoint x: 302, endPoint y: 84, distance: 76.1
click at [302, 84] on p "CPF: 65936000400 , CNS: [PHONE_NUMBER] , 56 anos, Telefone: [PHONE_NUMBER]" at bounding box center [273, 84] width 298 height 13
drag, startPoint x: 302, startPoint y: 84, endPoint x: 294, endPoint y: 84, distance: 8.3
click at [207, 220] on li "Família" at bounding box center [222, 216] width 59 height 32
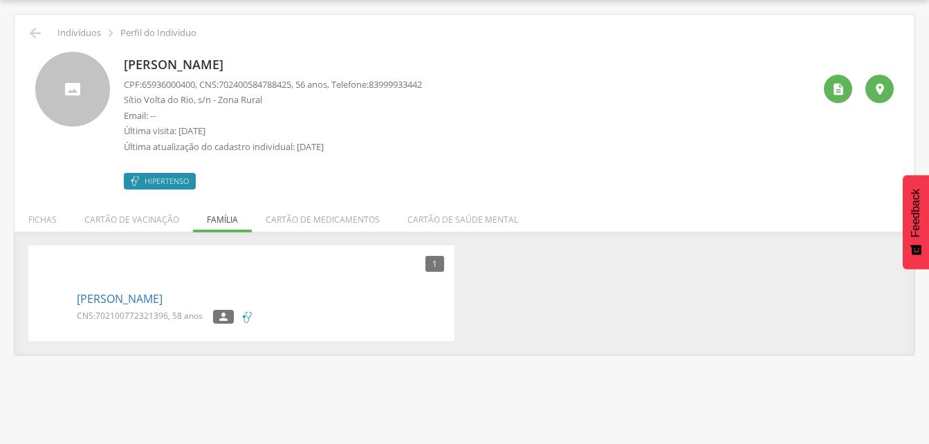
click at [162, 310] on span "702100772321396" at bounding box center [131, 316] width 73 height 12
click at [104, 304] on link "[PERSON_NAME]" at bounding box center [120, 299] width 86 height 16
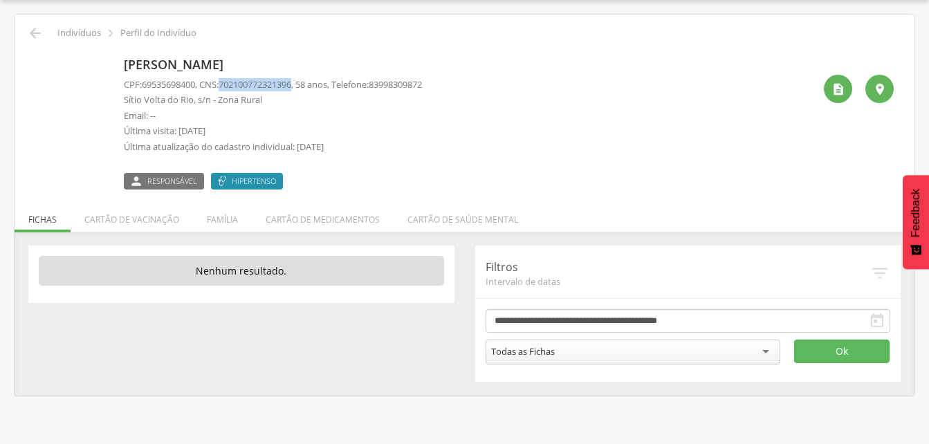
drag, startPoint x: 226, startPoint y: 84, endPoint x: 304, endPoint y: 89, distance: 78.3
click at [304, 89] on p "CPF: 69535698400 , CNS: [PHONE_NUMBER] , 58 anos, Telefone: [PHONE_NUMBER]" at bounding box center [273, 84] width 298 height 13
drag, startPoint x: 304, startPoint y: 89, endPoint x: 295, endPoint y: 88, distance: 9.8
click at [32, 31] on icon "" at bounding box center [35, 33] width 17 height 17
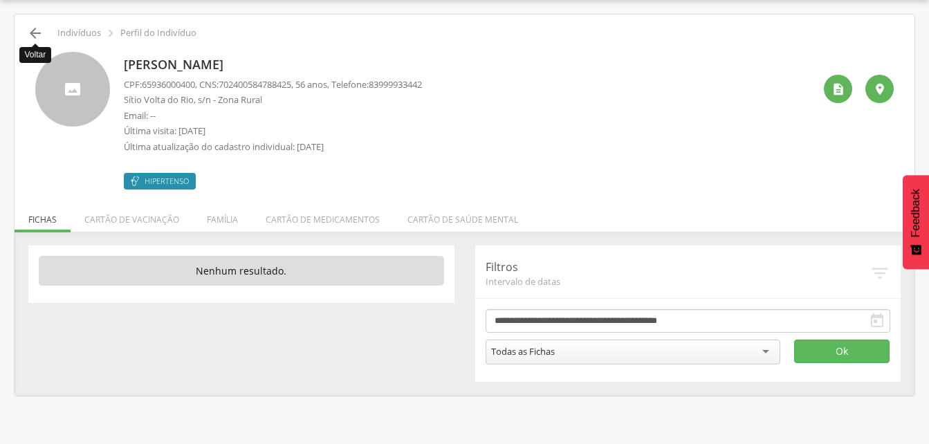
click at [30, 30] on icon "" at bounding box center [35, 33] width 17 height 17
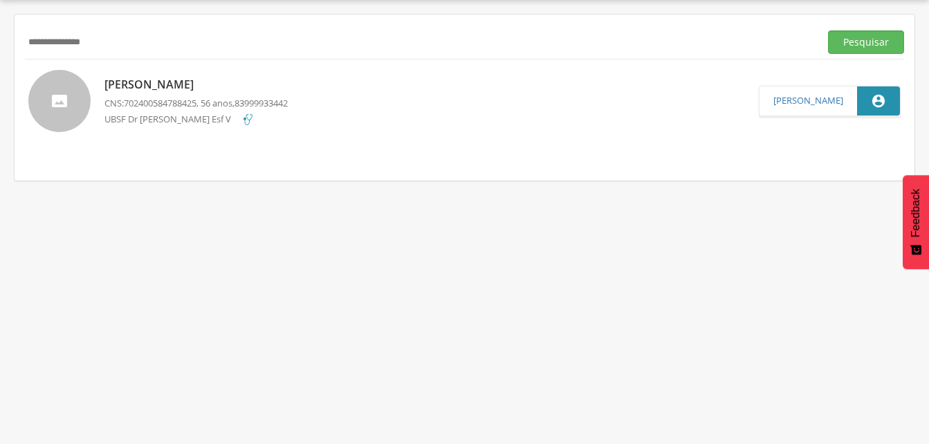
click at [111, 44] on input "**********" at bounding box center [419, 42] width 789 height 24
type input "*"
click at [861, 42] on button "Pesquisar" at bounding box center [866, 42] width 76 height 24
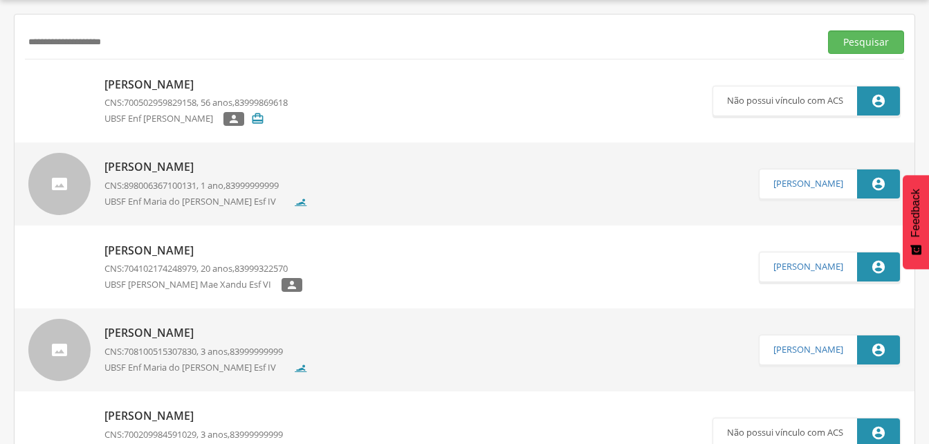
click at [183, 89] on p "[PERSON_NAME]" at bounding box center [195, 85] width 183 height 16
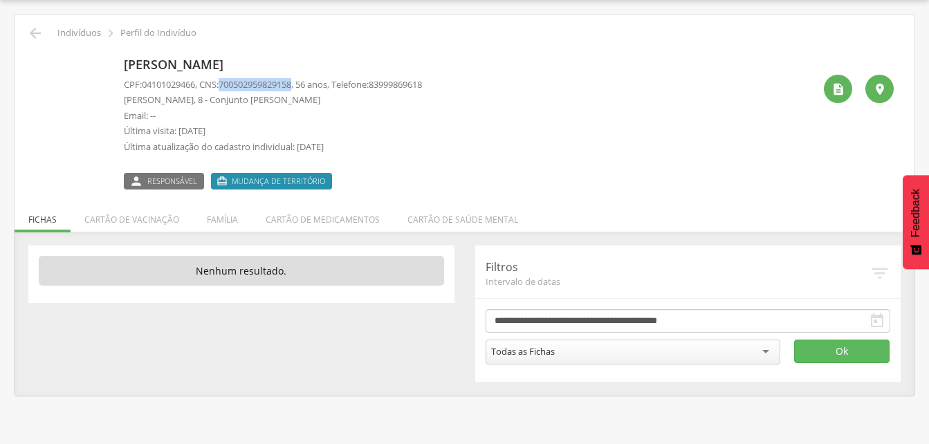
drag, startPoint x: 225, startPoint y: 84, endPoint x: 302, endPoint y: 84, distance: 76.8
click at [302, 84] on p "CPF: 04101029466 , CNS: [PHONE_NUMBER] , 56 anos, Telefone: [PHONE_NUMBER]" at bounding box center [273, 84] width 298 height 13
click at [37, 35] on icon "" at bounding box center [35, 33] width 17 height 17
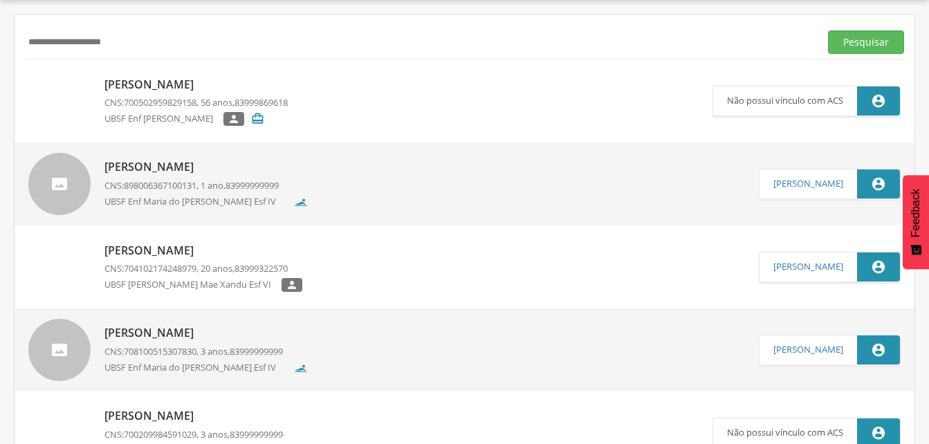
click at [223, 57] on div "**********" at bounding box center [464, 42] width 879 height 34
click at [130, 44] on input "**********" at bounding box center [419, 42] width 789 height 24
type input "*"
click at [862, 44] on button "Pesquisar" at bounding box center [866, 42] width 76 height 24
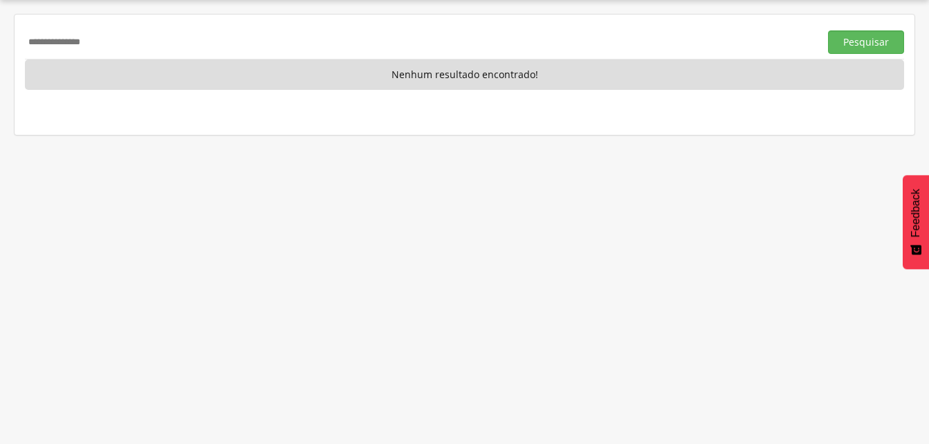
click at [128, 37] on input "**********" at bounding box center [419, 42] width 789 height 24
click at [123, 47] on input "**********" at bounding box center [419, 42] width 789 height 24
click at [124, 43] on input "**********" at bounding box center [419, 42] width 789 height 24
type input "*"
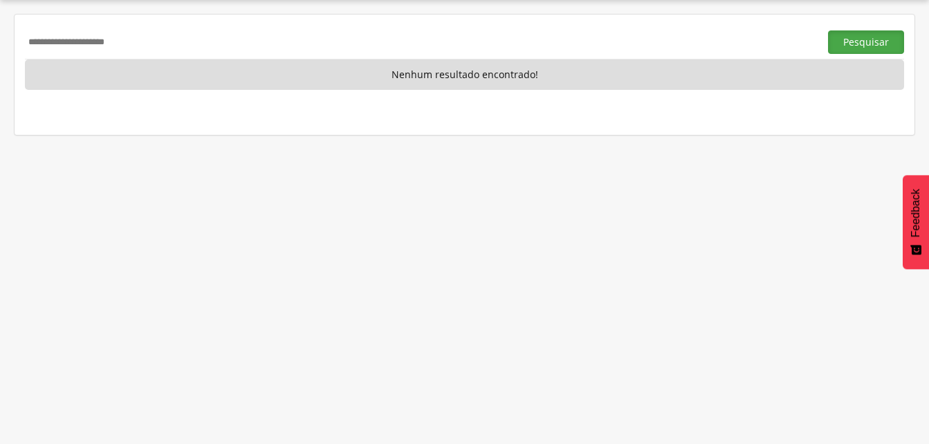
click at [868, 42] on button "Pesquisar" at bounding box center [866, 42] width 76 height 24
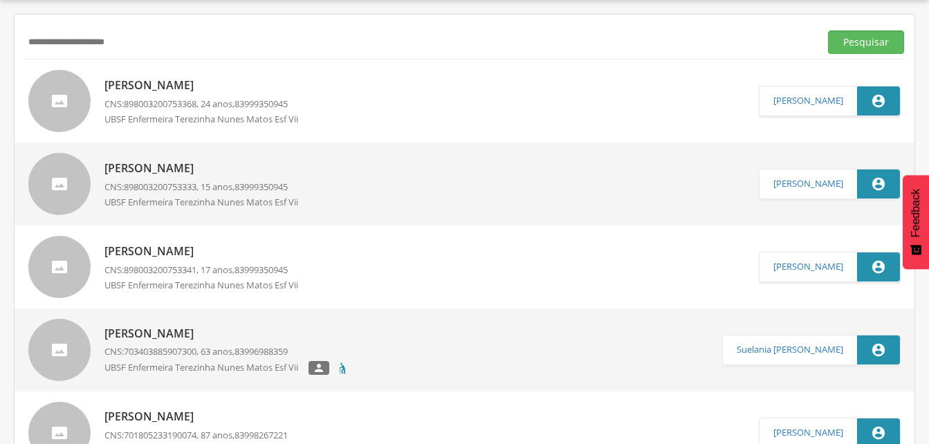
click at [181, 88] on p "[PERSON_NAME]" at bounding box center [206, 85] width 204 height 16
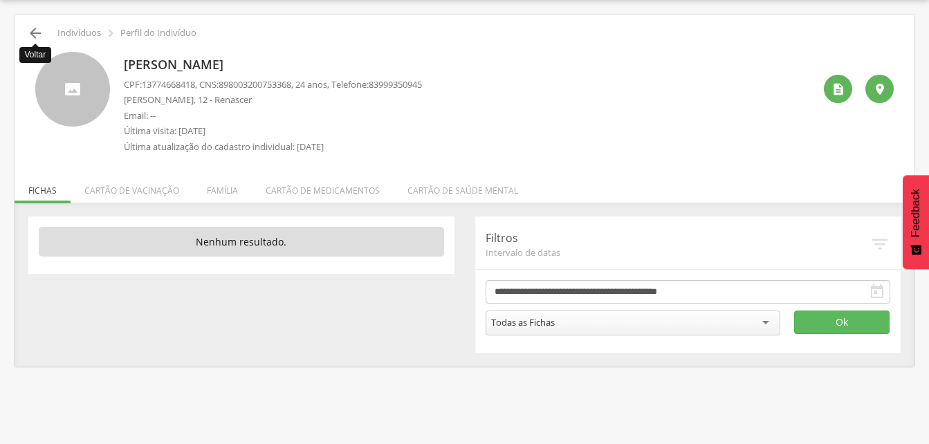
click at [35, 35] on icon "" at bounding box center [35, 33] width 17 height 17
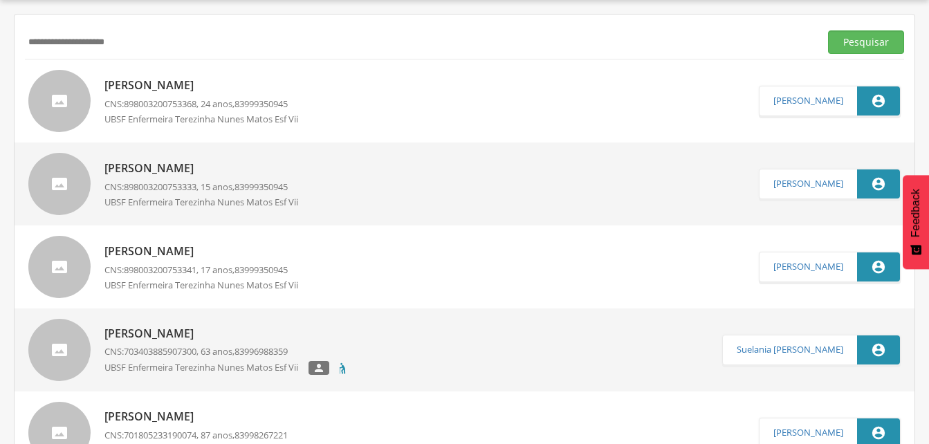
click at [168, 48] on input "**********" at bounding box center [419, 42] width 789 height 24
click at [80, 40] on input "**********" at bounding box center [419, 42] width 789 height 24
click at [846, 46] on button "Pesquisar" at bounding box center [866, 42] width 76 height 24
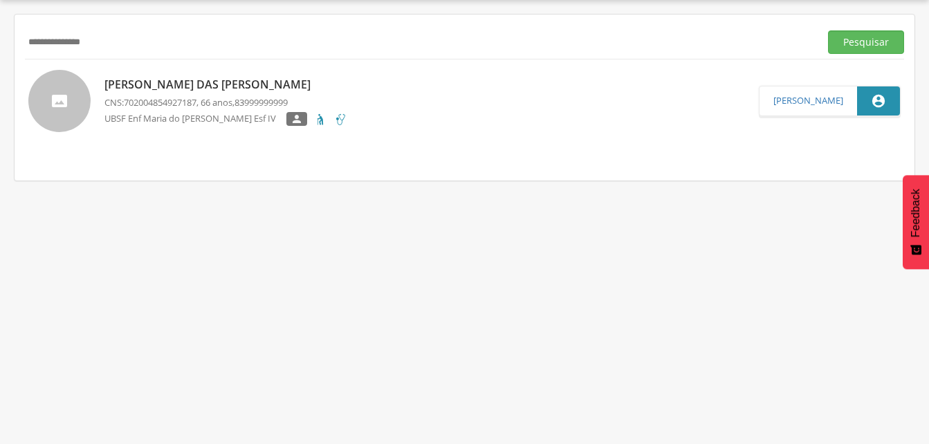
click at [215, 87] on p "[PERSON_NAME] das [PERSON_NAME]" at bounding box center [225, 85] width 243 height 16
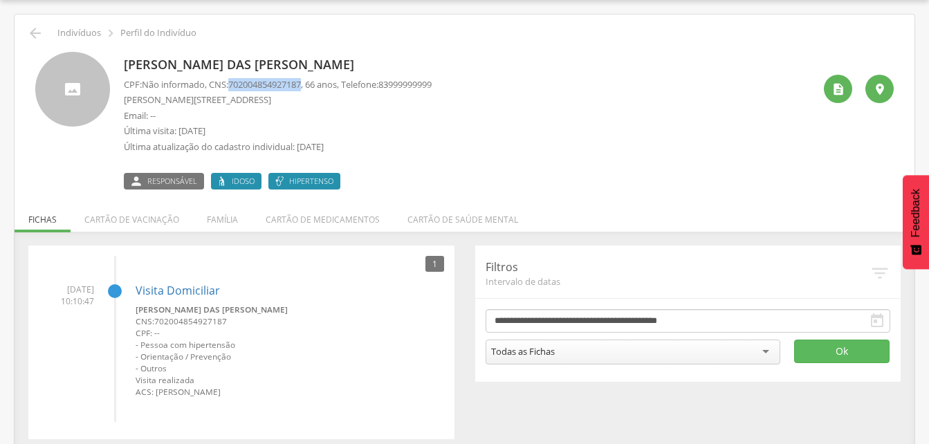
drag, startPoint x: 232, startPoint y: 83, endPoint x: 308, endPoint y: 84, distance: 76.8
click at [308, 84] on p "CPF: Não informado , CNS: [PHONE_NUMBER] , 66 anos, Telefone: [PHONE_NUMBER]" at bounding box center [278, 84] width 308 height 13
drag, startPoint x: 308, startPoint y: 84, endPoint x: 366, endPoint y: 138, distance: 78.3
click at [366, 138] on div "CPF: Não informado , CNS: [PHONE_NUMBER] , 66 anos, Telefone: 83999999999 [PERS…" at bounding box center [278, 119] width 308 height 82
drag, startPoint x: 231, startPoint y: 83, endPoint x: 315, endPoint y: 82, distance: 83.7
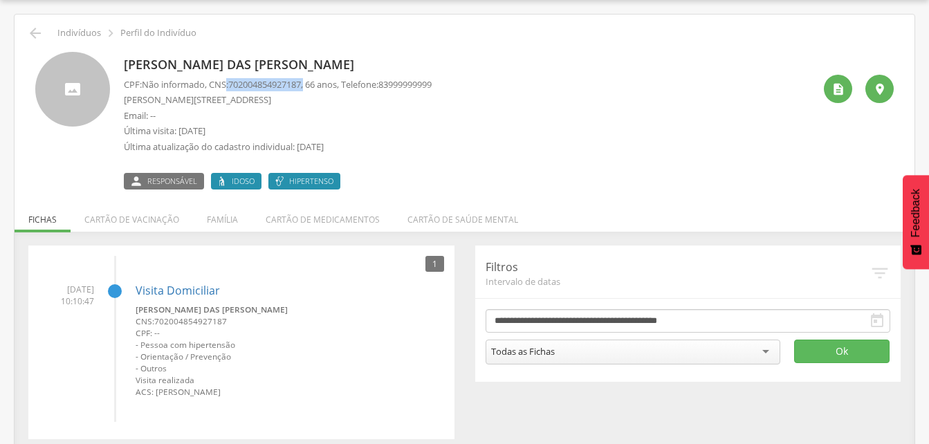
click at [315, 82] on p "CPF: Não informado , CNS: [PHONE_NUMBER] , 66 anos, Telefone: [PHONE_NUMBER]" at bounding box center [278, 84] width 308 height 13
drag, startPoint x: 315, startPoint y: 82, endPoint x: 299, endPoint y: 86, distance: 15.8
click at [30, 32] on icon "" at bounding box center [35, 33] width 17 height 17
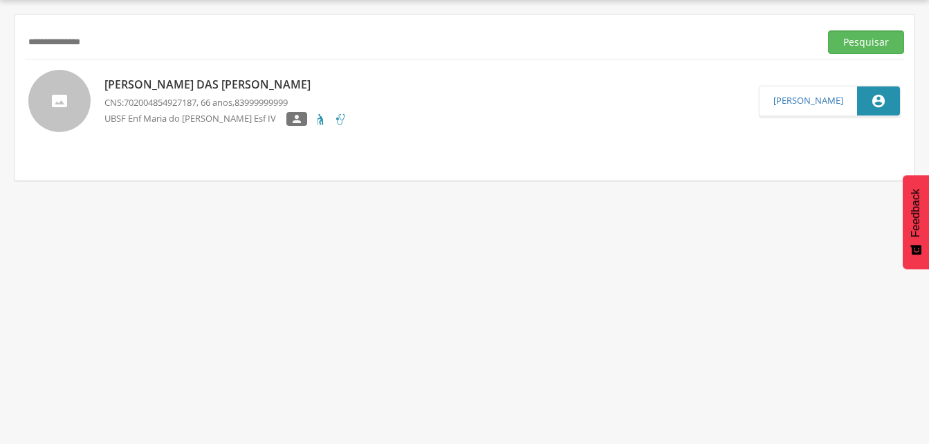
click at [122, 46] on input "**********" at bounding box center [419, 42] width 789 height 24
type input "*"
click at [159, 44] on input "**********" at bounding box center [419, 42] width 789 height 24
click at [858, 46] on button "Pesquisar" at bounding box center [866, 42] width 76 height 24
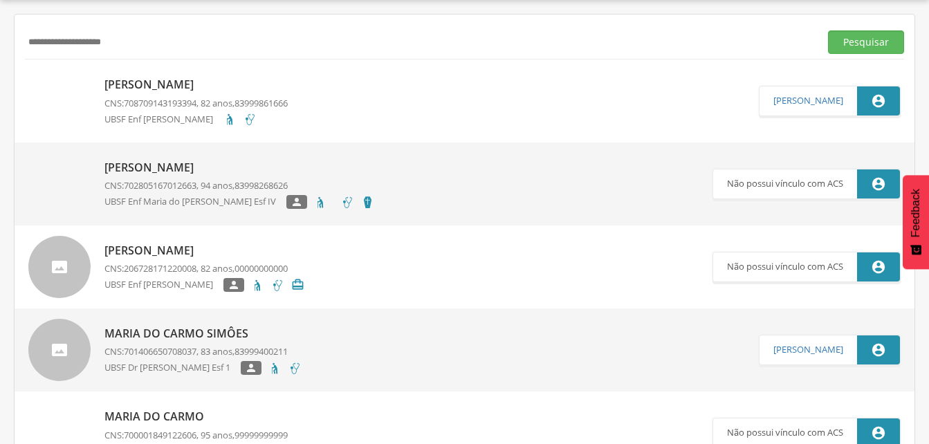
click at [195, 84] on p "[PERSON_NAME]" at bounding box center [195, 85] width 183 height 16
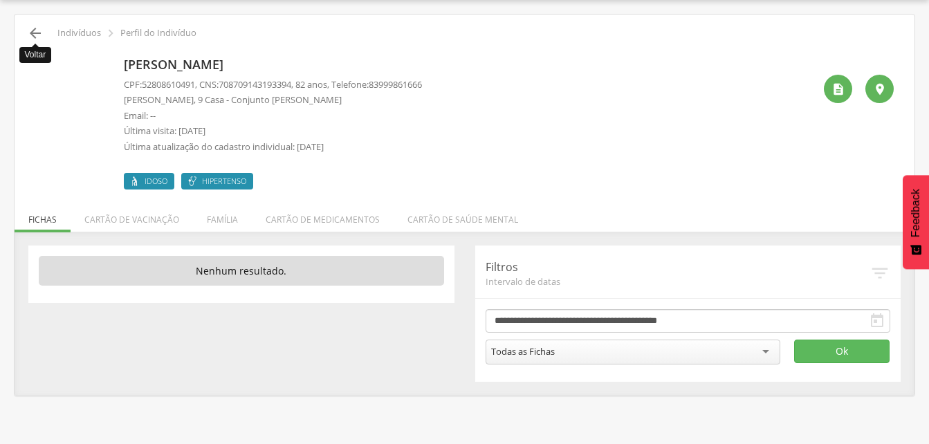
click at [33, 30] on icon "" at bounding box center [35, 33] width 17 height 17
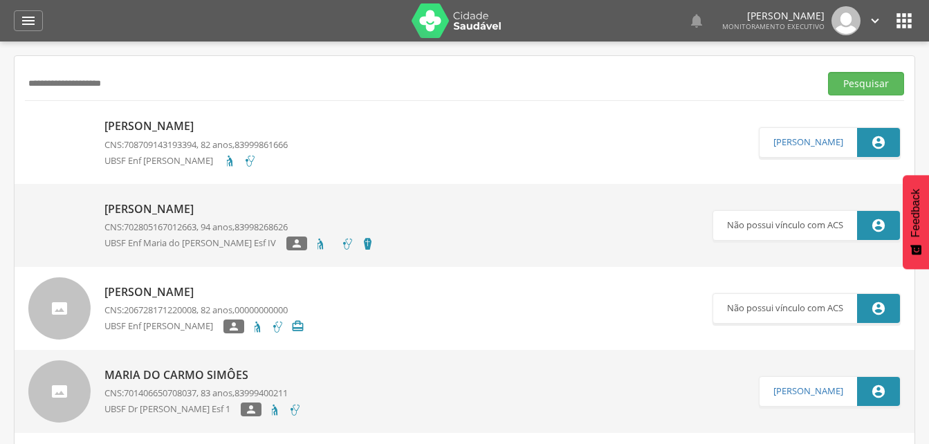
click at [199, 127] on p "[PERSON_NAME]" at bounding box center [195, 126] width 183 height 16
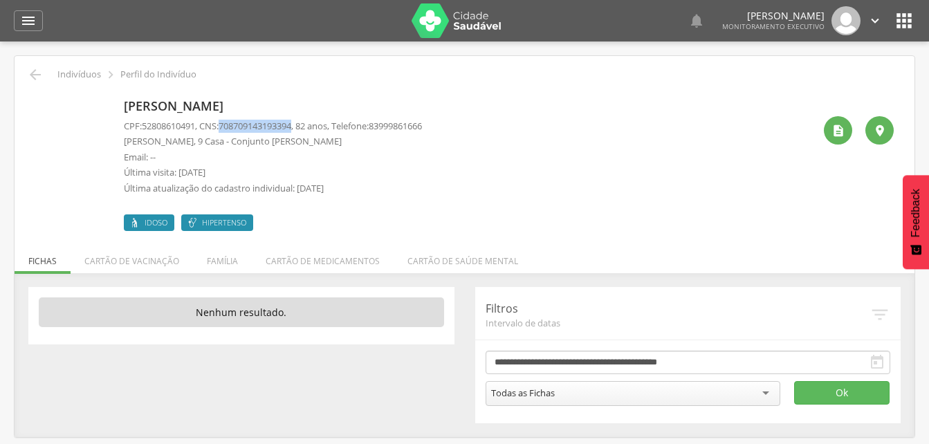
drag, startPoint x: 224, startPoint y: 125, endPoint x: 304, endPoint y: 128, distance: 80.3
click at [304, 128] on p "CPF: 52808610491 , CNS: [PHONE_NUMBER] , 82 anos, Telefone: [PHONE_NUMBER]" at bounding box center [273, 126] width 298 height 13
drag, startPoint x: 304, startPoint y: 128, endPoint x: 280, endPoint y: 127, distance: 24.2
click at [230, 268] on li "Família" at bounding box center [222, 257] width 59 height 32
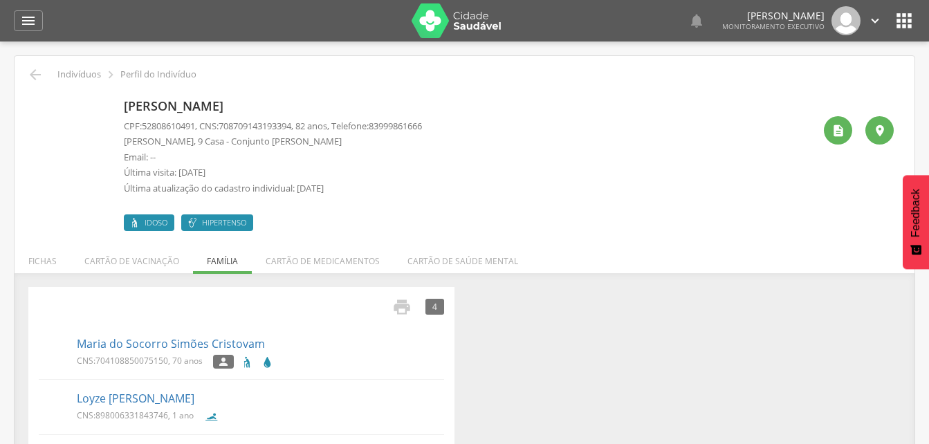
scroll to position [69, 0]
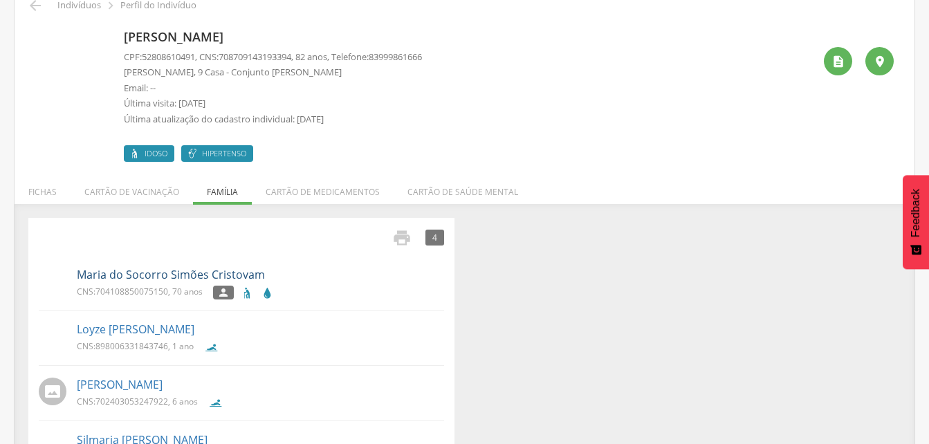
click at [149, 277] on link "Maria do Socorro Simões Cristovam" at bounding box center [171, 275] width 188 height 16
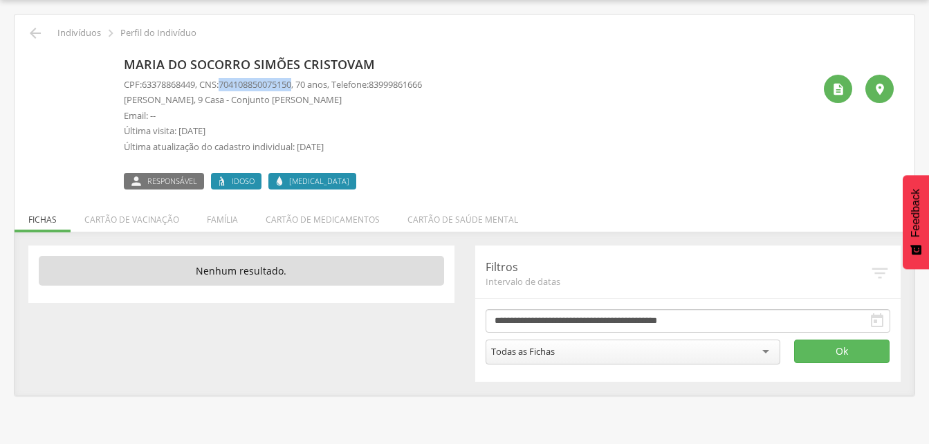
drag, startPoint x: 225, startPoint y: 83, endPoint x: 305, endPoint y: 84, distance: 79.5
click at [305, 84] on p "CPF: 63378868449 , CNS: [PHONE_NUMBER] , 70 anos, Telefone: [PHONE_NUMBER]" at bounding box center [273, 84] width 298 height 13
click at [36, 31] on icon "" at bounding box center [35, 33] width 17 height 17
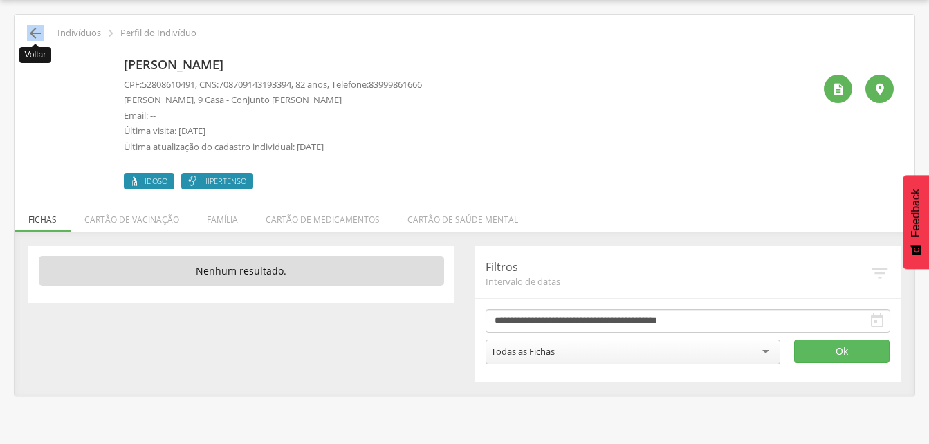
click at [39, 26] on icon "" at bounding box center [35, 33] width 17 height 17
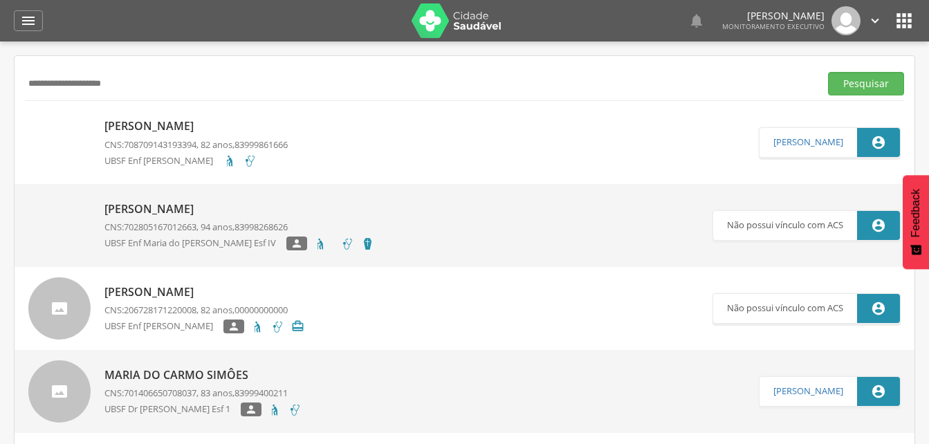
click at [158, 89] on input "**********" at bounding box center [419, 84] width 789 height 24
type input "*"
click at [858, 80] on button "Pesquisar" at bounding box center [866, 84] width 76 height 24
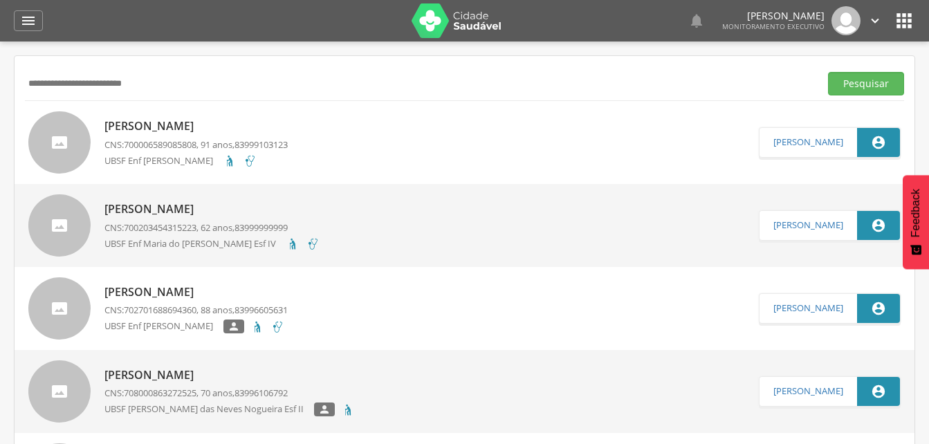
click at [181, 84] on input "**********" at bounding box center [419, 84] width 789 height 24
type input "*"
drag, startPoint x: 864, startPoint y: 83, endPoint x: 848, endPoint y: 93, distance: 19.0
click at [864, 83] on button "Pesquisar" at bounding box center [866, 84] width 76 height 24
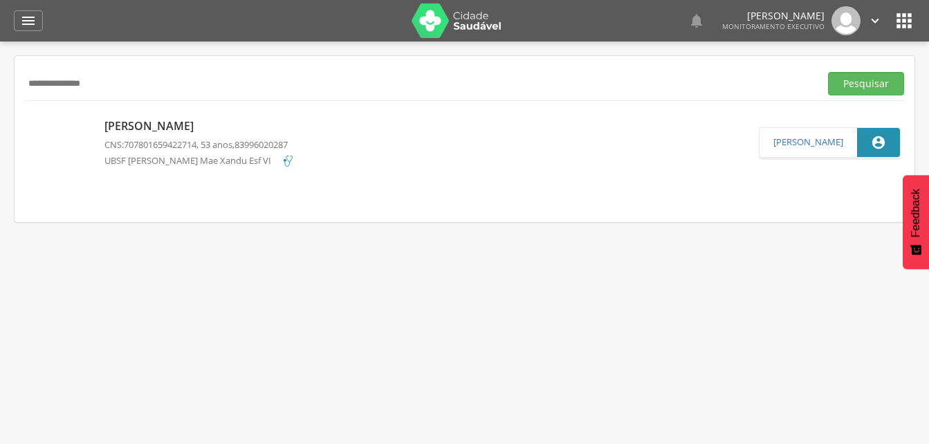
click at [238, 131] on p "[PERSON_NAME]" at bounding box center [199, 126] width 190 height 16
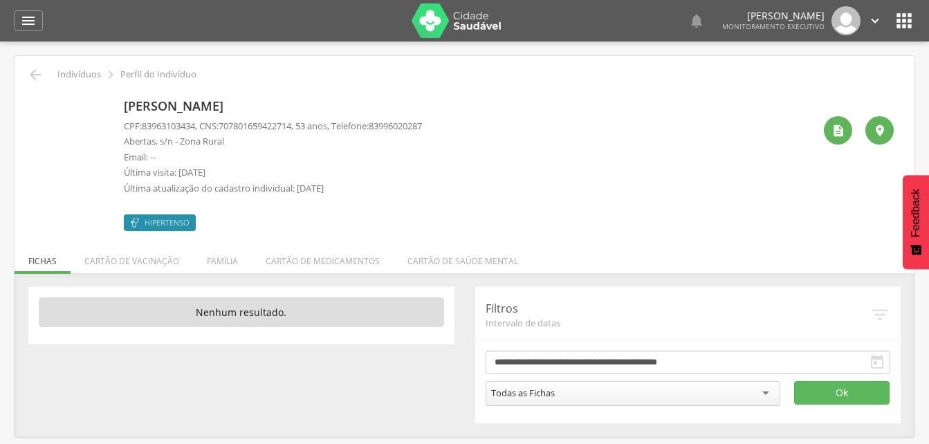
click at [221, 256] on li "Família" at bounding box center [222, 257] width 59 height 32
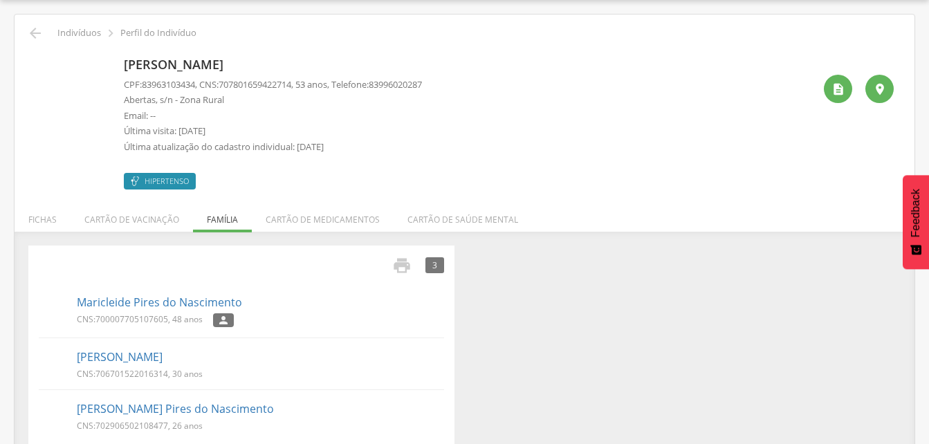
scroll to position [60, 0]
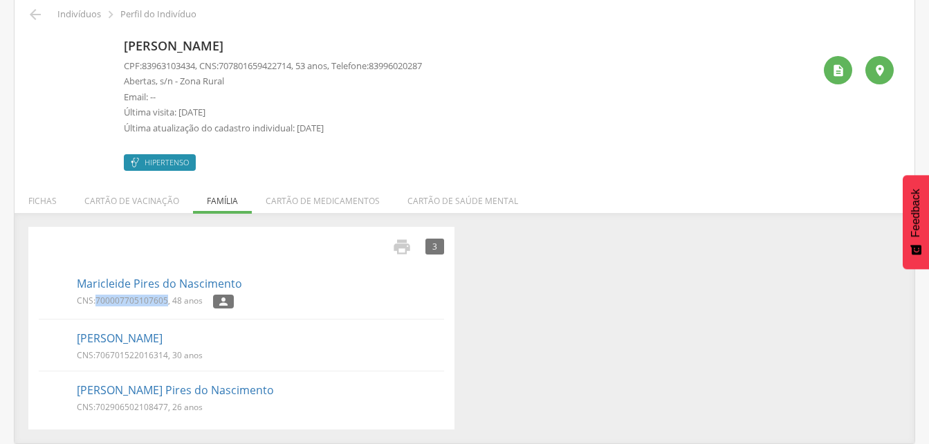
drag, startPoint x: 95, startPoint y: 297, endPoint x: 168, endPoint y: 301, distance: 72.8
click at [168, 301] on p "CNS: 700007705107605 , 48 anos" at bounding box center [140, 301] width 126 height 12
click at [132, 336] on link "[PERSON_NAME]" at bounding box center [120, 339] width 86 height 16
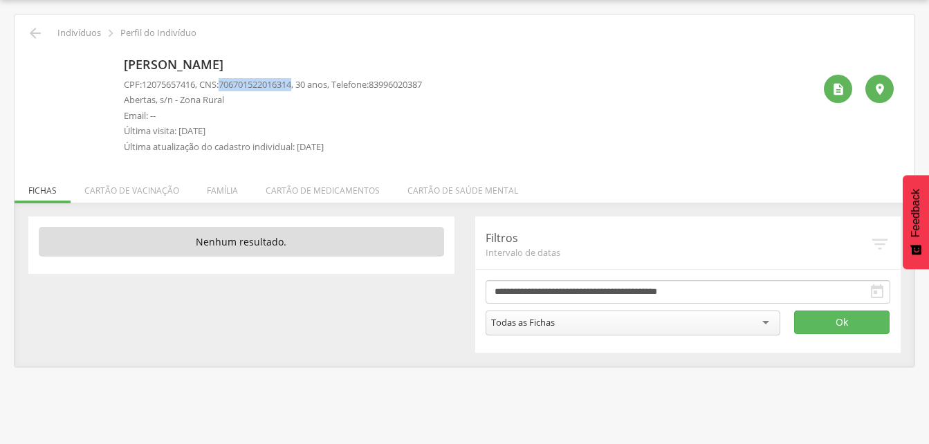
drag, startPoint x: 225, startPoint y: 82, endPoint x: 304, endPoint y: 88, distance: 79.8
click at [304, 88] on p "CPF: 12075657416 , CNS: [PHONE_NUMBER] , 30 anos, Telefone: [PHONE_NUMBER]" at bounding box center [273, 84] width 298 height 13
drag, startPoint x: 304, startPoint y: 88, endPoint x: 294, endPoint y: 84, distance: 10.9
click at [225, 191] on li "Família" at bounding box center [222, 187] width 59 height 32
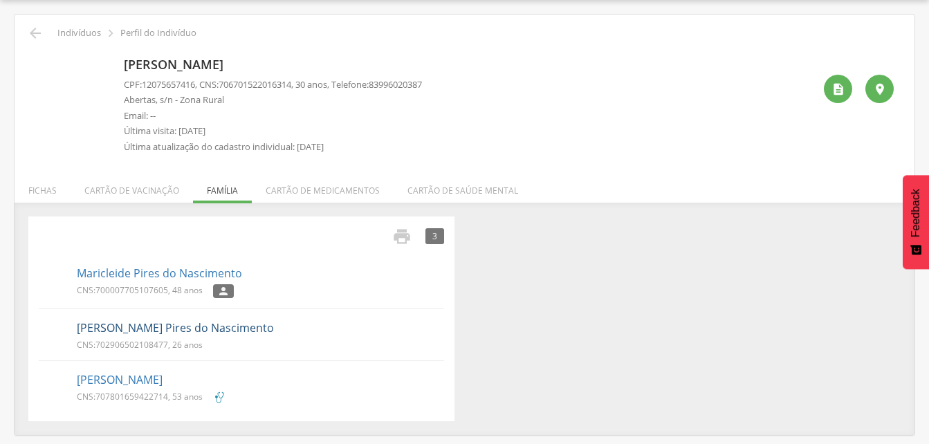
click at [136, 328] on link "[PERSON_NAME] Pires do Nascimento" at bounding box center [175, 328] width 197 height 16
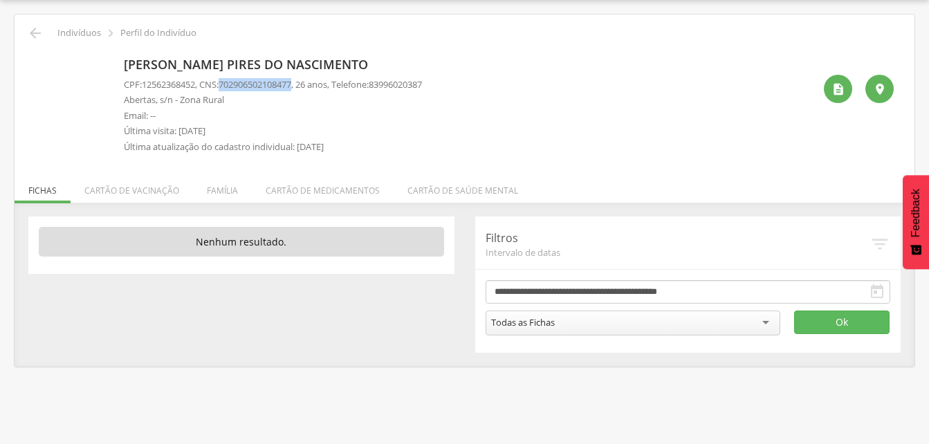
drag, startPoint x: 226, startPoint y: 82, endPoint x: 304, endPoint y: 86, distance: 78.2
click at [304, 86] on p "CPF: 12562368452 , CNS: [PHONE_NUMBER] , 26 anos, Telefone: [PHONE_NUMBER]" at bounding box center [273, 84] width 298 height 13
drag, startPoint x: 304, startPoint y: 86, endPoint x: 294, endPoint y: 84, distance: 10.6
click at [32, 32] on icon "" at bounding box center [35, 33] width 17 height 17
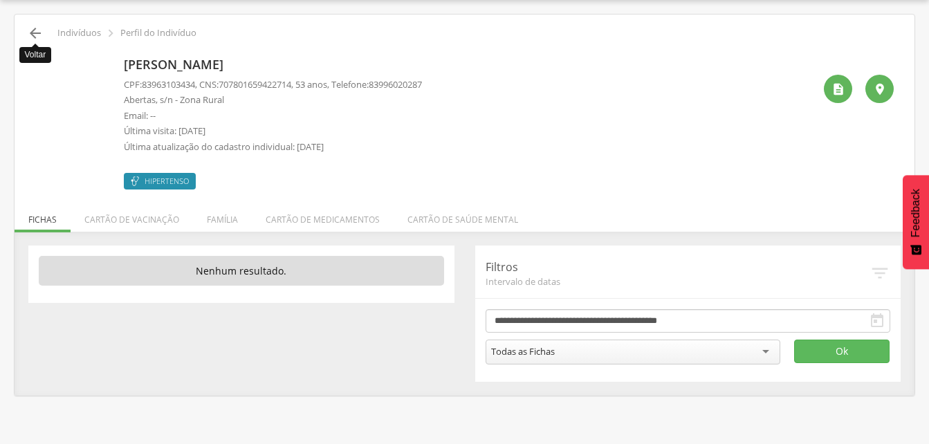
click at [39, 26] on icon "" at bounding box center [35, 33] width 17 height 17
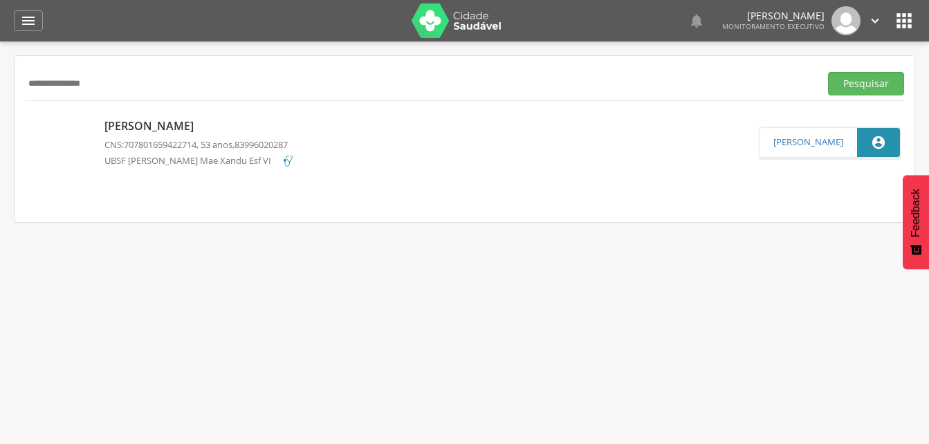
click at [125, 70] on div "**********" at bounding box center [464, 83] width 879 height 34
click at [115, 89] on input "**********" at bounding box center [419, 84] width 789 height 24
type input "*"
click at [853, 80] on button "Pesquisar" at bounding box center [866, 84] width 76 height 24
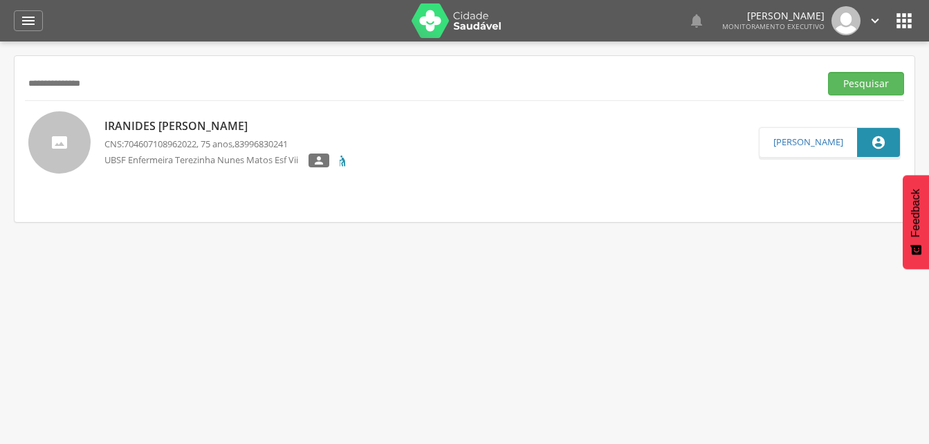
click at [163, 127] on p "Iranides [PERSON_NAME]" at bounding box center [226, 126] width 245 height 16
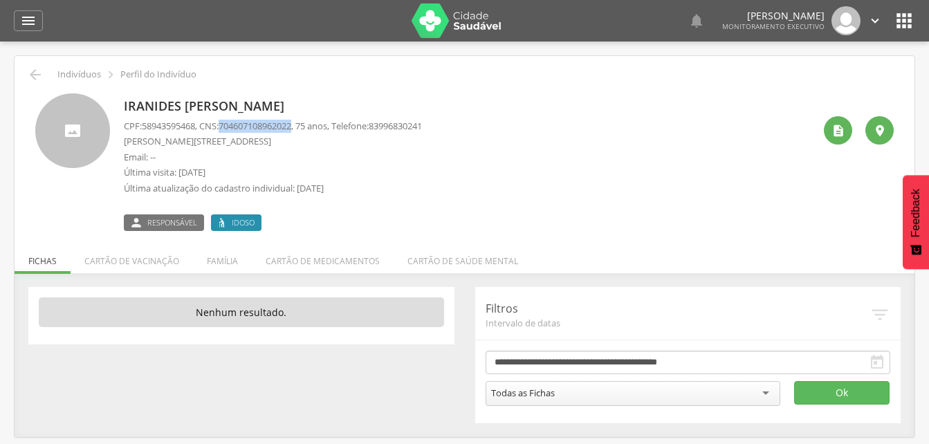
drag, startPoint x: 227, startPoint y: 127, endPoint x: 303, endPoint y: 129, distance: 75.4
click at [291, 129] on span "704607108962022" at bounding box center [255, 126] width 73 height 12
drag, startPoint x: 303, startPoint y: 129, endPoint x: 292, endPoint y: 129, distance: 11.1
click at [231, 261] on li "Família" at bounding box center [222, 257] width 59 height 32
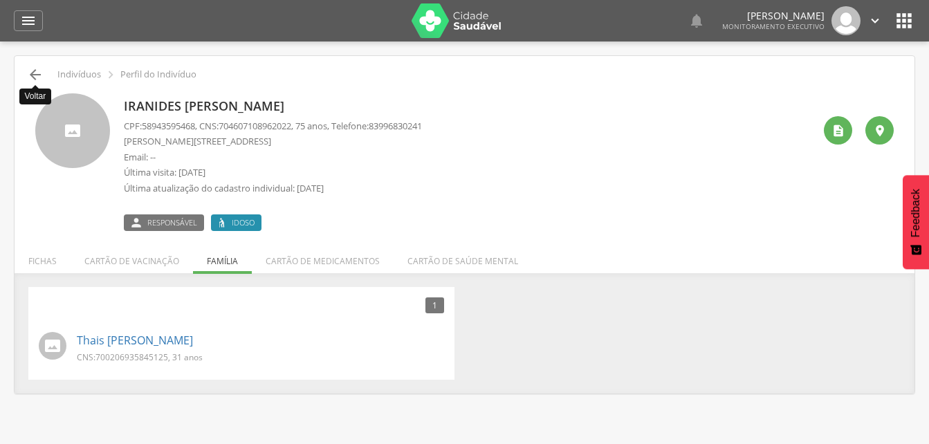
click at [34, 67] on icon "" at bounding box center [35, 74] width 17 height 17
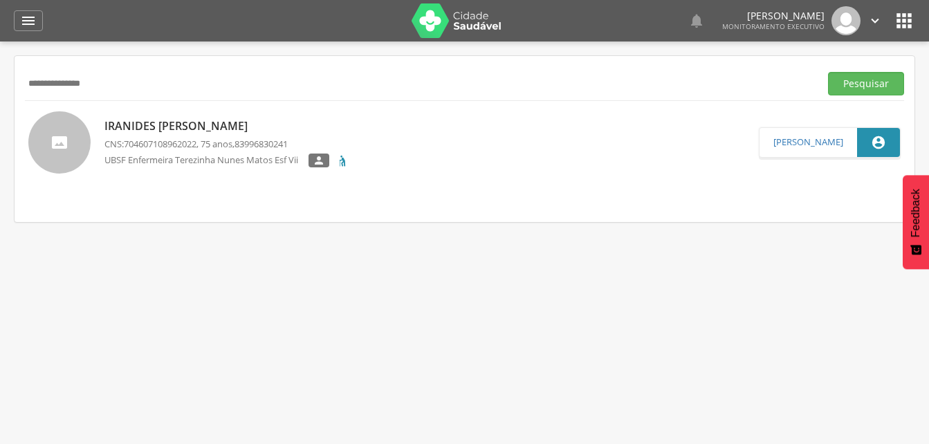
click at [126, 99] on div "**********" at bounding box center [464, 83] width 879 height 34
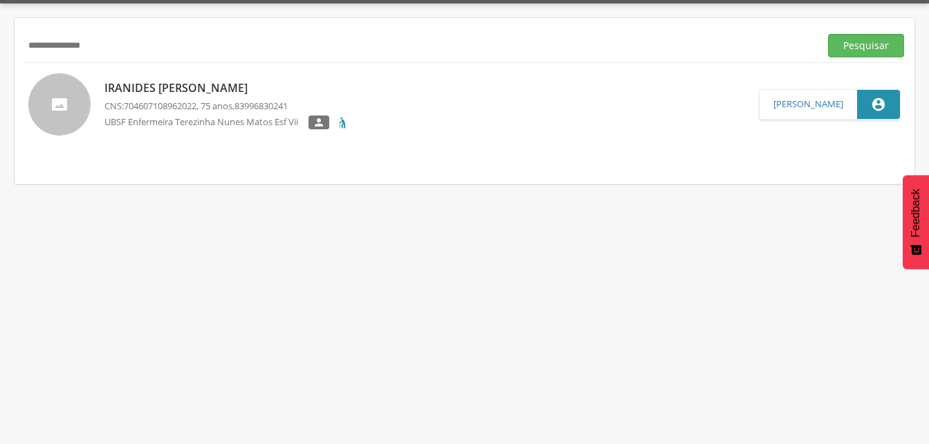
scroll to position [41, 0]
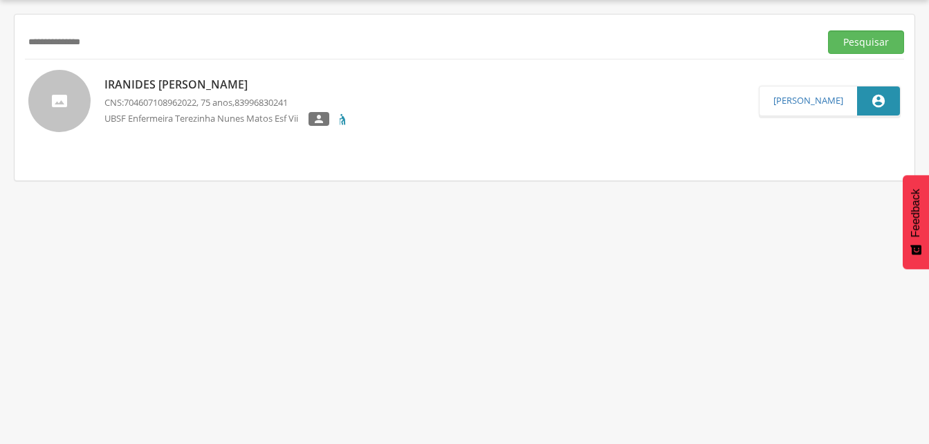
click at [118, 39] on input "**********" at bounding box center [419, 42] width 789 height 24
type input "*"
click at [855, 48] on button "Pesquisar" at bounding box center [866, 42] width 76 height 24
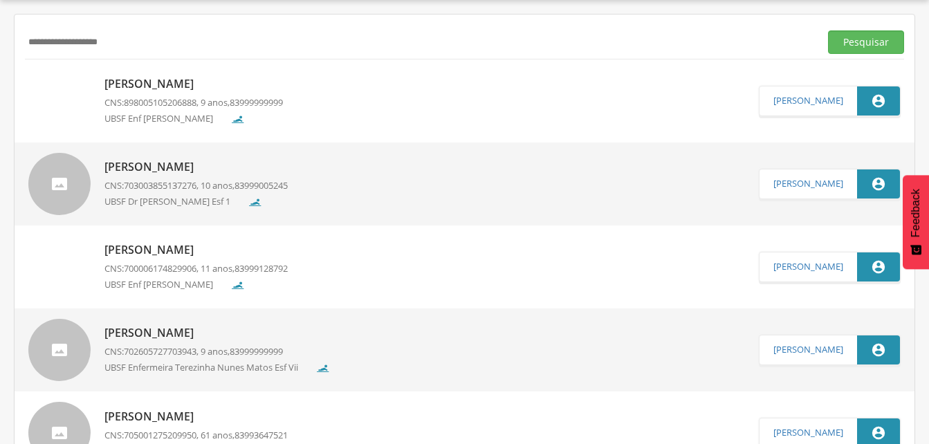
click at [168, 83] on p "[PERSON_NAME]" at bounding box center [193, 84] width 178 height 16
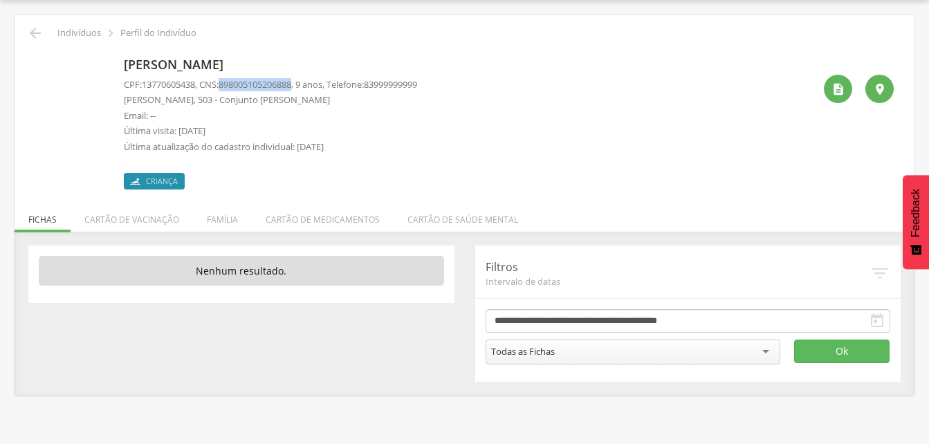
drag, startPoint x: 225, startPoint y: 82, endPoint x: 304, endPoint y: 87, distance: 79.0
click at [304, 87] on p "CPF: 13770605438 , CNS: [PHONE_NUMBER] , 9 anos, Telefone: [PHONE_NUMBER]" at bounding box center [270, 84] width 293 height 13
drag, startPoint x: 304, startPoint y: 87, endPoint x: 281, endPoint y: 86, distance: 22.2
click at [34, 35] on icon "" at bounding box center [35, 33] width 17 height 17
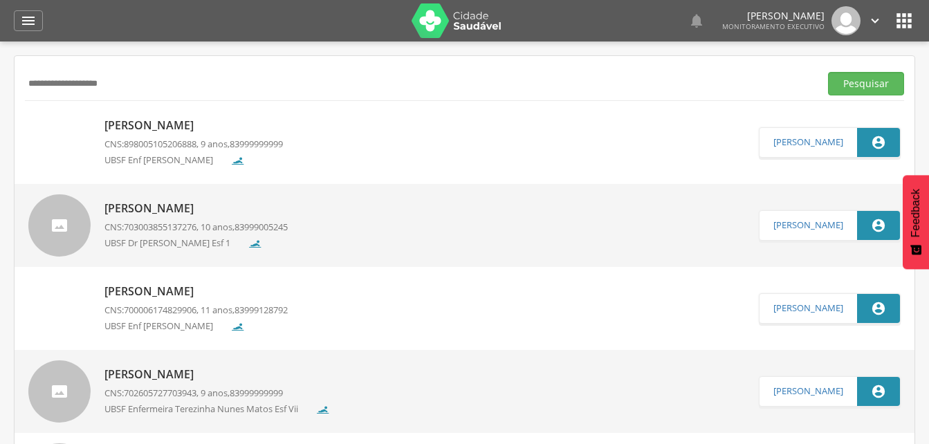
click at [172, 124] on p "[PERSON_NAME]" at bounding box center [193, 126] width 178 height 16
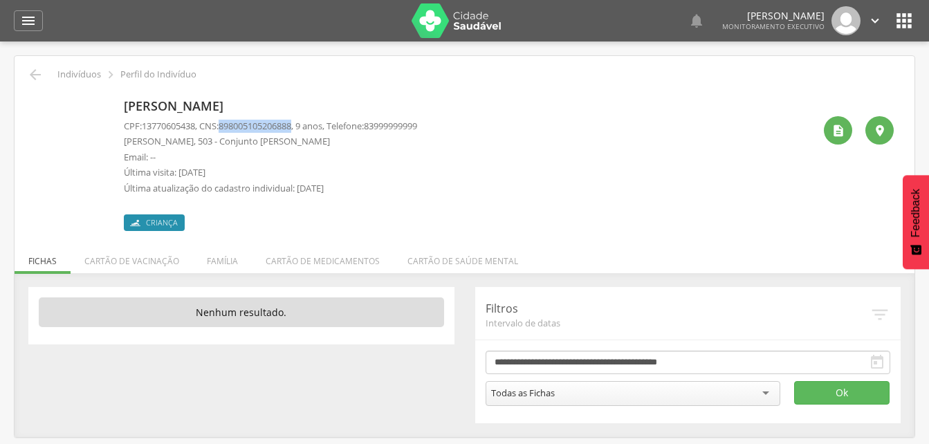
drag, startPoint x: 225, startPoint y: 127, endPoint x: 302, endPoint y: 129, distance: 76.8
click at [302, 129] on p "CPF: 13770605438 , CNS: [PHONE_NUMBER] , 9 anos, Telefone: [PHONE_NUMBER]" at bounding box center [270, 126] width 293 height 13
drag, startPoint x: 302, startPoint y: 129, endPoint x: 290, endPoint y: 125, distance: 12.9
click at [216, 261] on li "Família" at bounding box center [222, 257] width 59 height 32
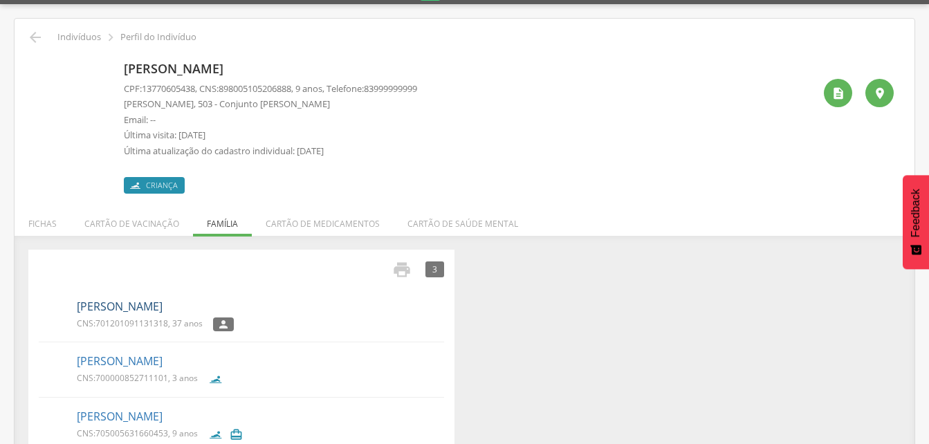
scroll to position [67, 0]
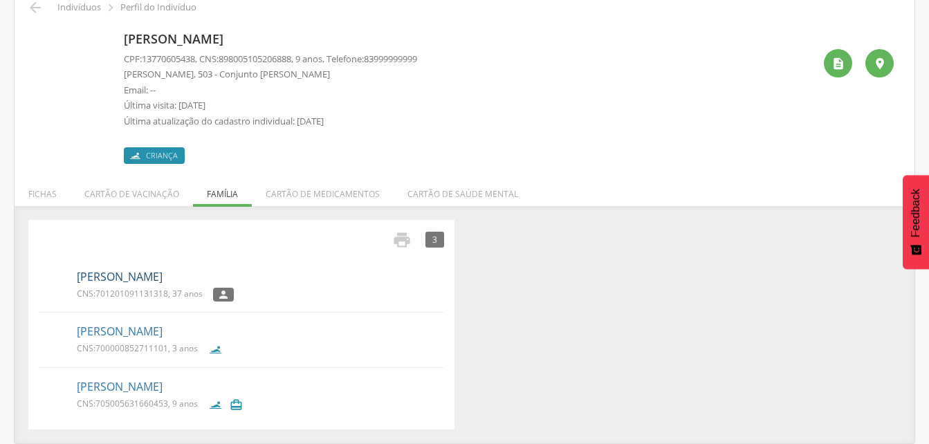
click at [129, 275] on link "[PERSON_NAME]" at bounding box center [120, 277] width 86 height 16
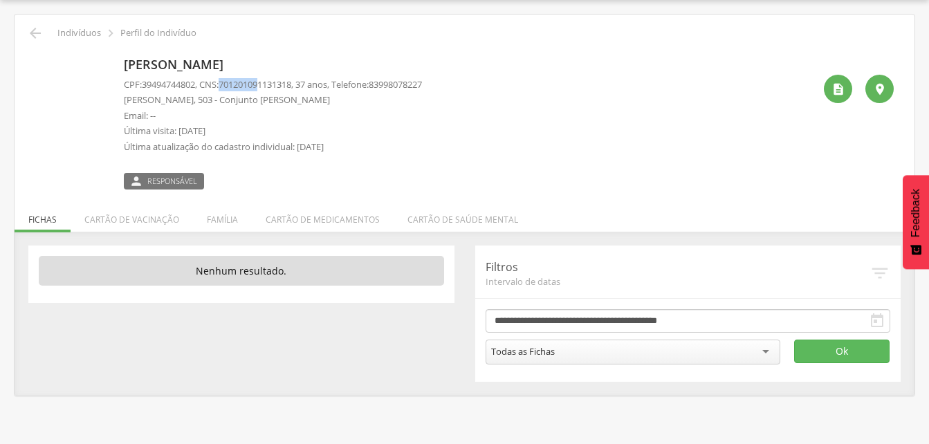
drag, startPoint x: 225, startPoint y: 81, endPoint x: 273, endPoint y: 85, distance: 48.6
click at [273, 85] on p "CPF: 39494744802 , CNS: [PHONE_NUMBER] , 37 anos, Telefone: [PHONE_NUMBER]" at bounding box center [273, 84] width 298 height 13
click at [422, 126] on p "Última visita: [DATE]" at bounding box center [273, 130] width 298 height 13
drag, startPoint x: 224, startPoint y: 82, endPoint x: 303, endPoint y: 80, distance: 78.9
click at [303, 80] on p "CPF: 39494744802 , CNS: [PHONE_NUMBER] , 37 anos, Telefone: [PHONE_NUMBER]" at bounding box center [273, 84] width 298 height 13
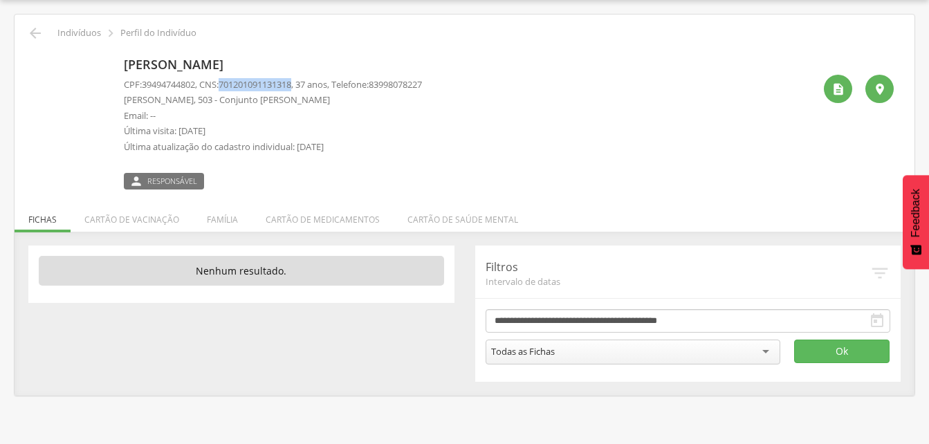
drag, startPoint x: 303, startPoint y: 80, endPoint x: 295, endPoint y: 82, distance: 7.9
click at [44, 30] on div " Voltar Indivíduos  Perfil do Indivíduo" at bounding box center [464, 33] width 879 height 17
click at [41, 29] on icon "" at bounding box center [35, 33] width 17 height 17
click at [42, 39] on icon "" at bounding box center [35, 33] width 17 height 17
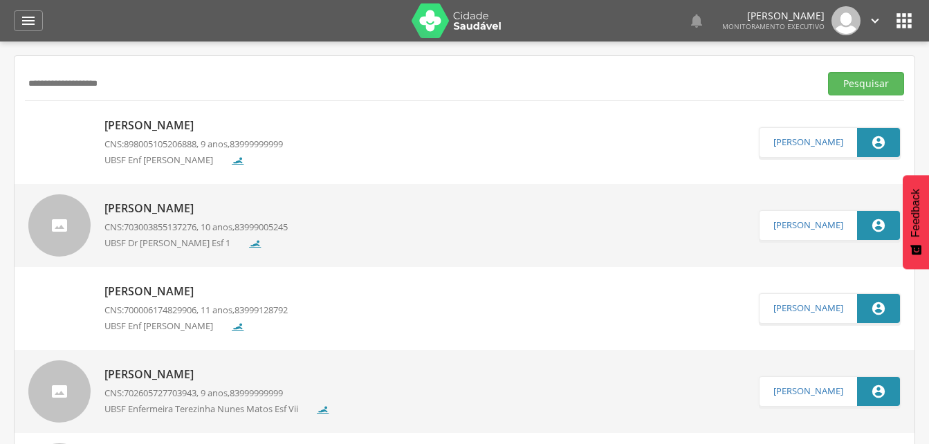
click at [144, 77] on input "**********" at bounding box center [419, 84] width 789 height 24
type input "*"
click at [39, 85] on input "text" at bounding box center [419, 84] width 789 height 24
click at [850, 84] on button "Pesquisar" at bounding box center [866, 84] width 76 height 24
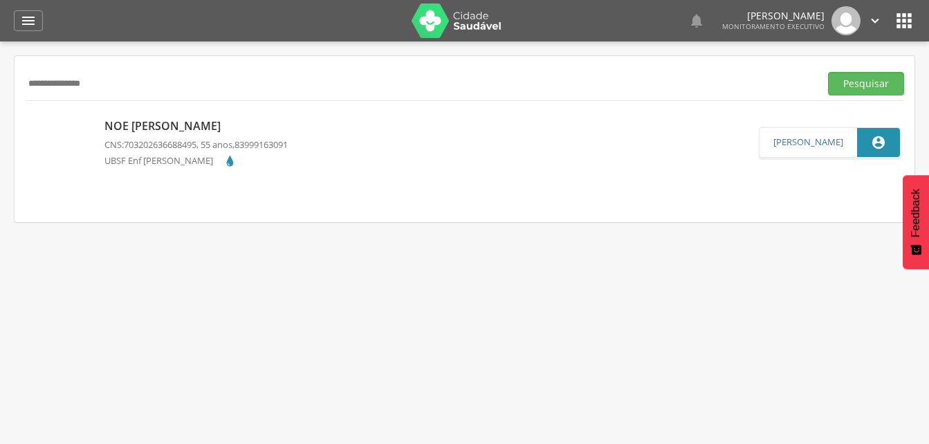
click at [174, 133] on p "Noe [PERSON_NAME]" at bounding box center [195, 126] width 183 height 16
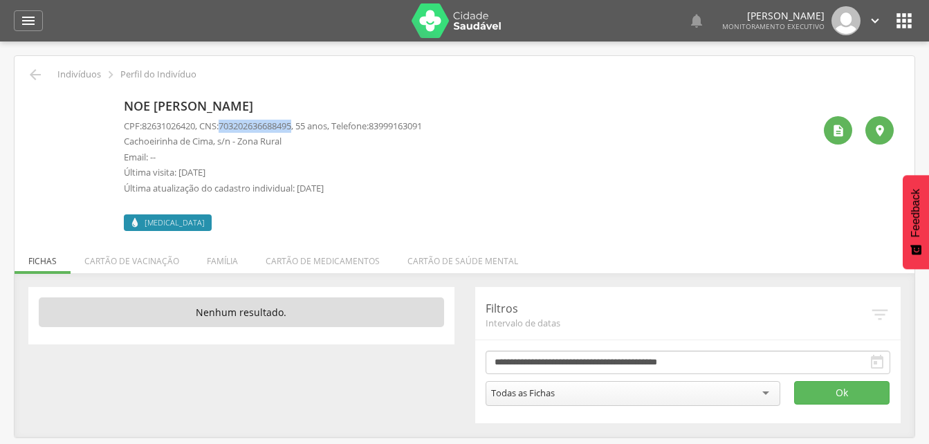
drag, startPoint x: 227, startPoint y: 124, endPoint x: 302, endPoint y: 125, distance: 74.7
click at [291, 125] on span "703202636688495" at bounding box center [255, 126] width 73 height 12
drag, startPoint x: 302, startPoint y: 125, endPoint x: 292, endPoint y: 125, distance: 9.7
click at [32, 66] on div " Indivíduos  Perfil do Indivíduo Noe [PERSON_NAME] CPF: 82631026420 , CNS: [P…" at bounding box center [465, 246] width 900 height 381
click at [32, 68] on icon "" at bounding box center [35, 74] width 17 height 17
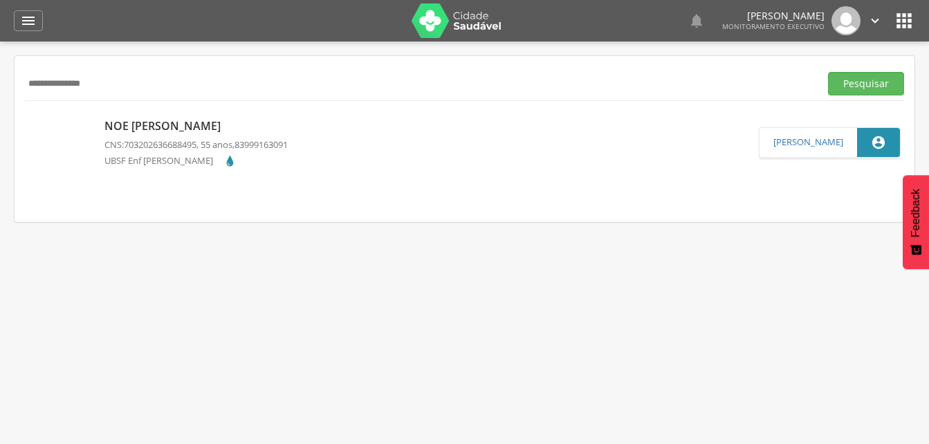
click at [121, 92] on input "**********" at bounding box center [419, 84] width 789 height 24
click at [91, 84] on input "**********" at bounding box center [419, 84] width 789 height 24
click at [844, 74] on button "Pesquisar" at bounding box center [866, 84] width 76 height 24
click at [184, 127] on p "[PERSON_NAME]" at bounding box center [195, 127] width 183 height 16
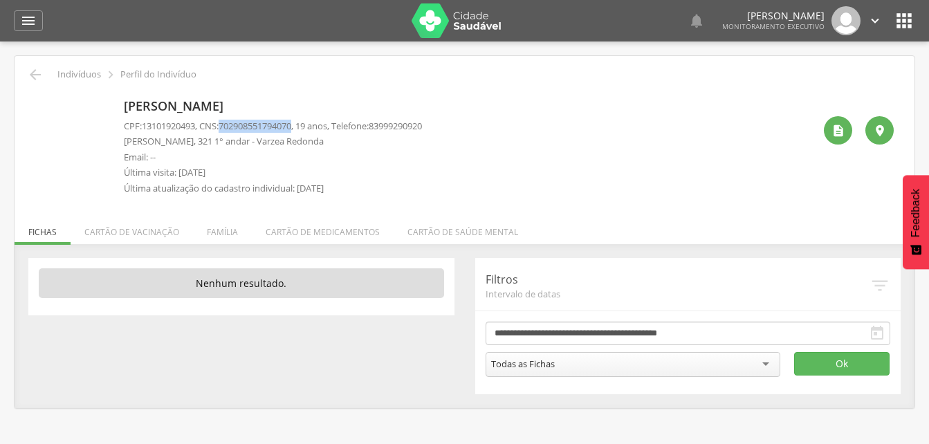
drag, startPoint x: 228, startPoint y: 127, endPoint x: 305, endPoint y: 130, distance: 76.8
click at [305, 130] on p "CPF: 13101920493 , CNS: [PHONE_NUMBER] , 19 anos, Telefone: [PHONE_NUMBER]" at bounding box center [273, 126] width 298 height 13
drag, startPoint x: 305, startPoint y: 130, endPoint x: 268, endPoint y: 128, distance: 36.7
click at [38, 75] on icon "" at bounding box center [35, 74] width 17 height 17
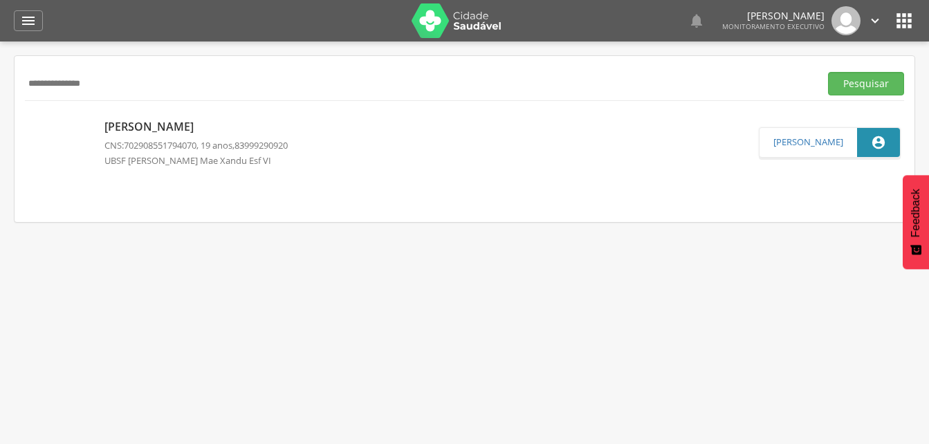
click at [124, 86] on input "**********" at bounding box center [419, 84] width 789 height 24
type input "*"
click at [28, 80] on input "text" at bounding box center [419, 84] width 789 height 24
click at [850, 84] on button "Pesquisar" at bounding box center [866, 84] width 76 height 24
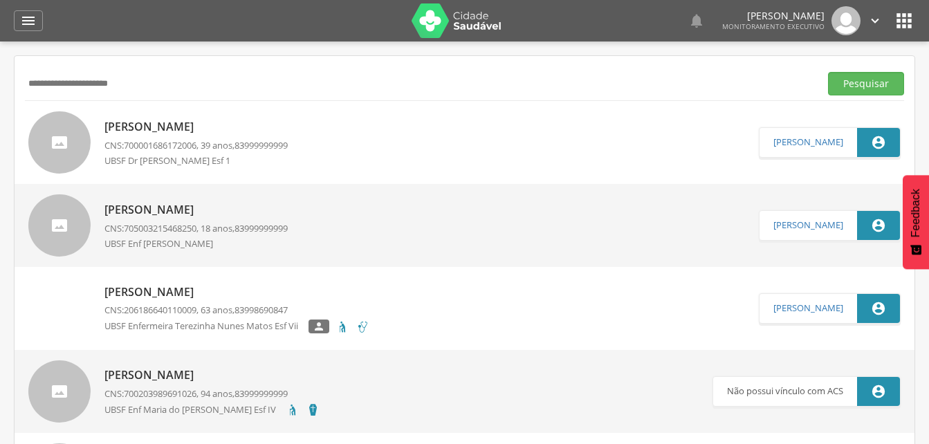
click at [161, 126] on p "[PERSON_NAME]" at bounding box center [195, 127] width 183 height 16
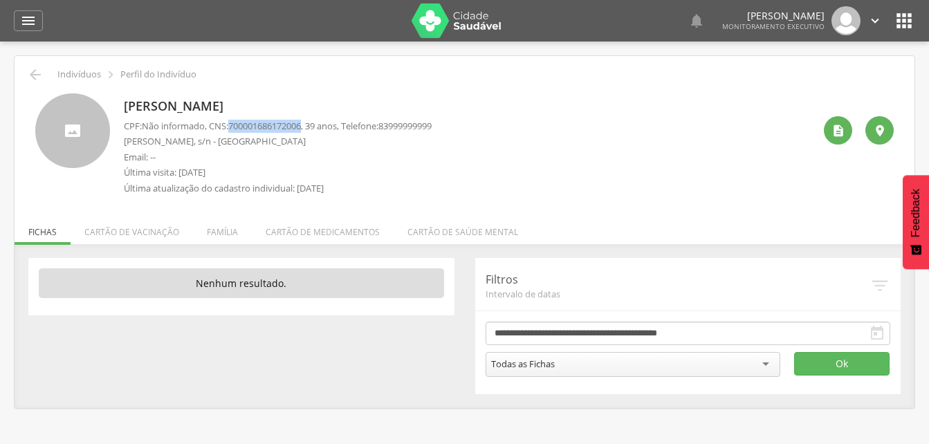
drag, startPoint x: 232, startPoint y: 122, endPoint x: 311, endPoint y: 117, distance: 79.7
click at [311, 117] on div "[PERSON_NAME] CPF: Não informado , CNS: [PHONE_NUMBER] , 39 anos, Telefone: [PH…" at bounding box center [278, 147] width 308 height 109
drag, startPoint x: 311, startPoint y: 117, endPoint x: 294, endPoint y: 129, distance: 21.3
click at [32, 71] on icon "" at bounding box center [35, 74] width 17 height 17
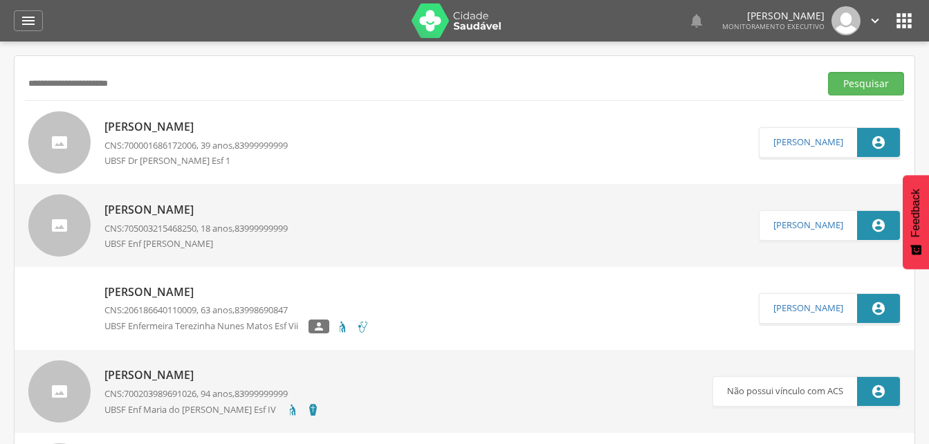
click at [171, 79] on input "**********" at bounding box center [419, 84] width 789 height 24
type input "*"
type input "**********"
click at [847, 84] on button "Pesquisar" at bounding box center [866, 84] width 76 height 24
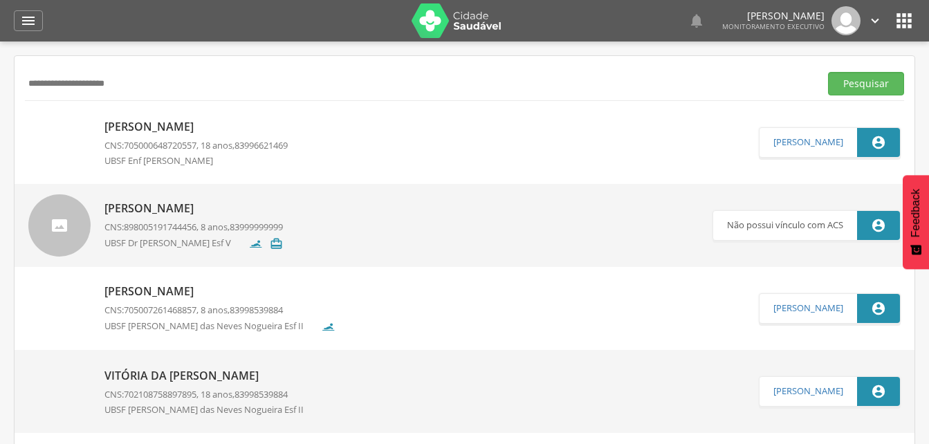
click at [149, 131] on p "[PERSON_NAME]" at bounding box center [195, 127] width 183 height 16
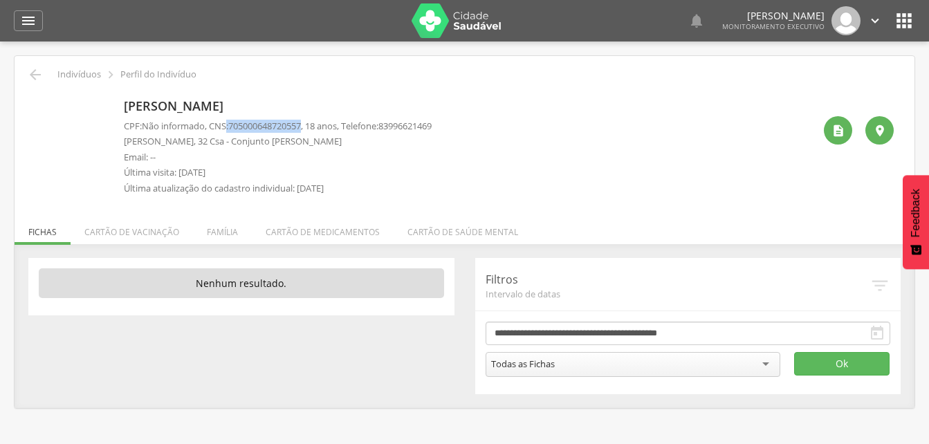
drag, startPoint x: 230, startPoint y: 127, endPoint x: 311, endPoint y: 125, distance: 80.9
click at [311, 125] on p "CPF: Não informado , CNS: [PHONE_NUMBER] , 18 anos, Telefone: [PHONE_NUMBER]" at bounding box center [278, 126] width 308 height 13
drag, startPoint x: 311, startPoint y: 125, endPoint x: 300, endPoint y: 125, distance: 11.1
click at [227, 233] on li "Família" at bounding box center [222, 228] width 59 height 32
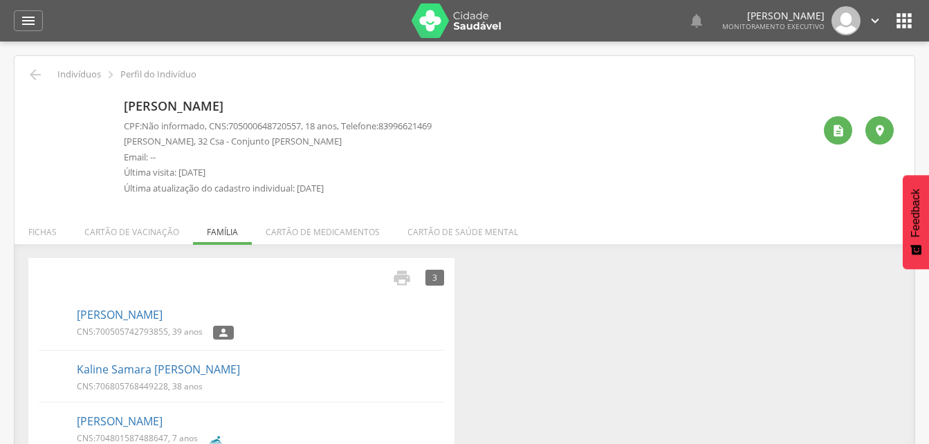
scroll to position [41, 0]
